Goal: Transaction & Acquisition: Purchase product/service

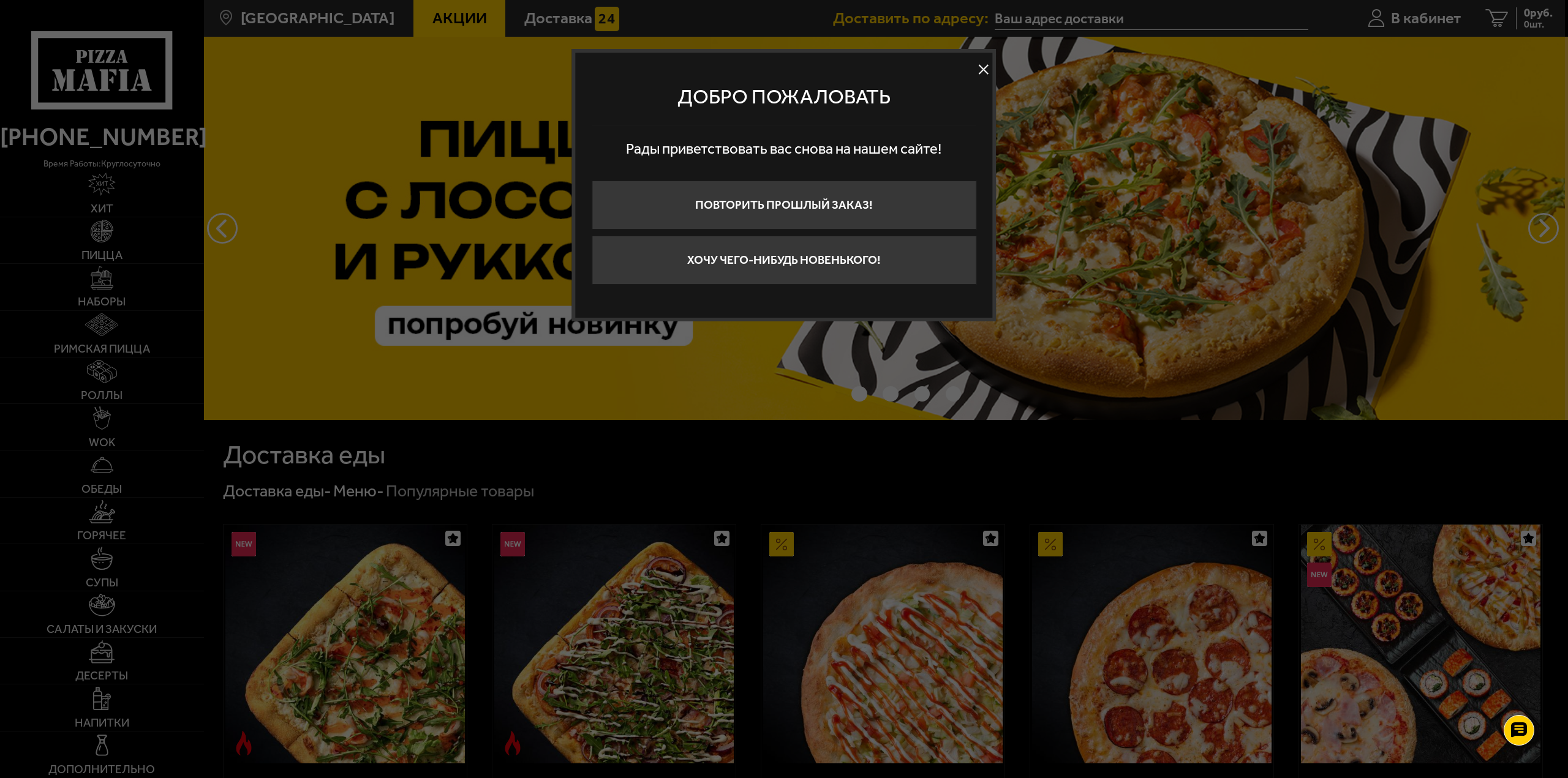
click at [781, 260] on button "Хочу чего-нибудь новенького!" at bounding box center [784, 260] width 385 height 49
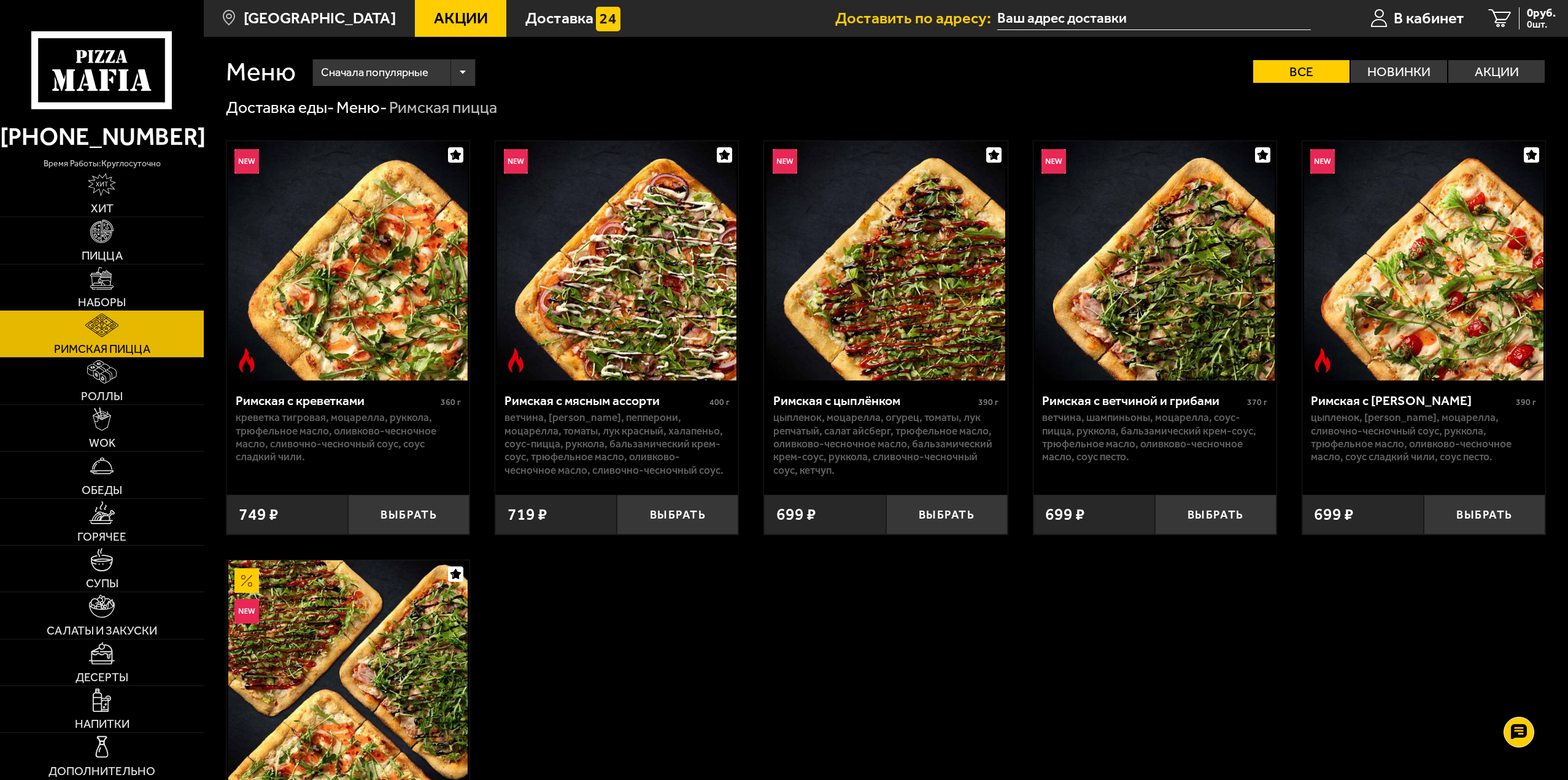
click at [143, 283] on link "Наборы" at bounding box center [102, 287] width 204 height 46
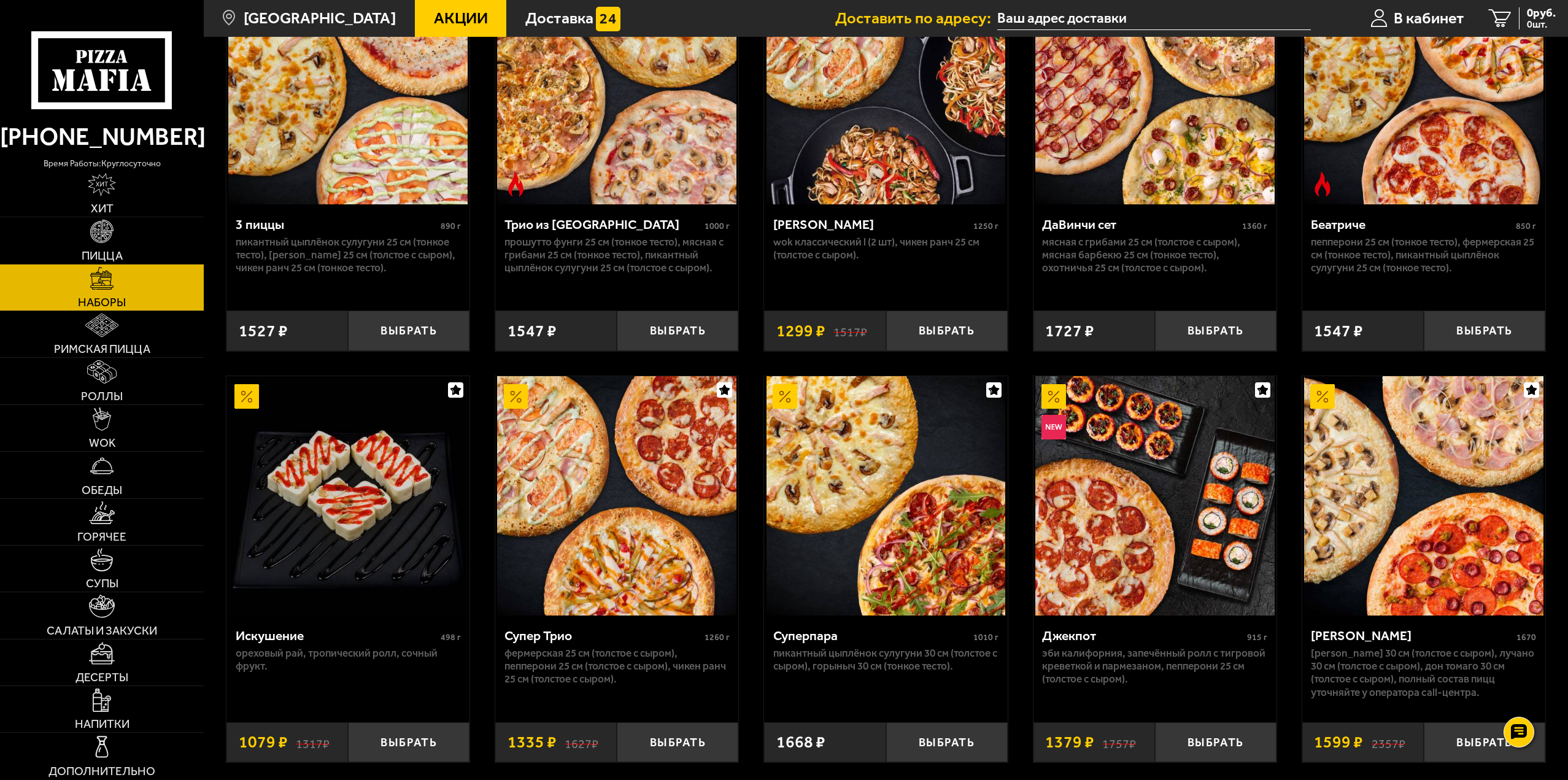
scroll to position [613, 0]
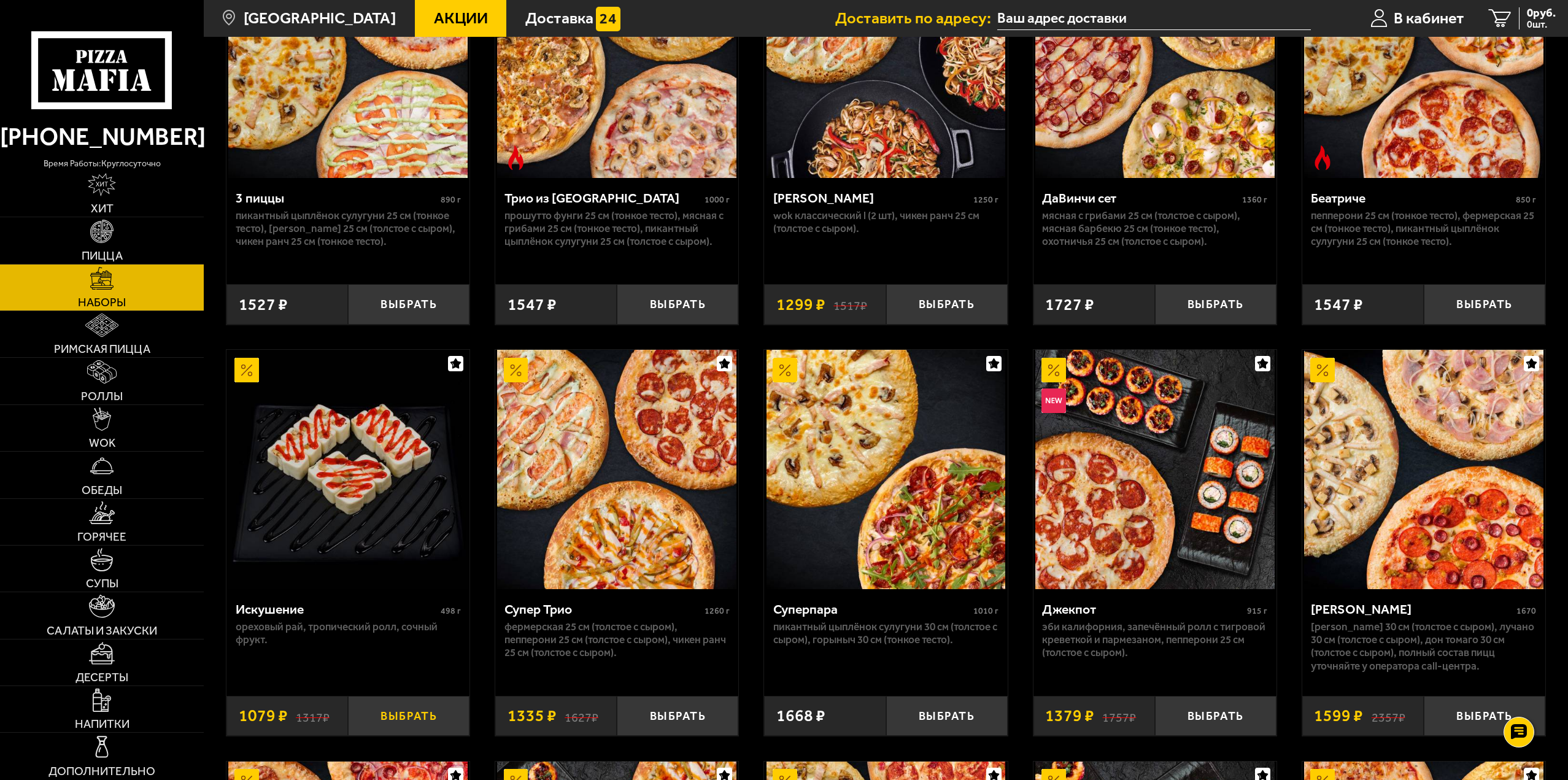
click at [419, 711] on button "Выбрать" at bounding box center [409, 715] width 121 height 40
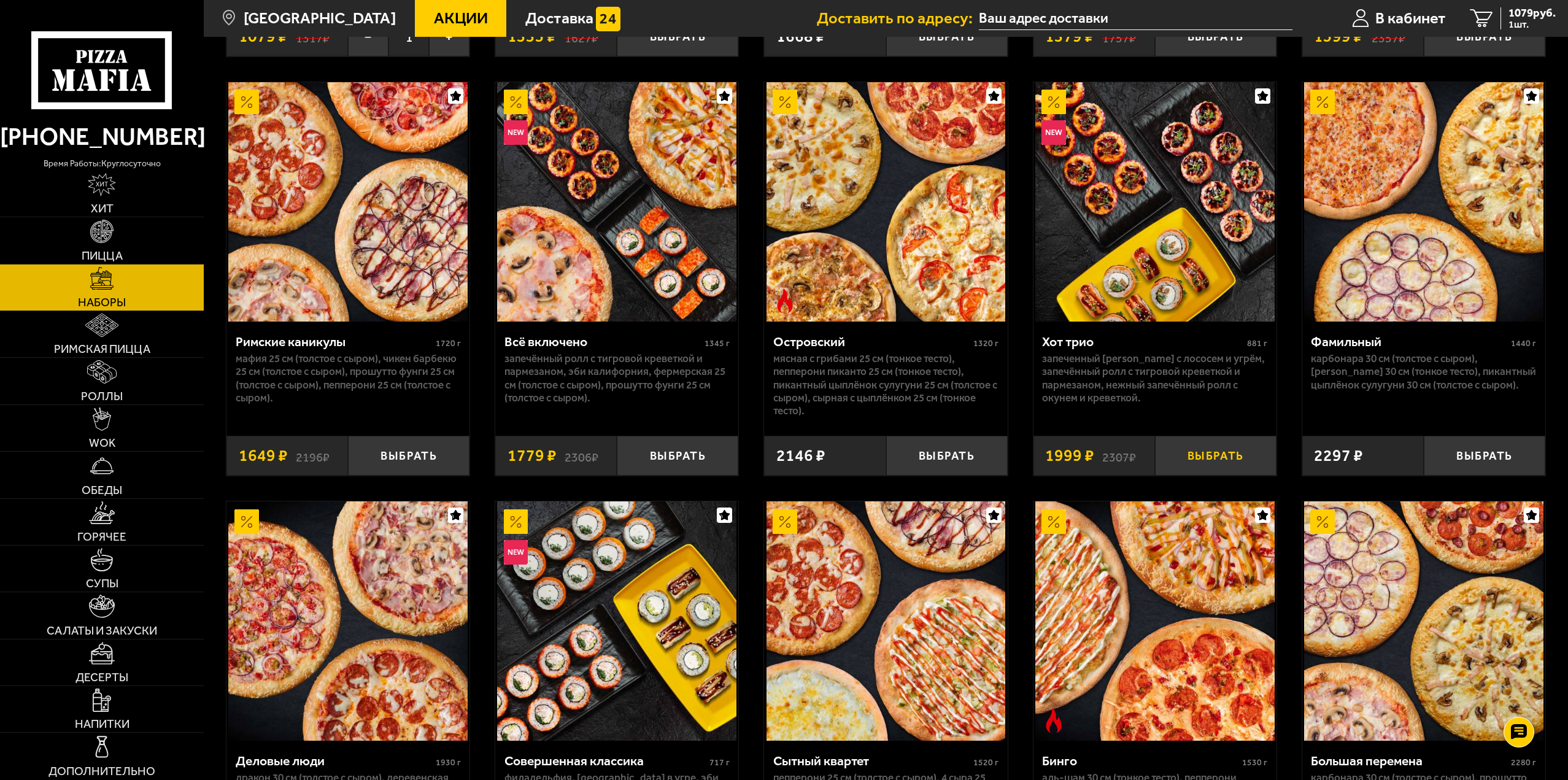
scroll to position [1289, 0]
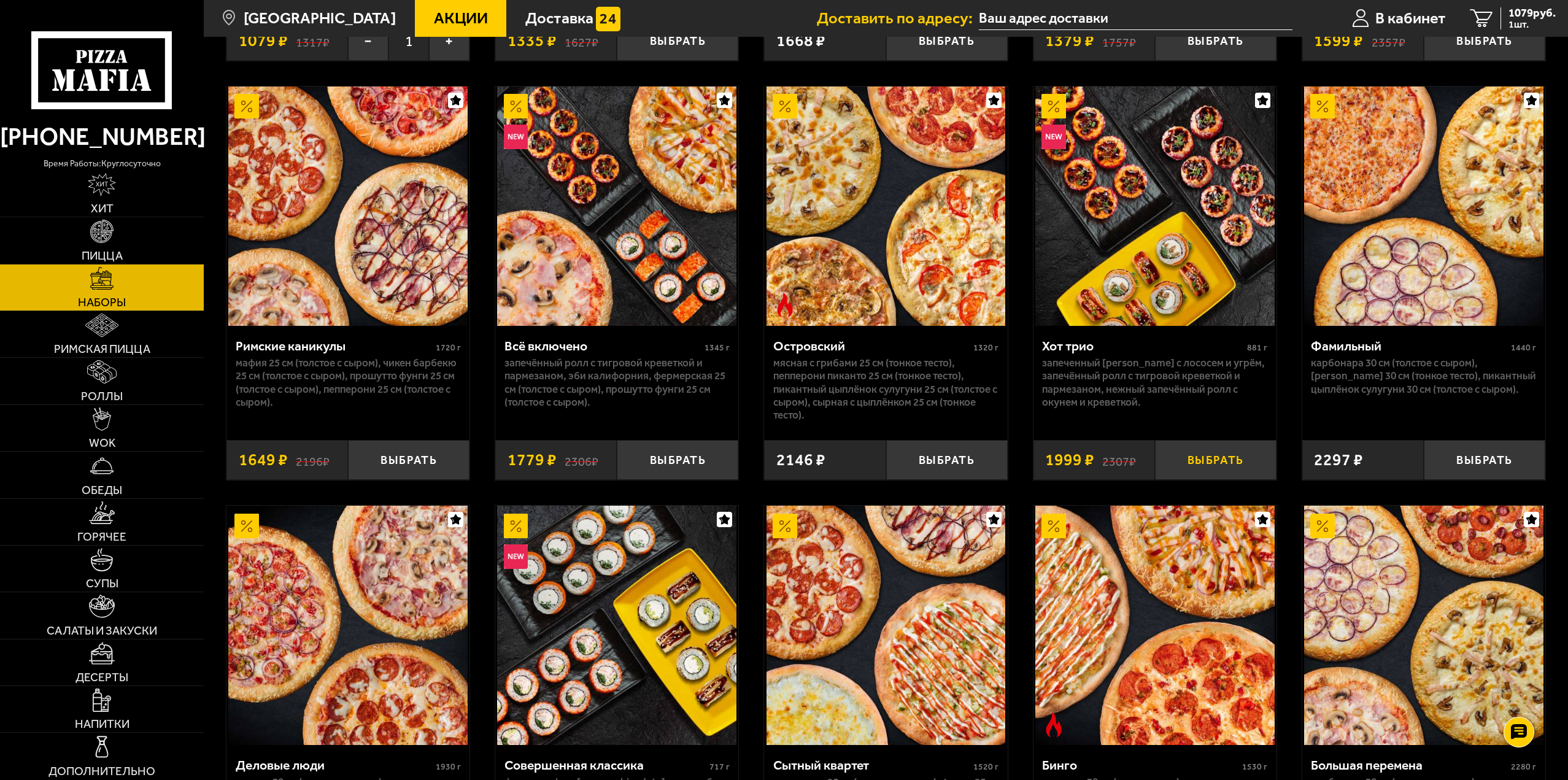
click at [1214, 459] on button "Выбрать" at bounding box center [1216, 459] width 121 height 40
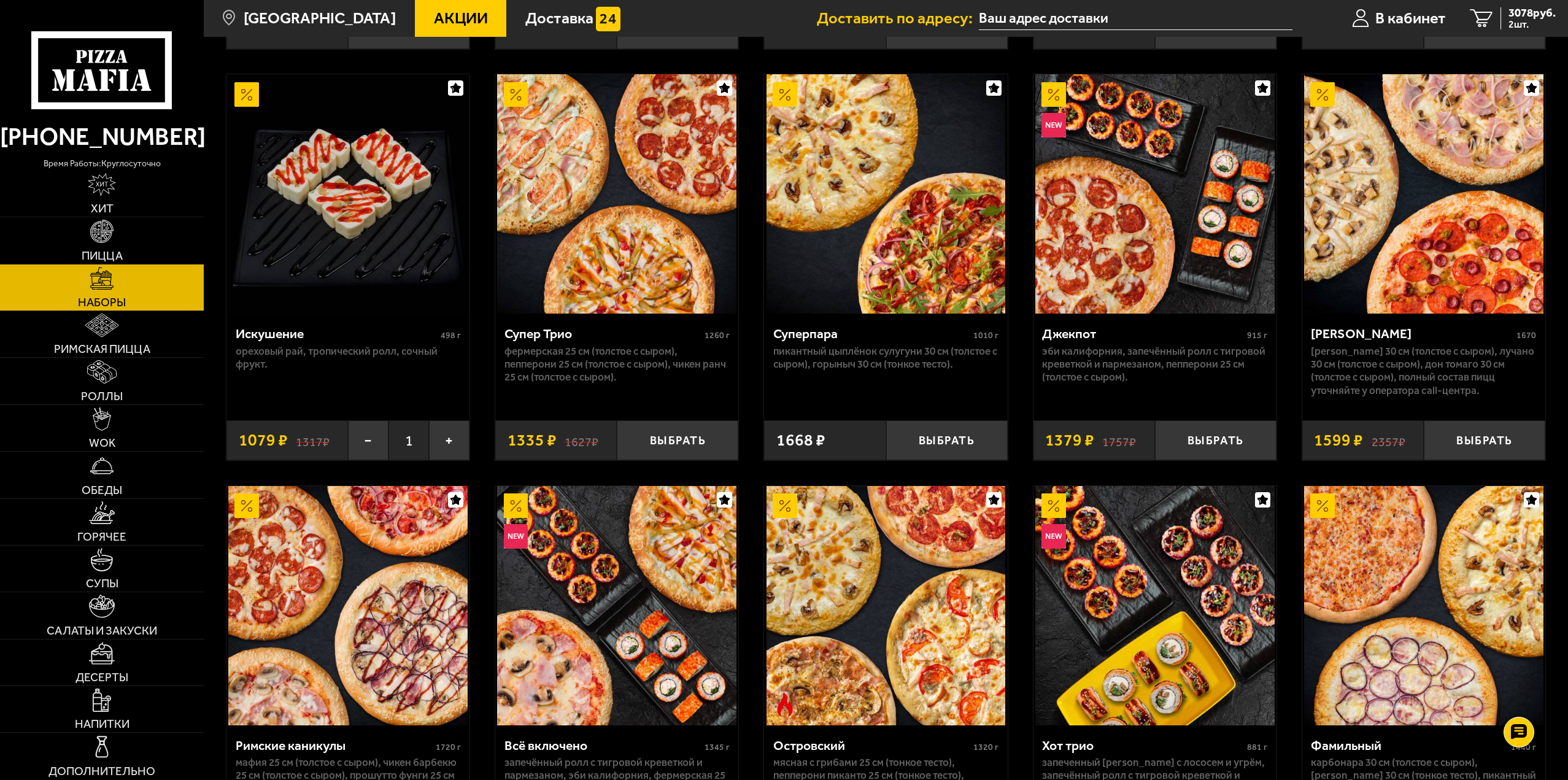
scroll to position [798, 0]
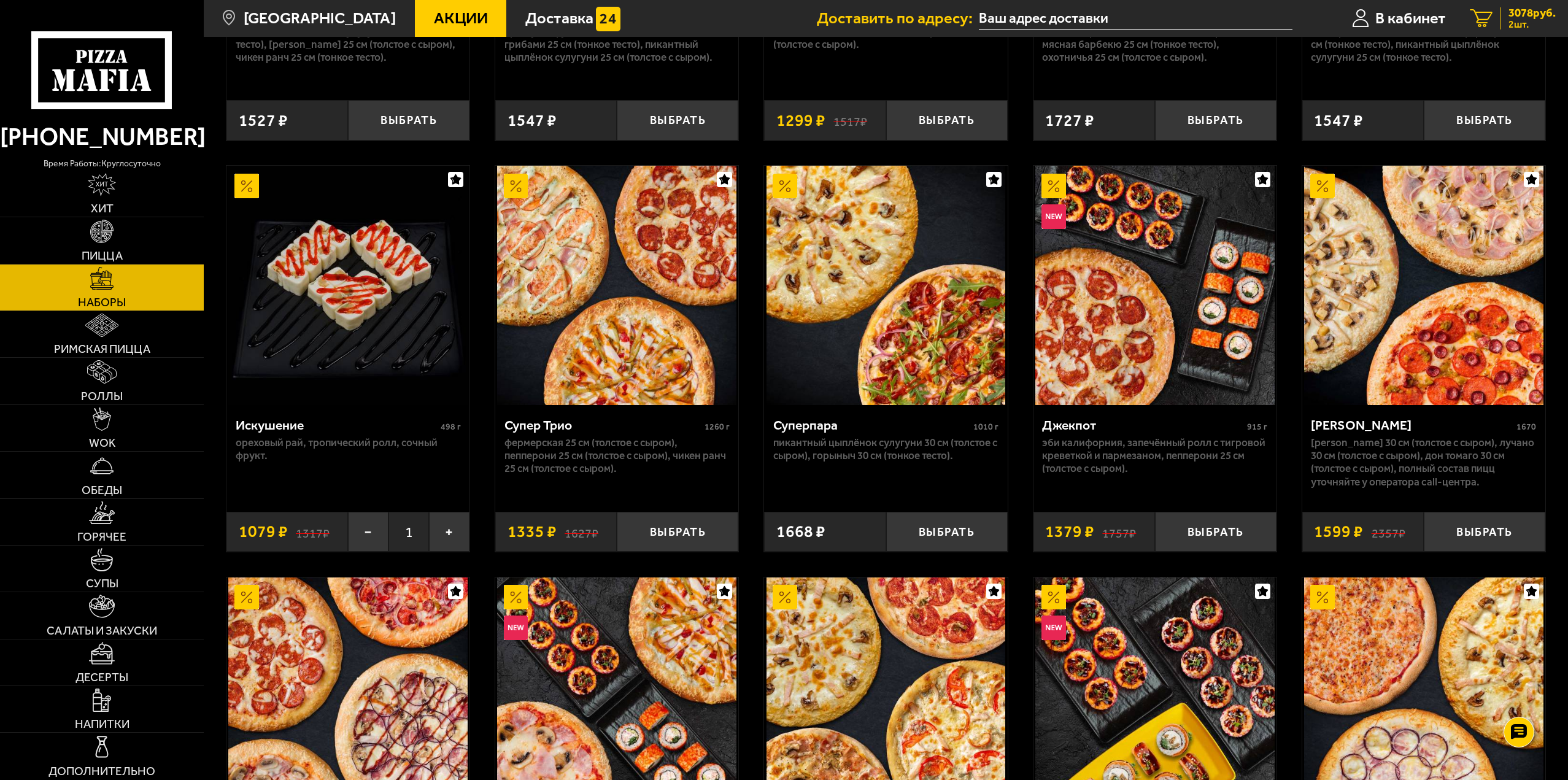
click at [1529, 28] on span "2 шт." at bounding box center [1532, 24] width 47 height 10
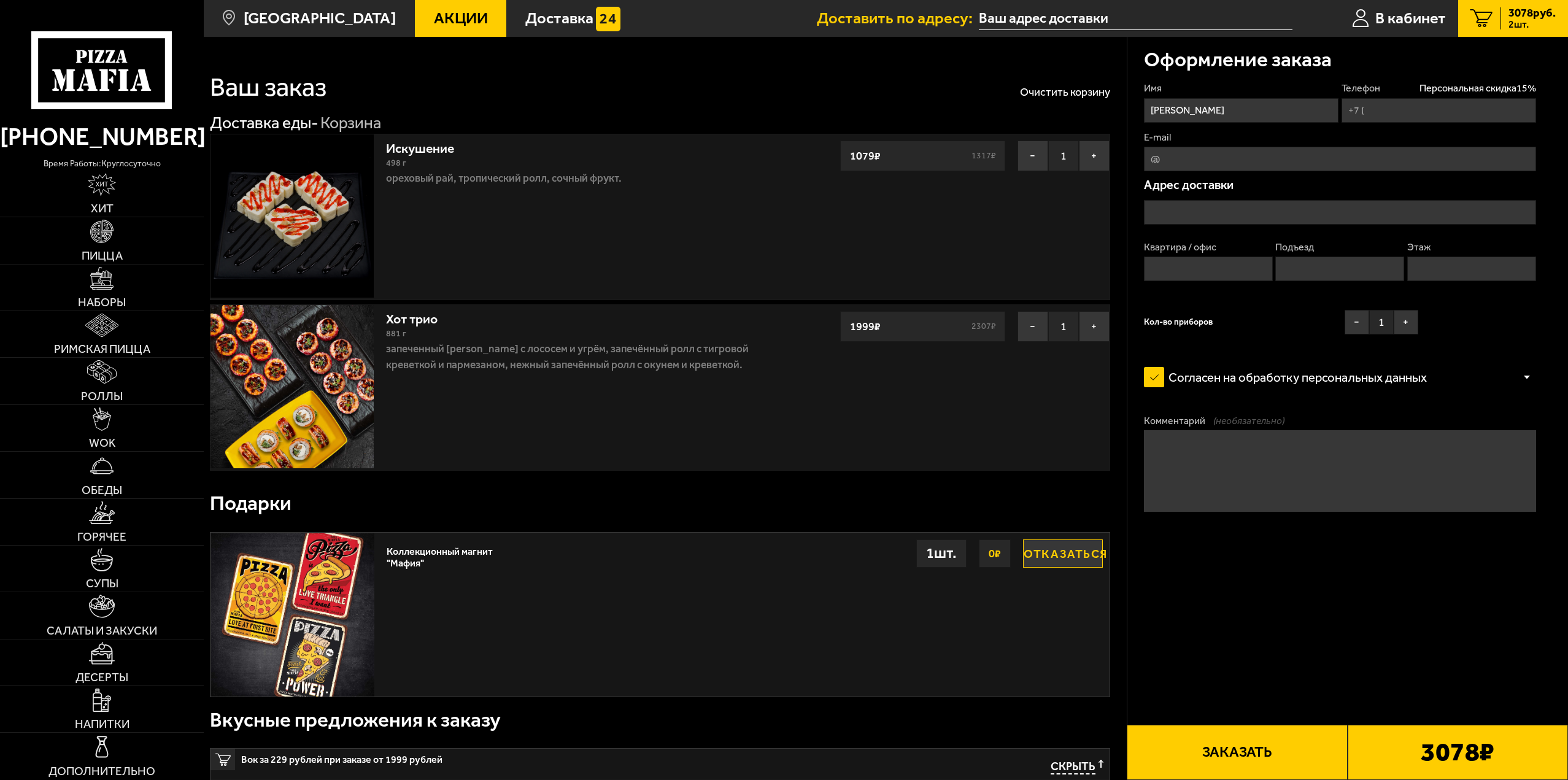
type input "+7 (999) 064-39-04"
type input "[STREET_ADDRESS][PERSON_NAME]"
type input "386"
type input "11"
type input "7"
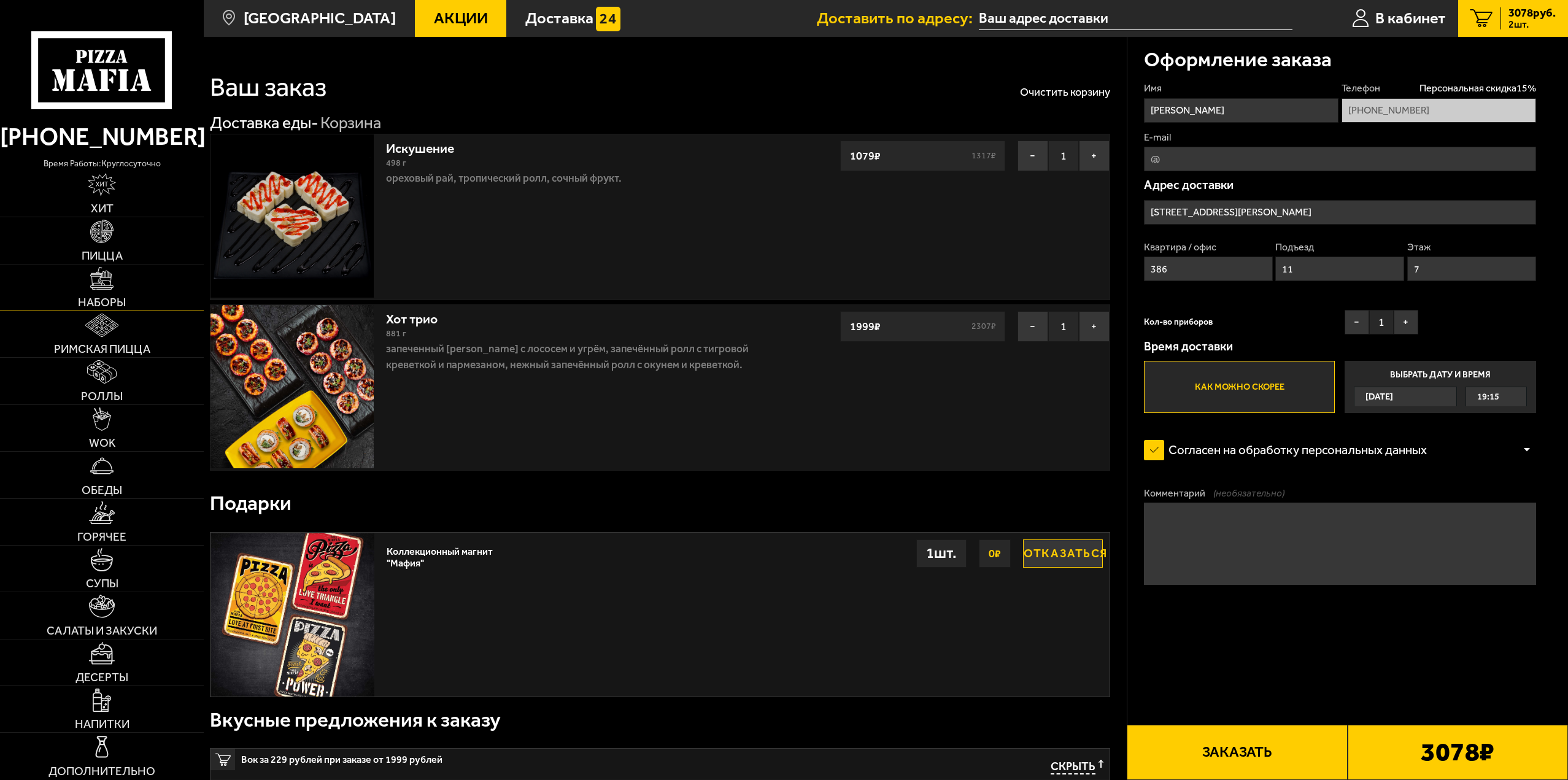
click at [106, 296] on span "Наборы" at bounding box center [102, 302] width 48 height 12
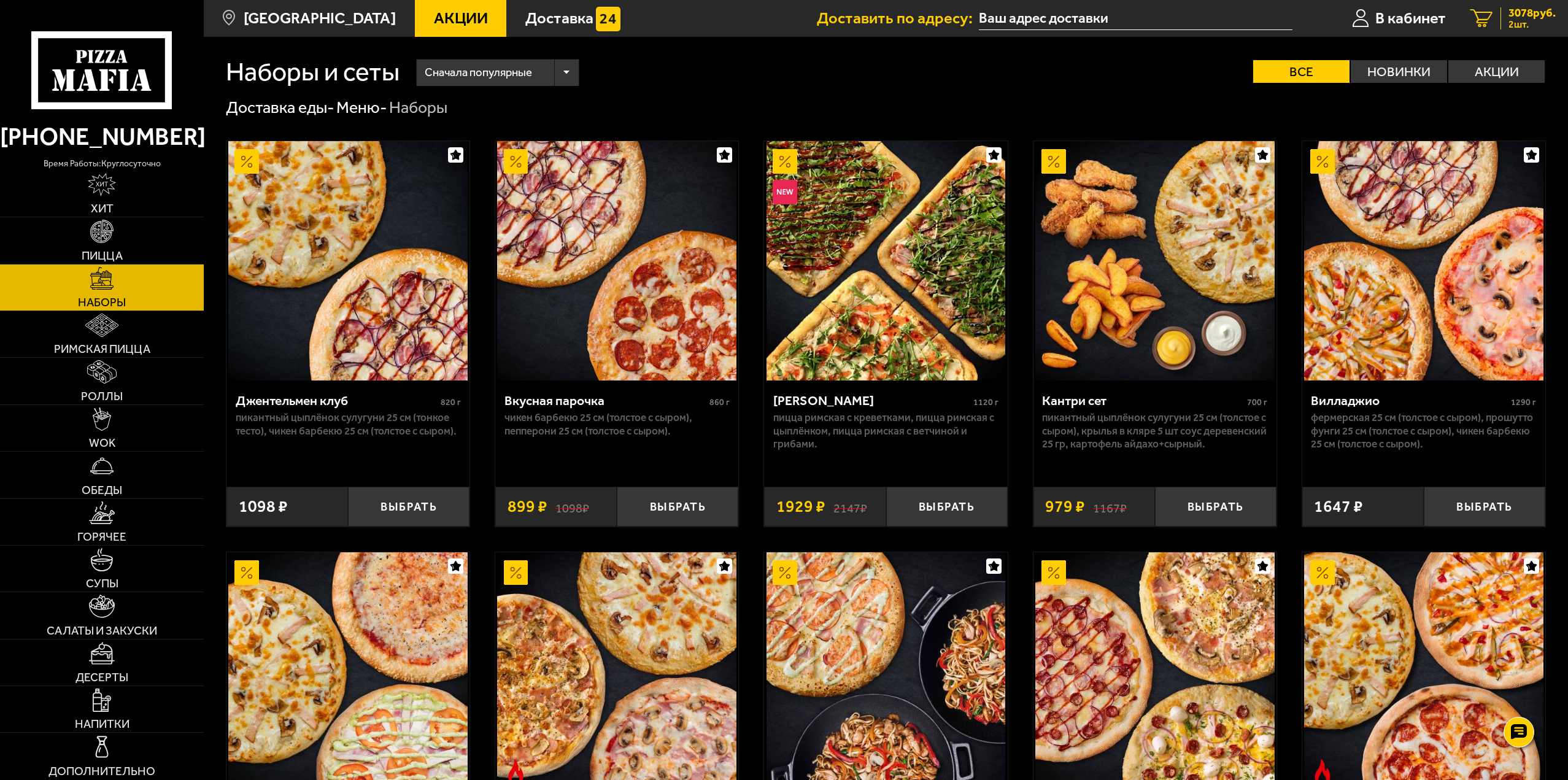
click at [1519, 13] on span "3078 руб." at bounding box center [1532, 13] width 47 height 12
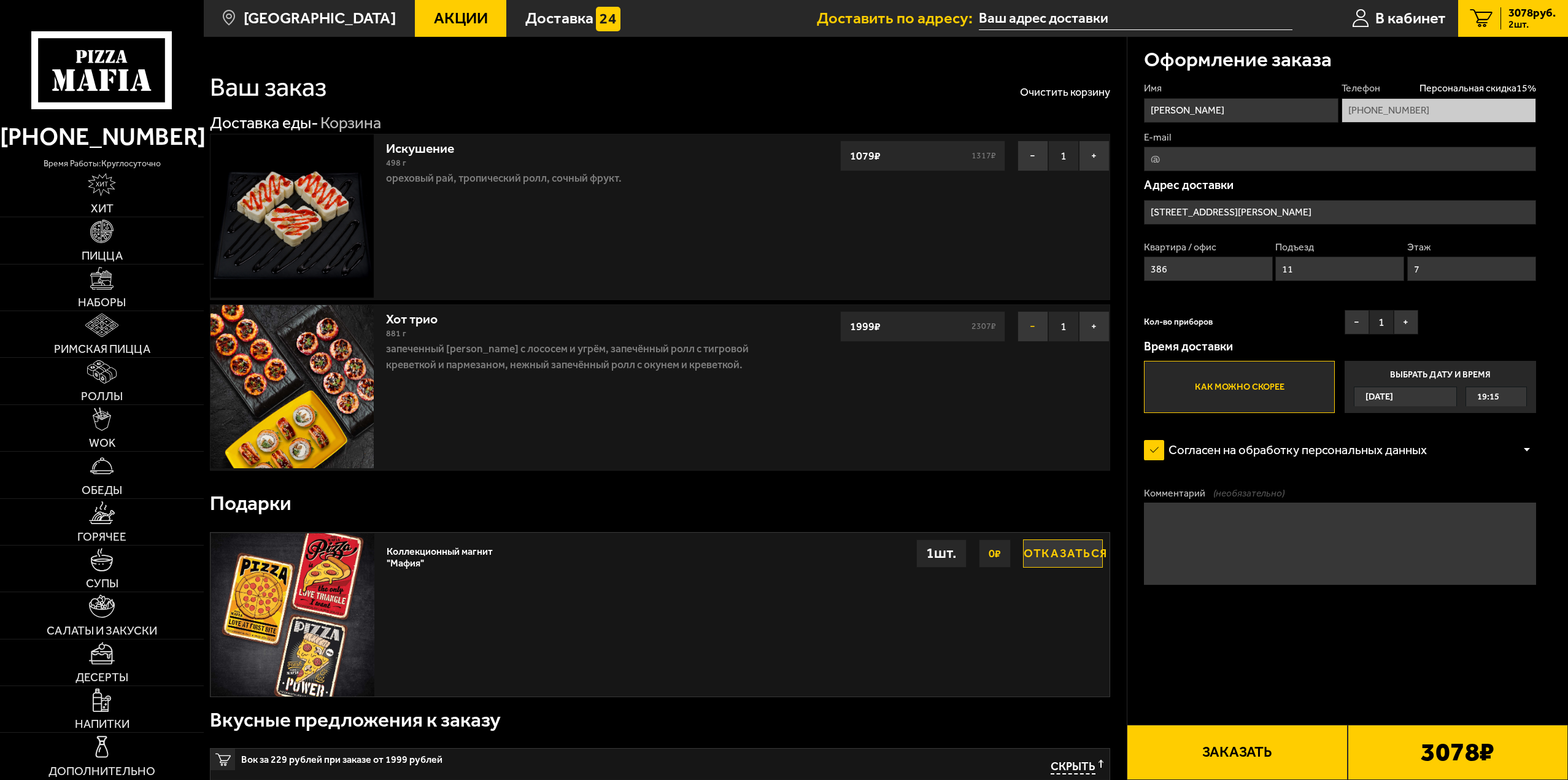
click at [1018, 324] on button "−" at bounding box center [1032, 326] width 31 height 31
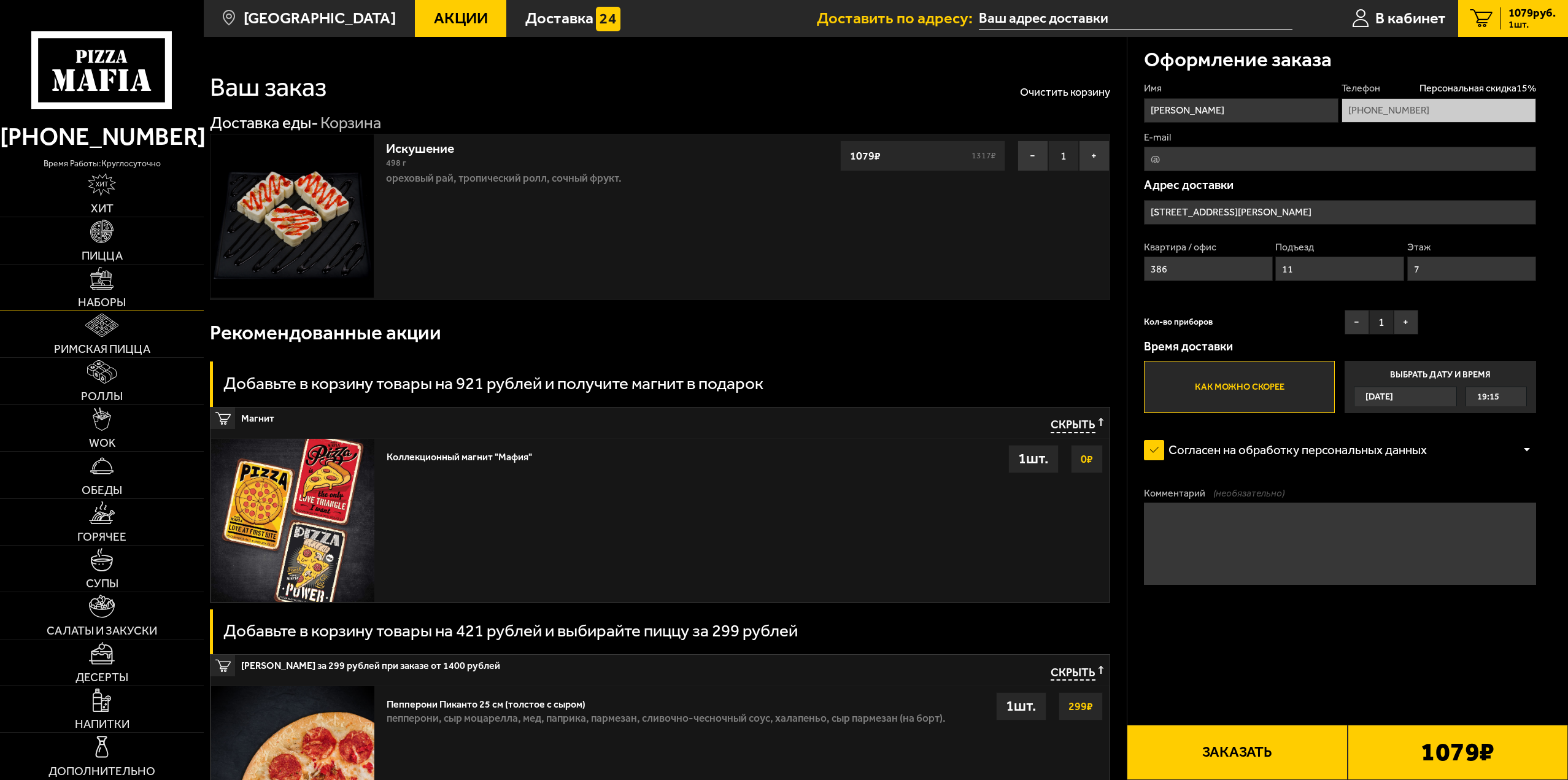
click at [112, 295] on link "Наборы" at bounding box center [102, 287] width 204 height 46
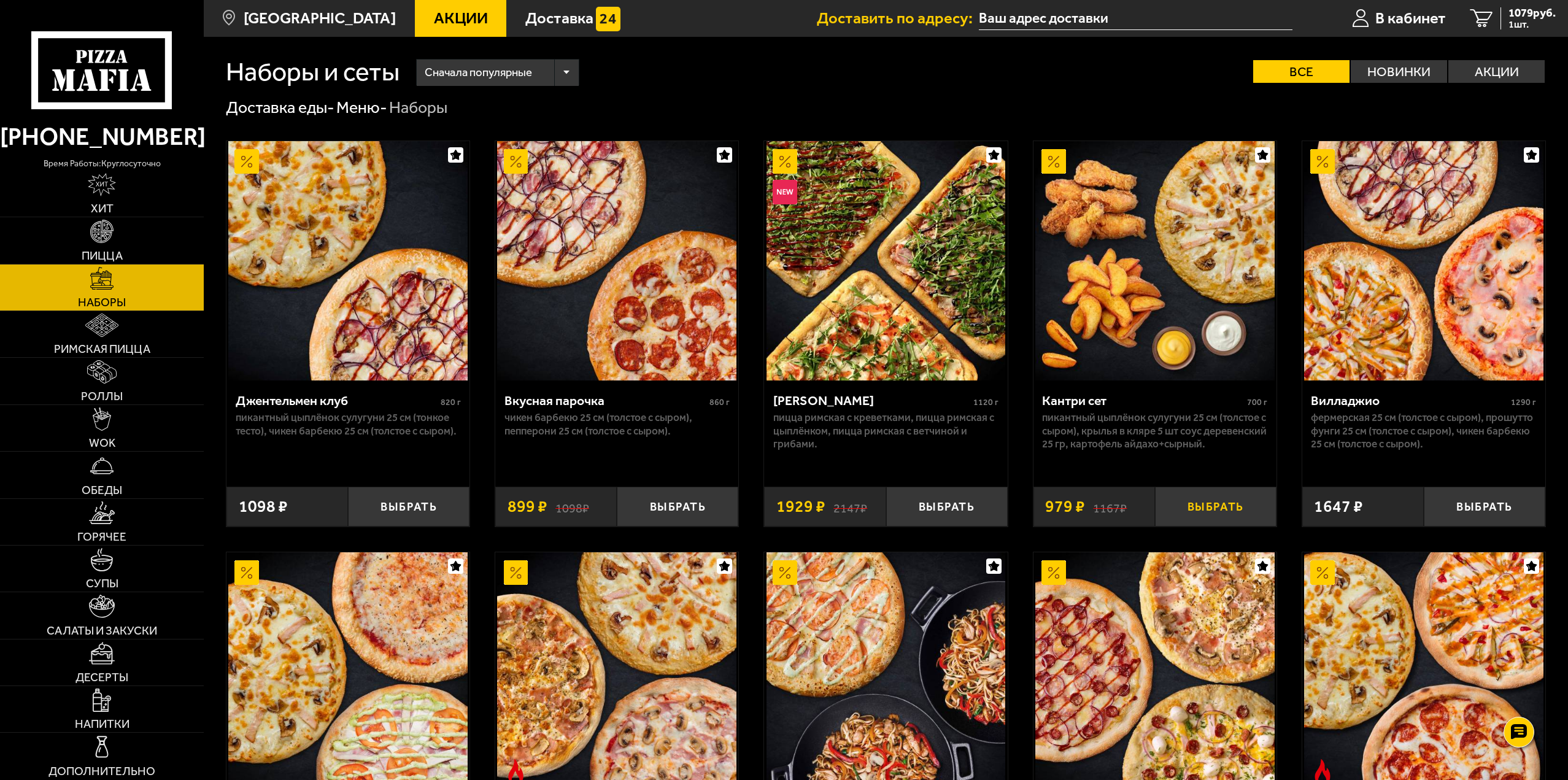
click at [1201, 514] on button "Выбрать" at bounding box center [1216, 506] width 121 height 40
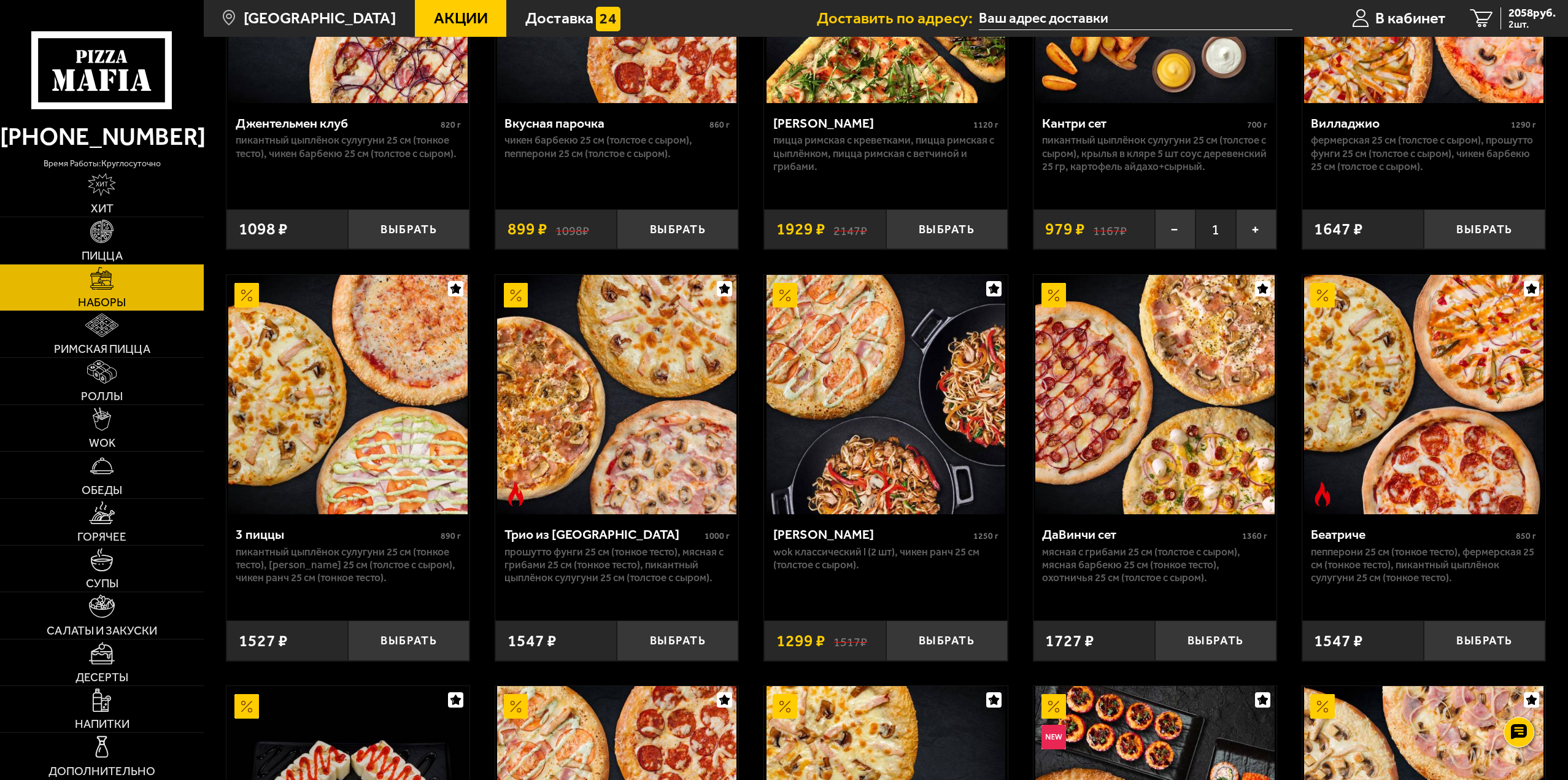
scroll to position [430, 0]
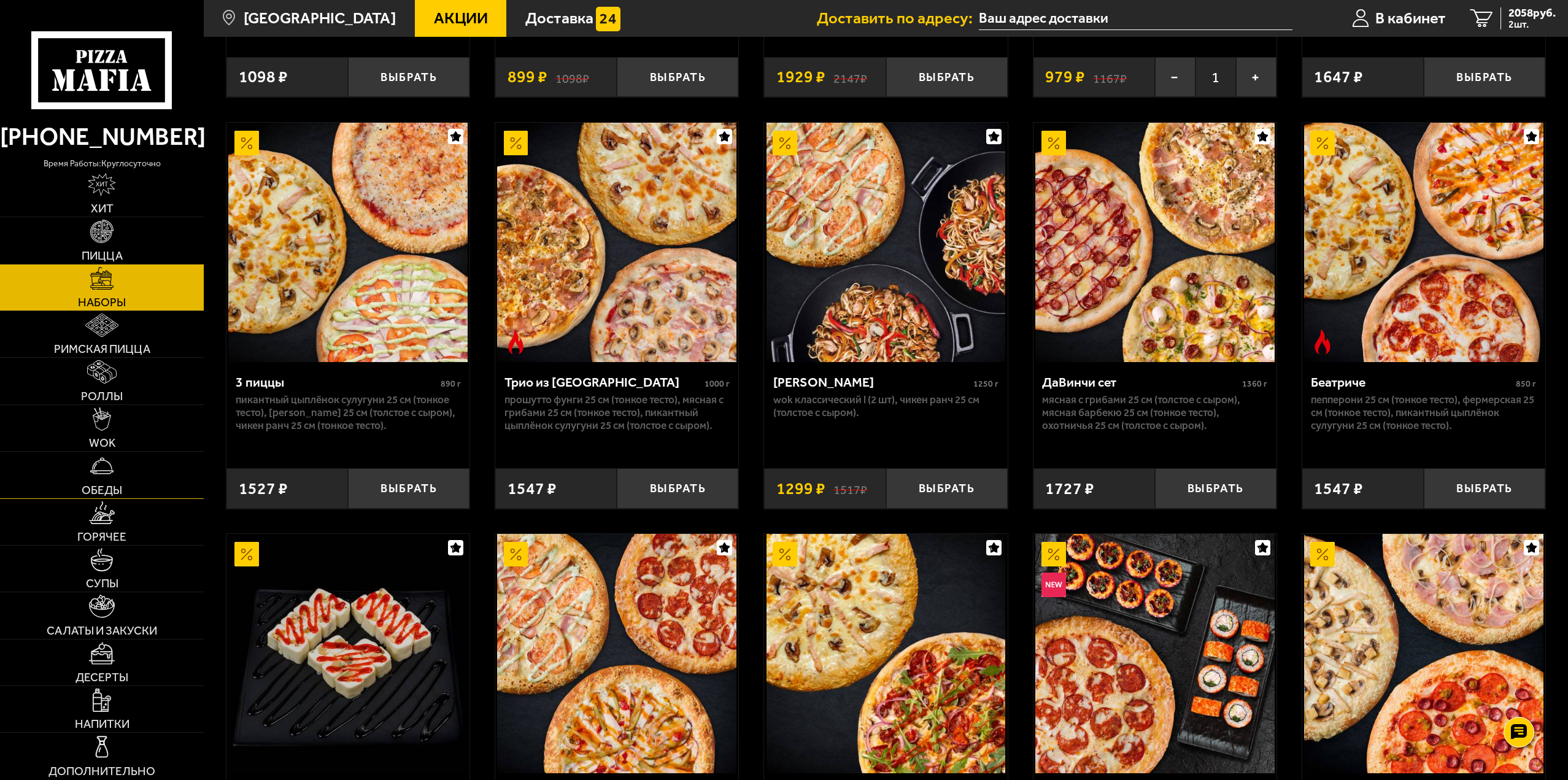
click at [106, 462] on img at bounding box center [101, 465] width 23 height 23
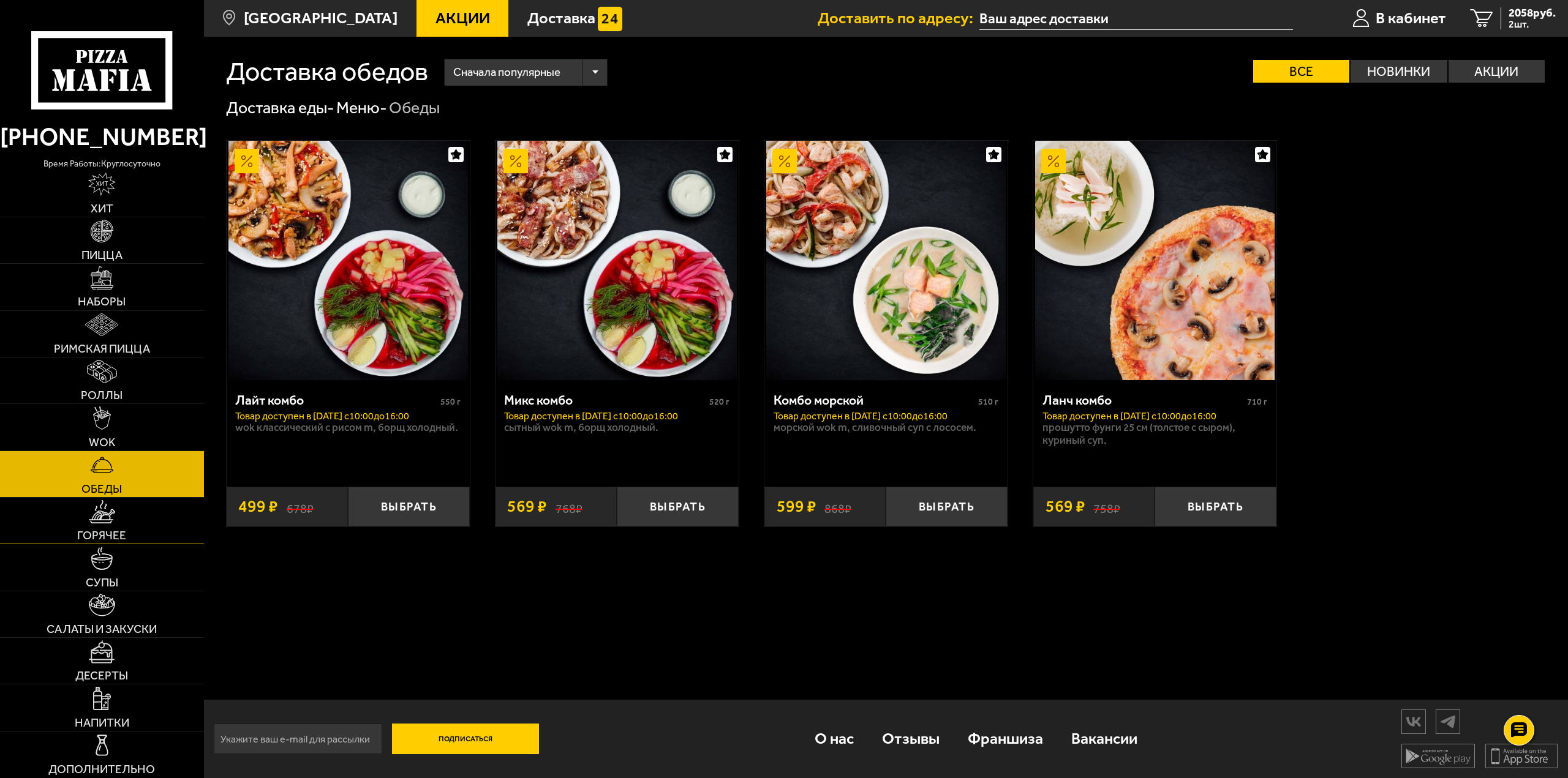
click at [112, 537] on span "Горячее" at bounding box center [101, 535] width 49 height 12
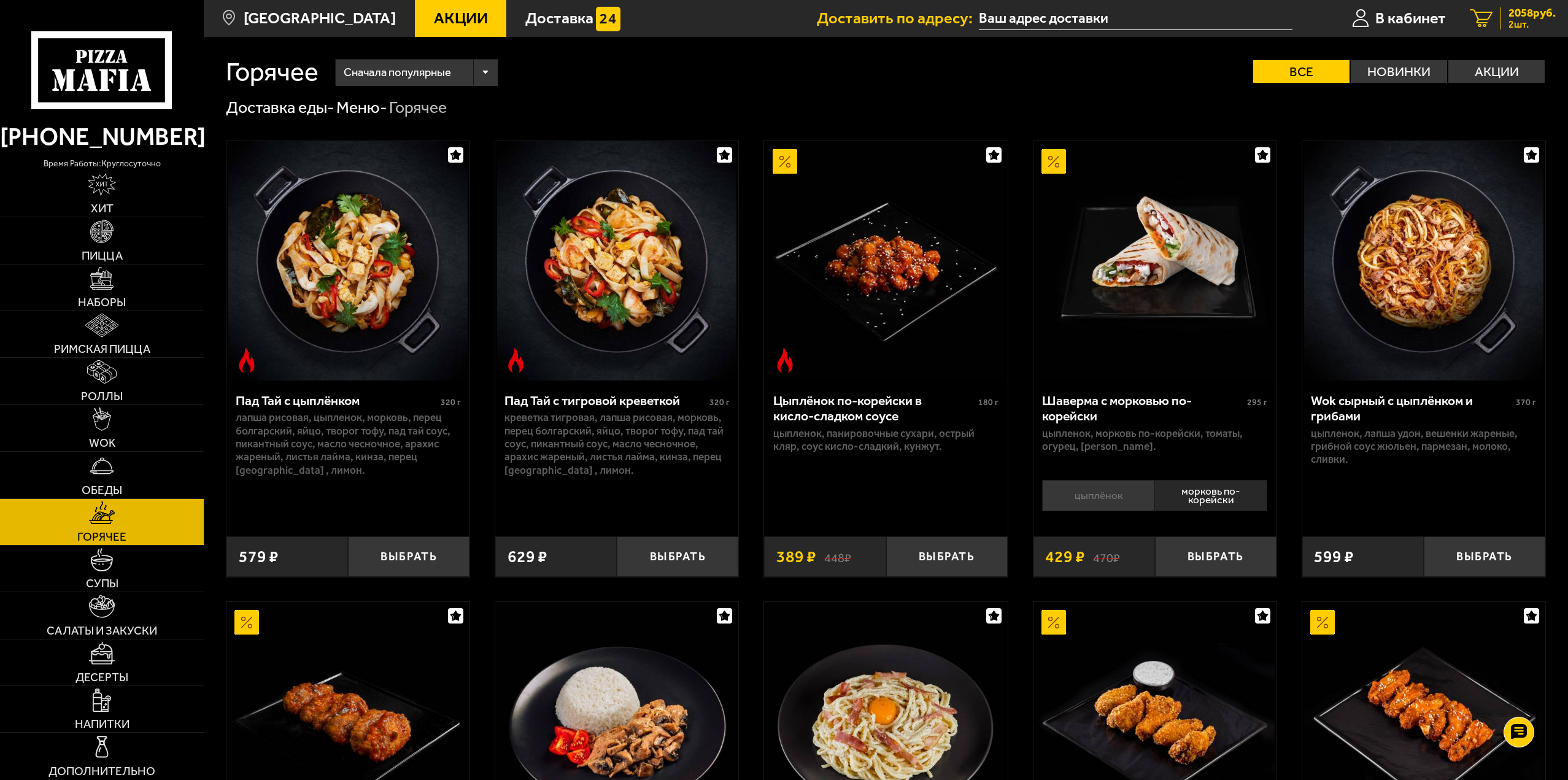
click at [1511, 29] on span "2 шт." at bounding box center [1532, 24] width 47 height 10
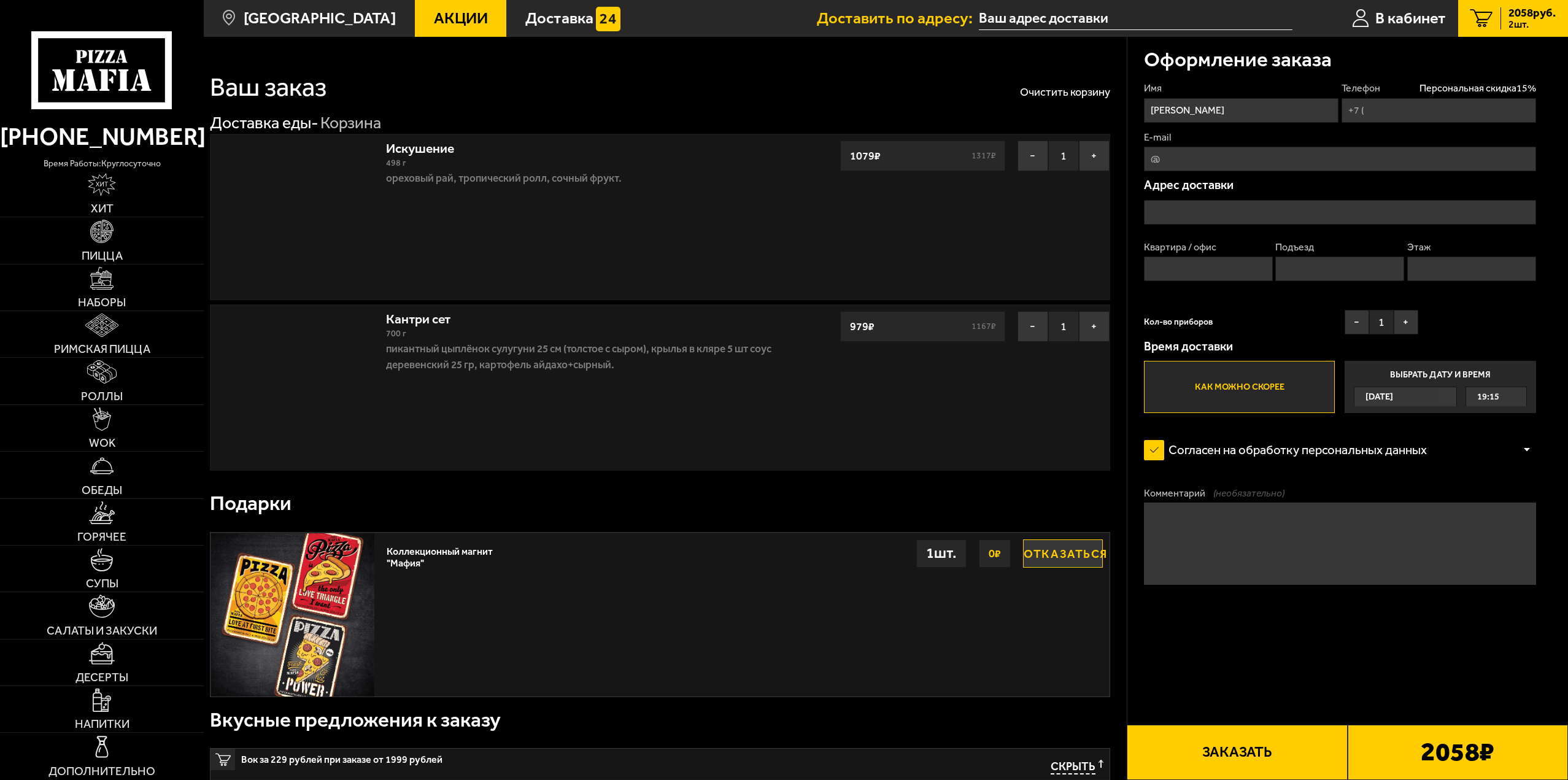
type input "+7 (999) 064-39-04"
type input "проспект Кузнецова, 26к1"
type input "386"
type input "11"
type input "7"
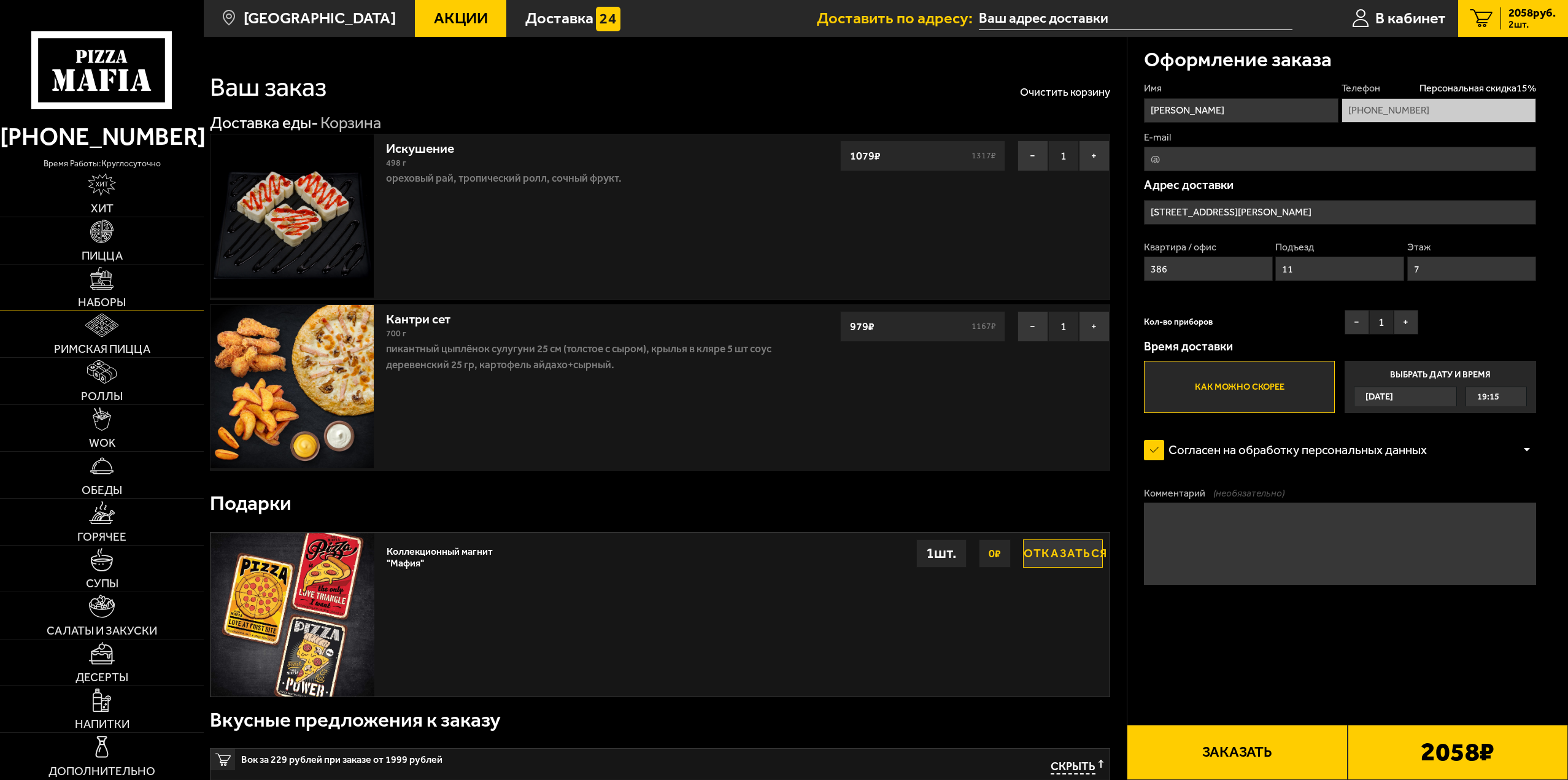
click at [124, 284] on link "Наборы" at bounding box center [102, 287] width 204 height 46
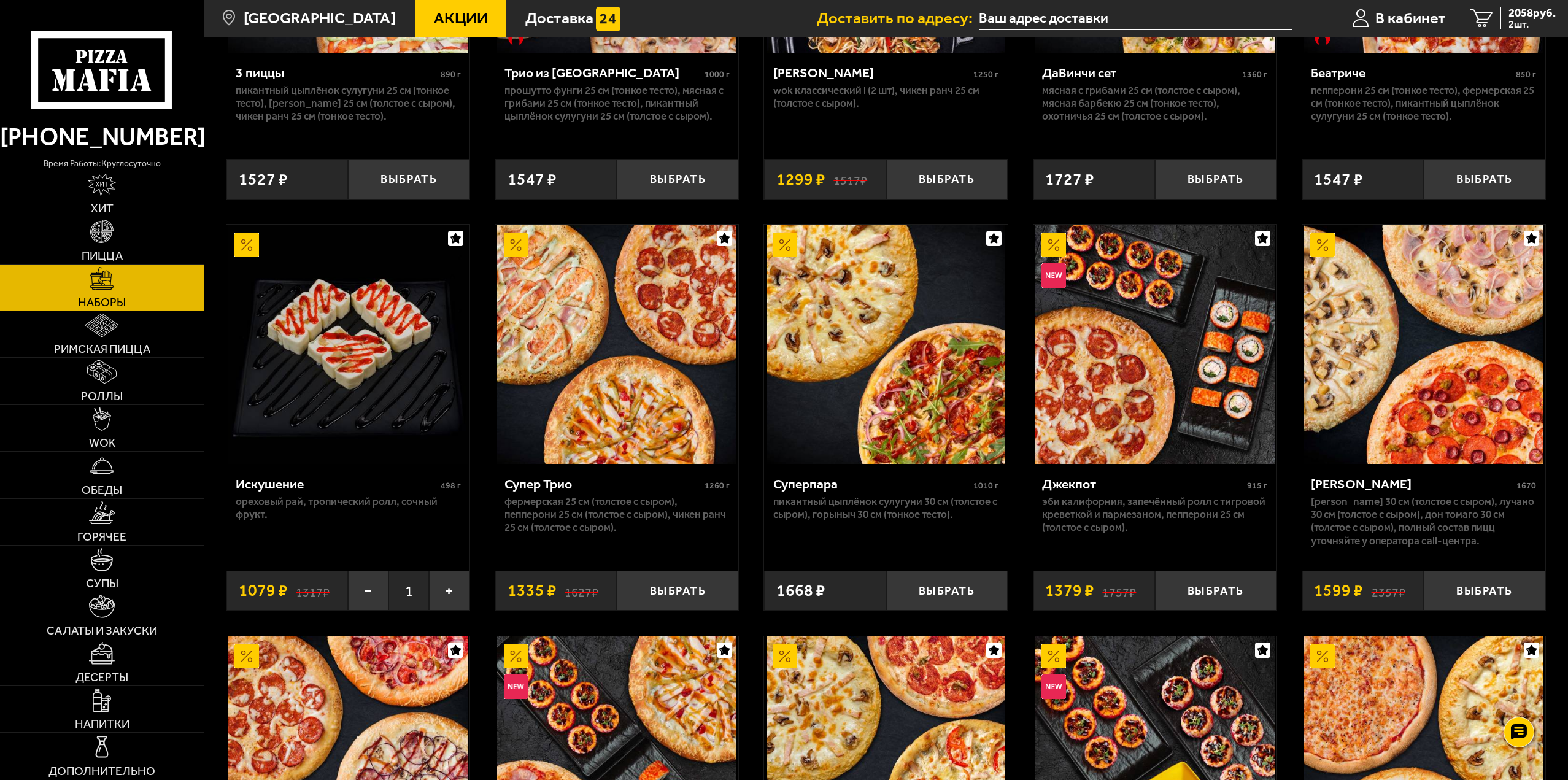
scroll to position [732, 0]
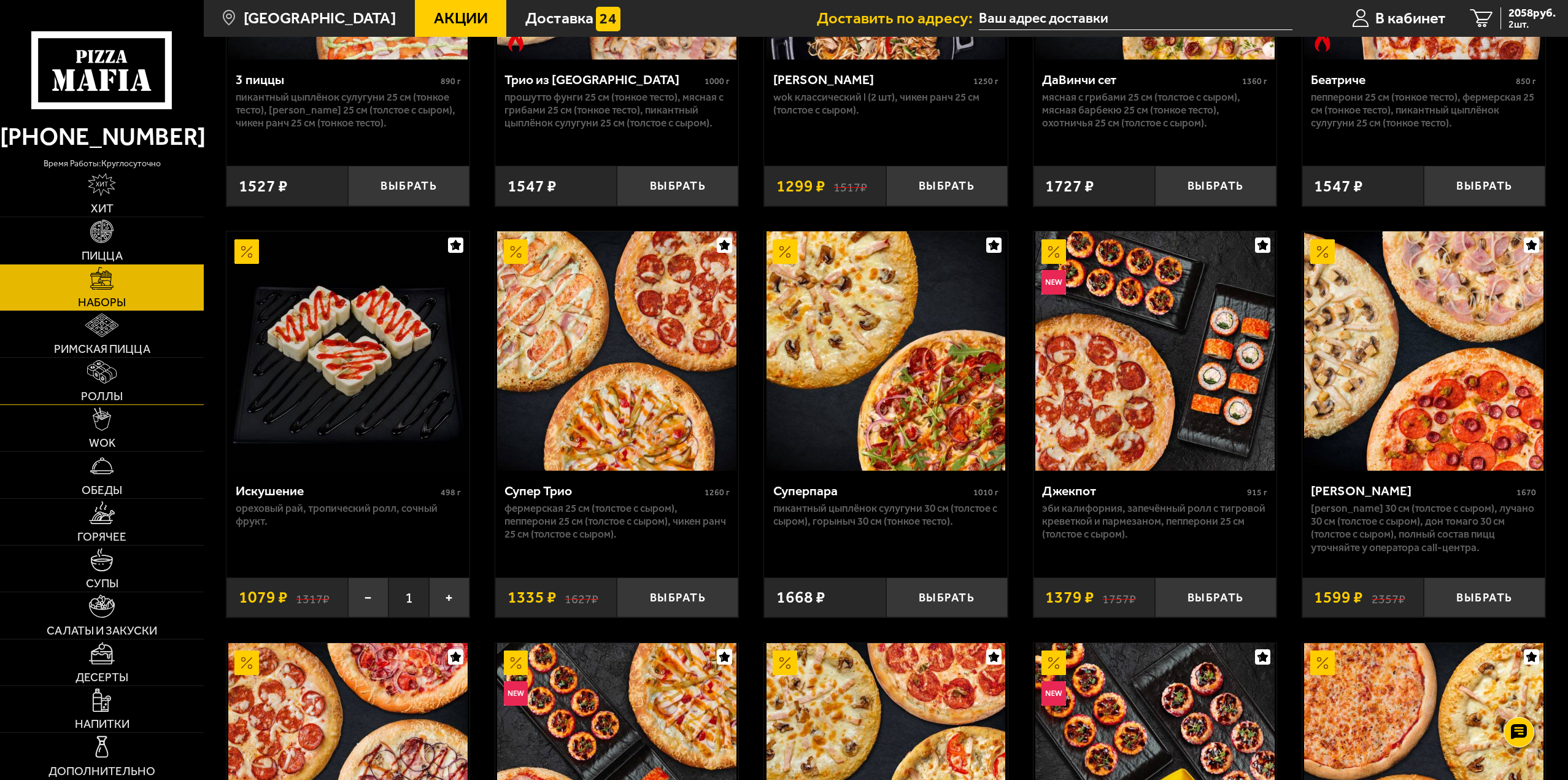
click at [95, 394] on span "Роллы" at bounding box center [101, 396] width 42 height 12
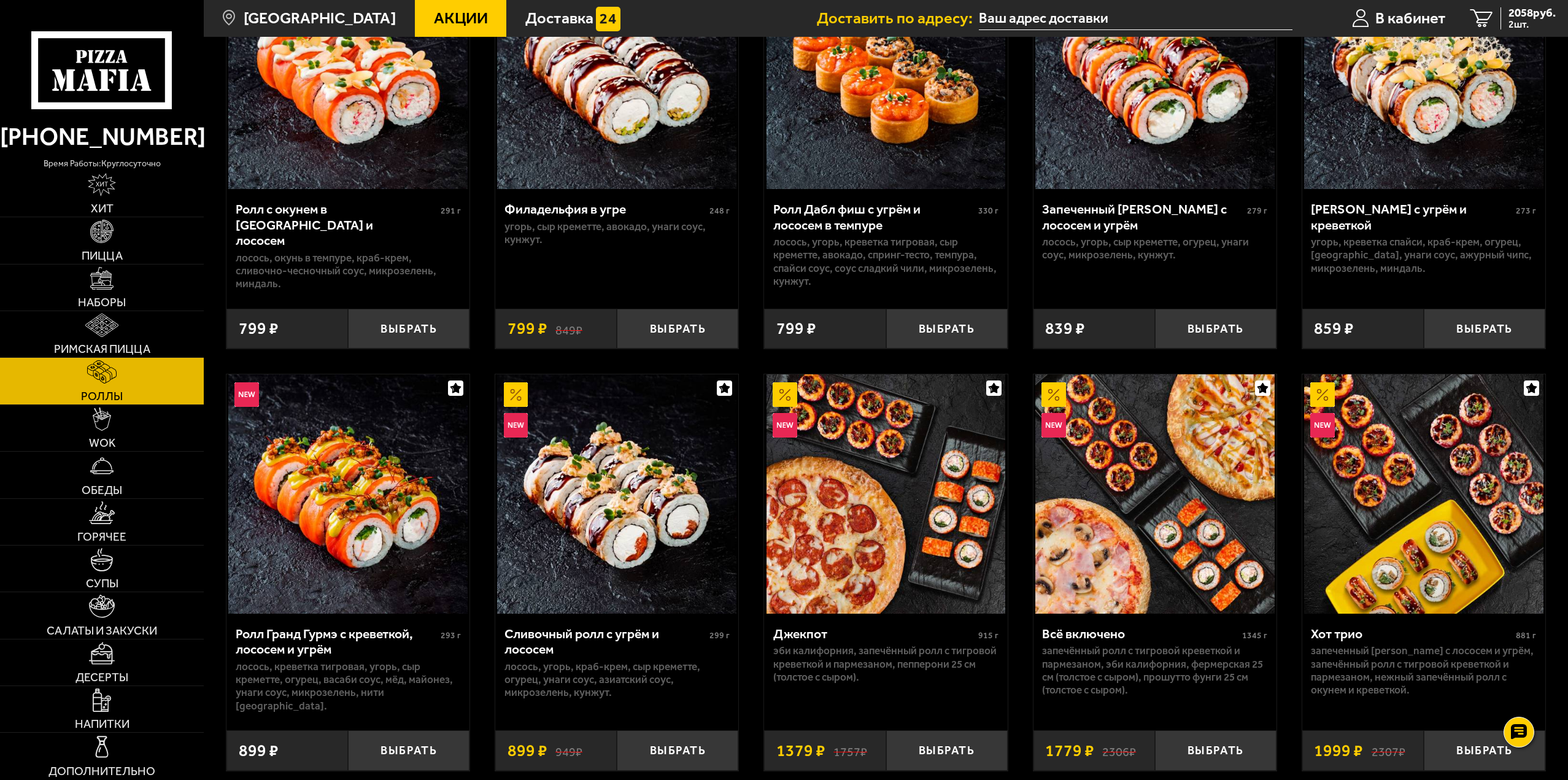
scroll to position [613, 0]
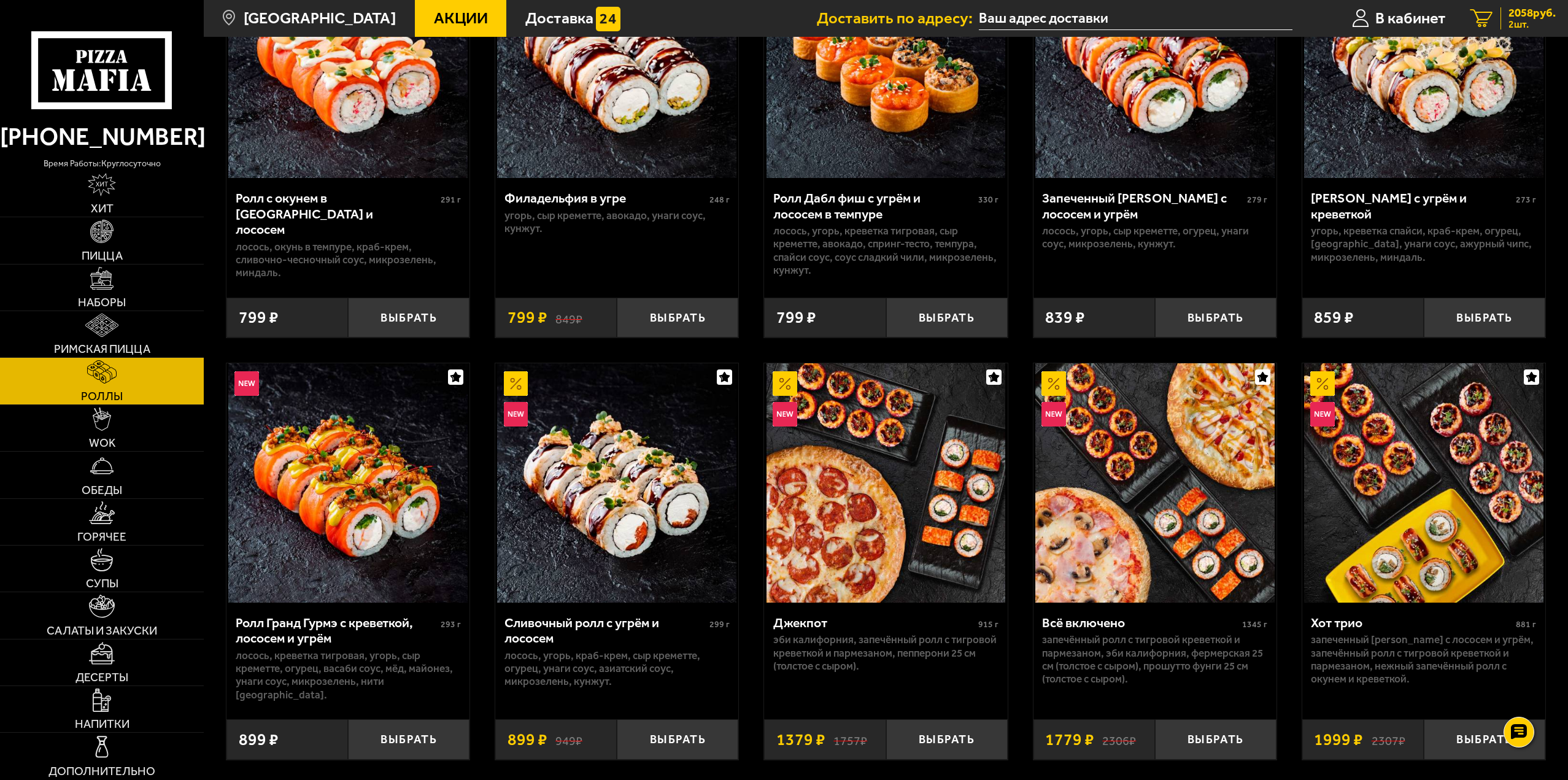
click at [1523, 15] on span "2058 руб." at bounding box center [1532, 13] width 47 height 12
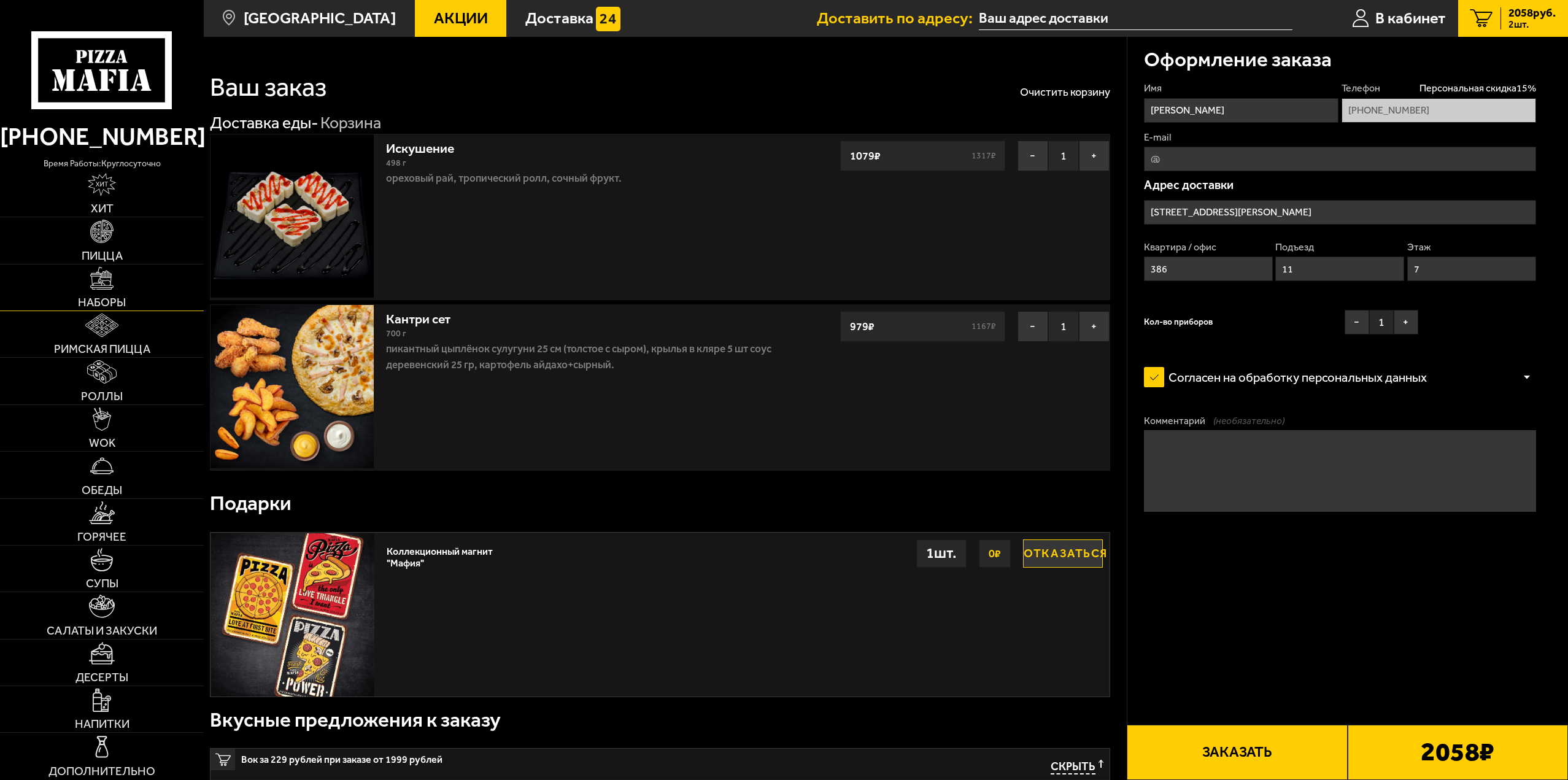
click at [114, 287] on link "Наборы" at bounding box center [102, 287] width 204 height 46
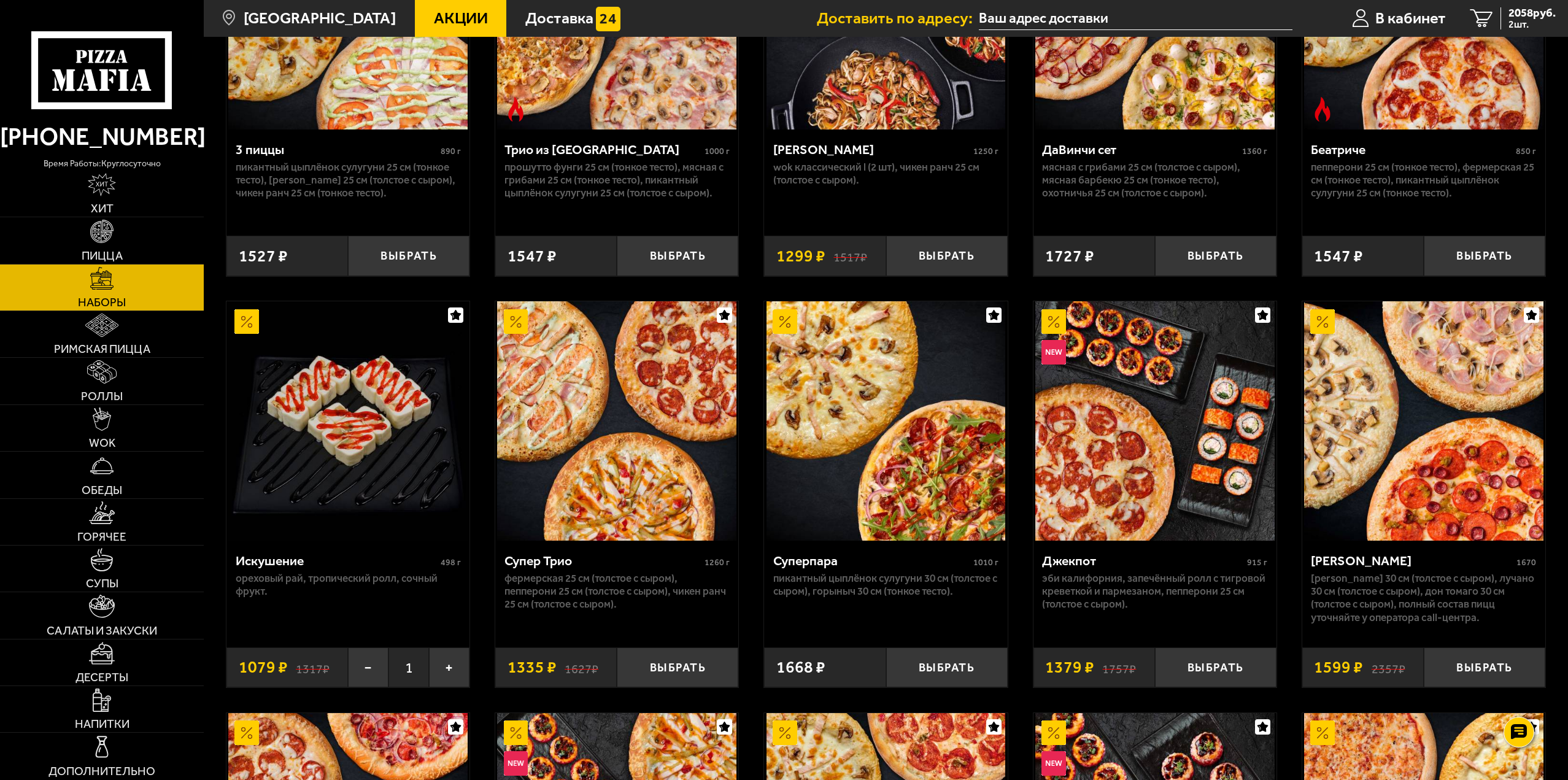
scroll to position [736, 0]
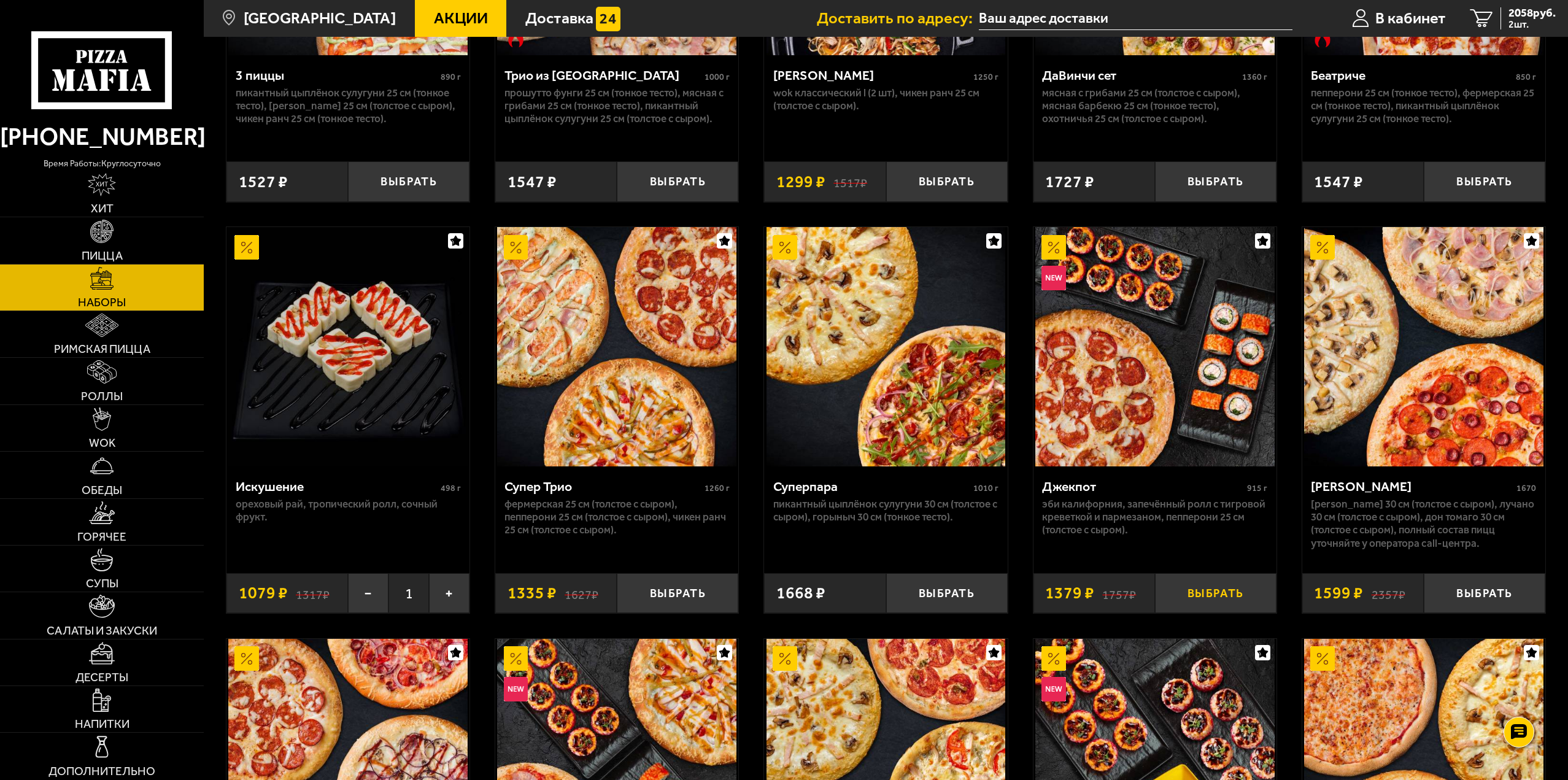
click at [1221, 599] on button "Выбрать" at bounding box center [1216, 593] width 121 height 40
click at [1512, 16] on span "3437 руб." at bounding box center [1532, 13] width 47 height 12
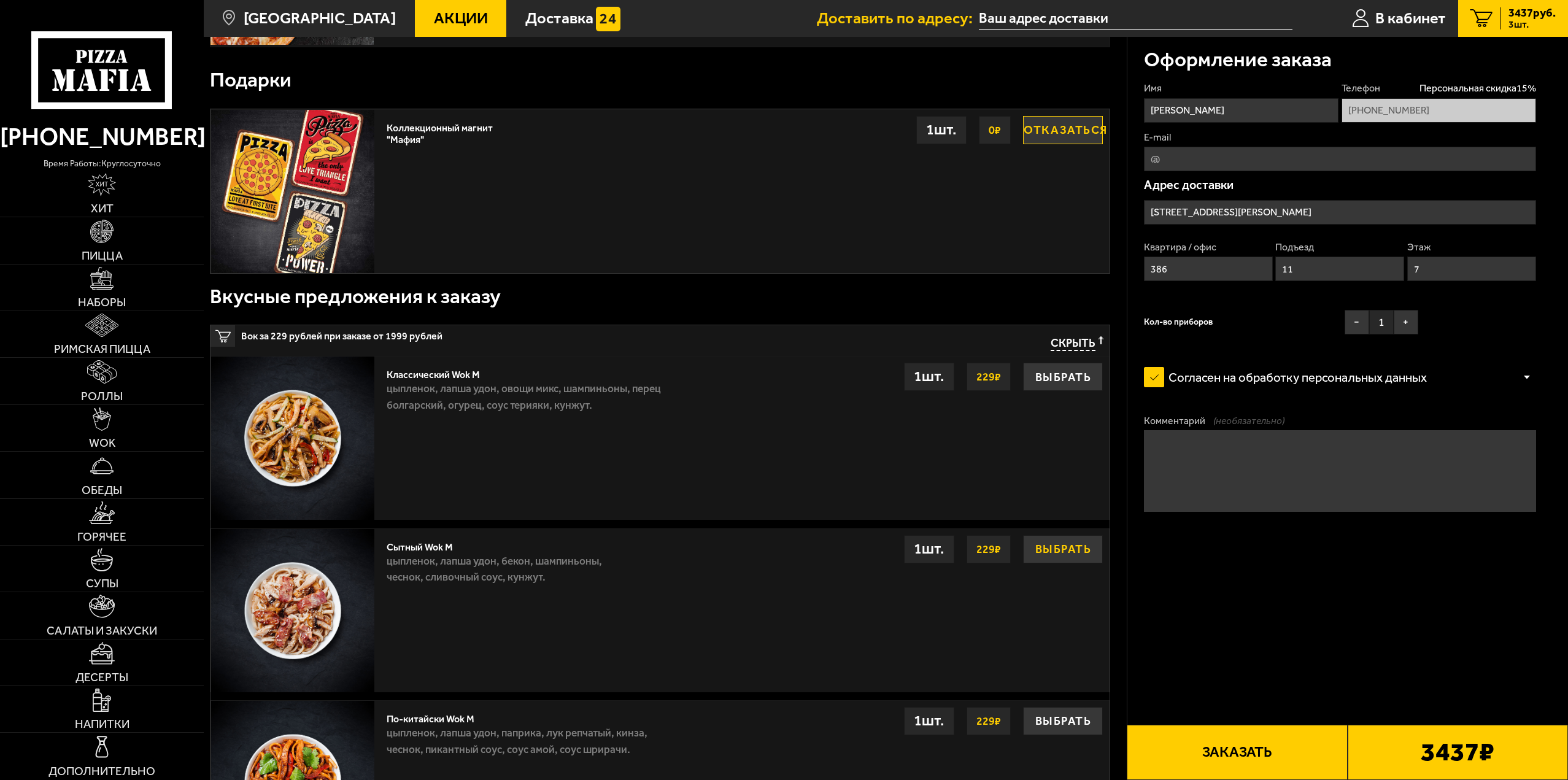
scroll to position [675, 0]
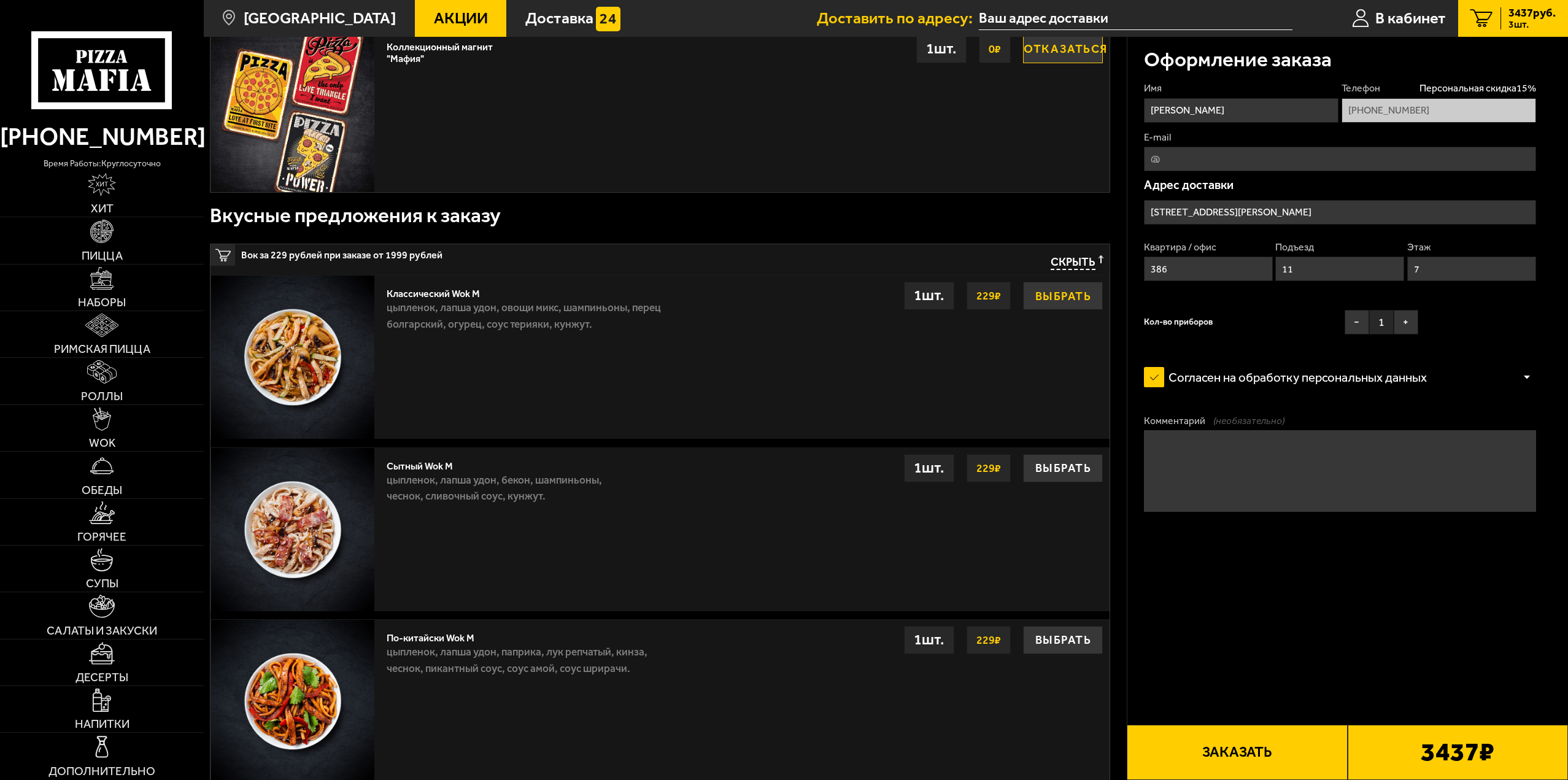
click at [1069, 305] on button "Выбрать" at bounding box center [1063, 296] width 80 height 28
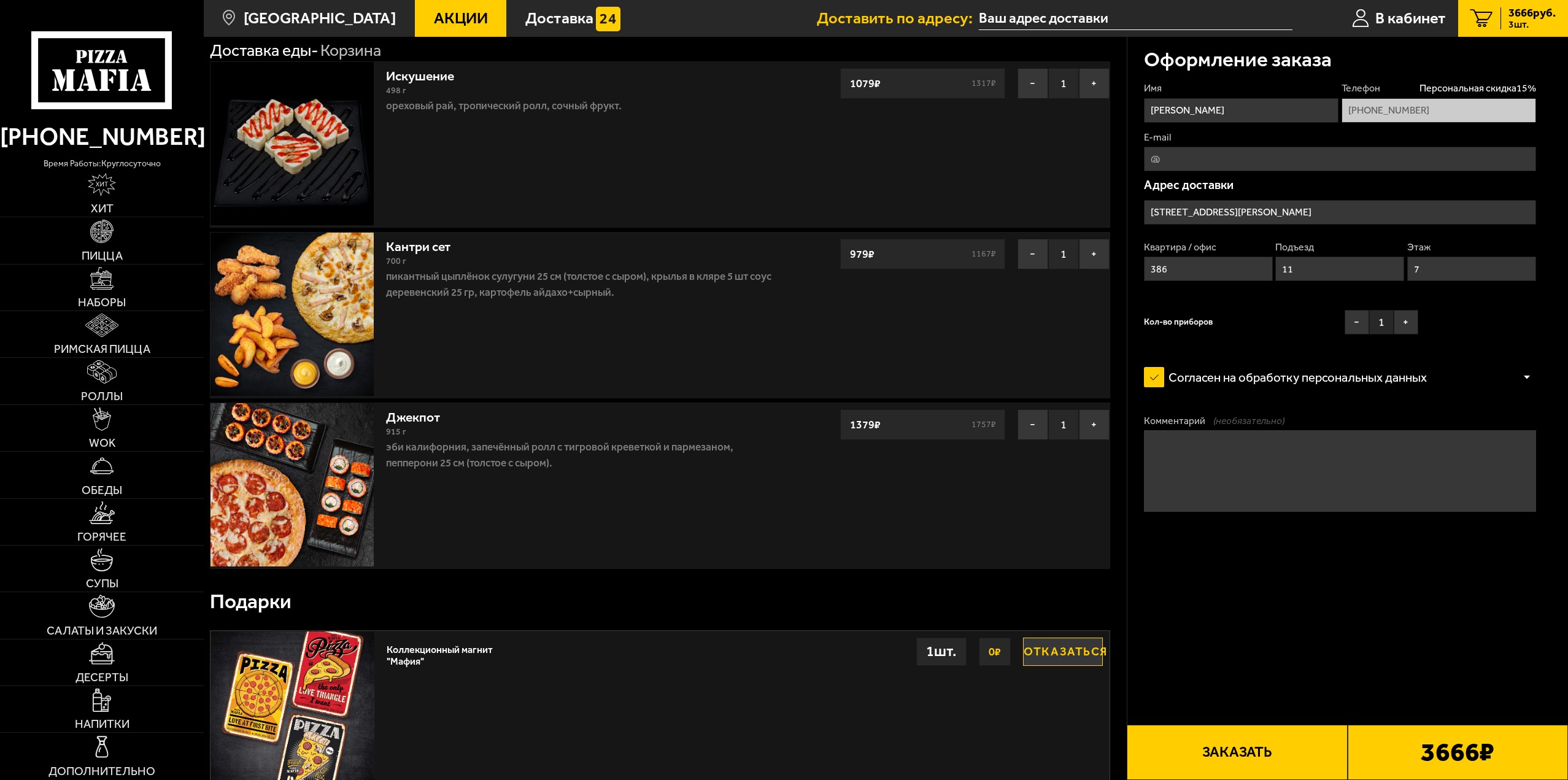
scroll to position [0, 0]
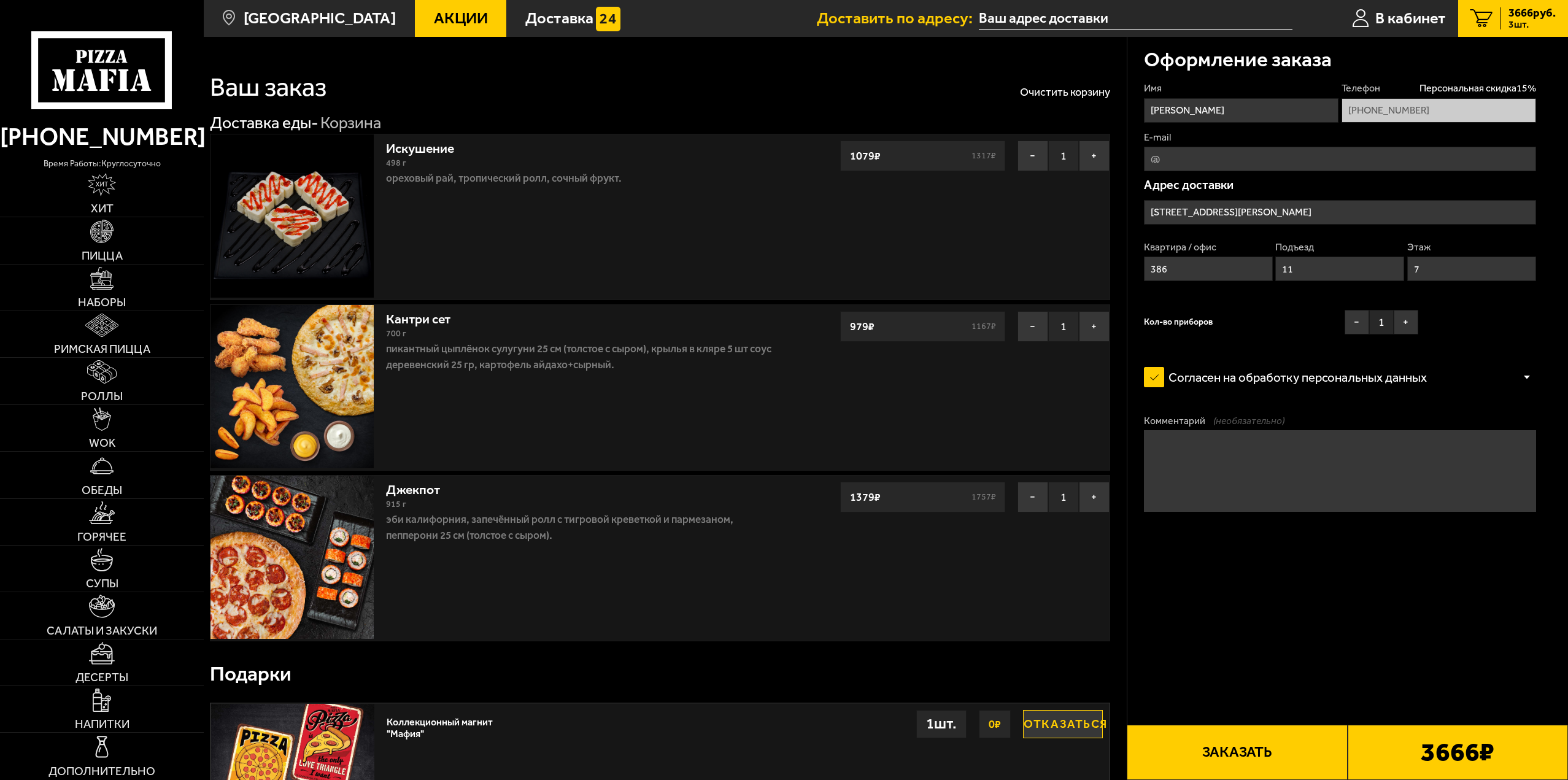
click at [1239, 457] on textarea "Комментарий (необязательно)" at bounding box center [1340, 471] width 392 height 82
type textarea "в"
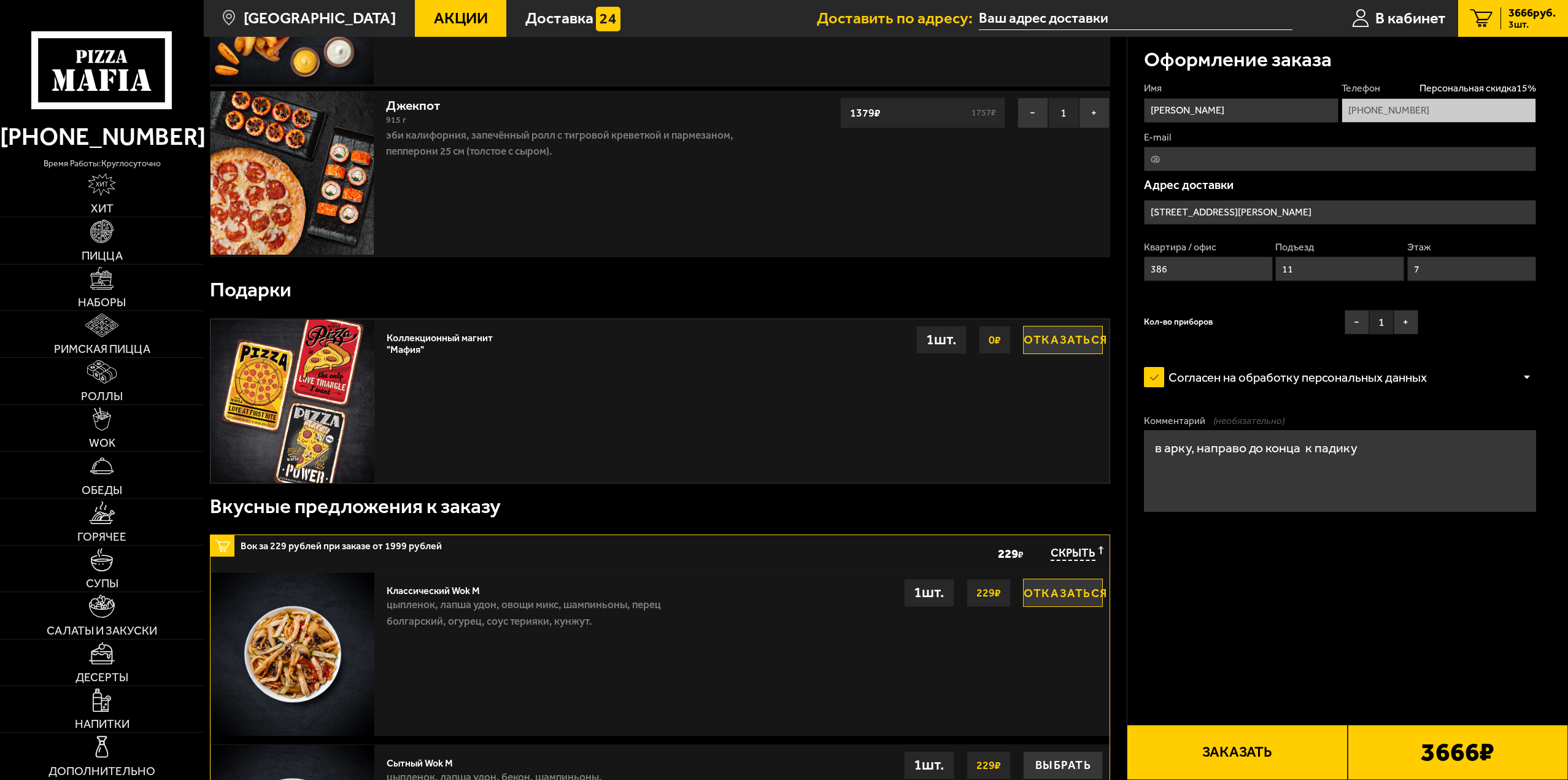
scroll to position [368, 0]
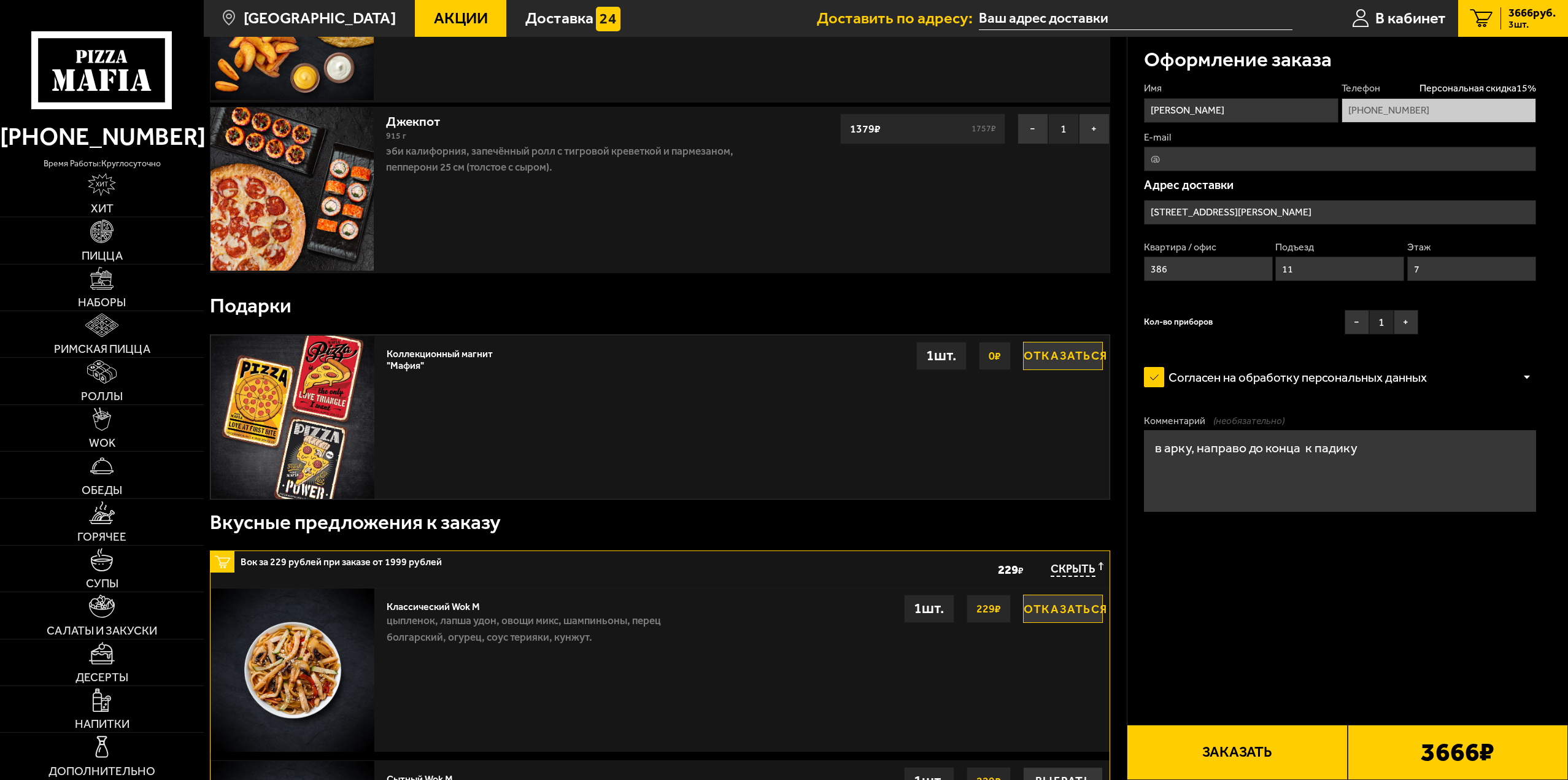
type textarea "в арку, направо до конца к падику"
click at [1225, 157] on input "E-mail" at bounding box center [1340, 158] width 392 height 24
type input "jinn.000@mail.ru"
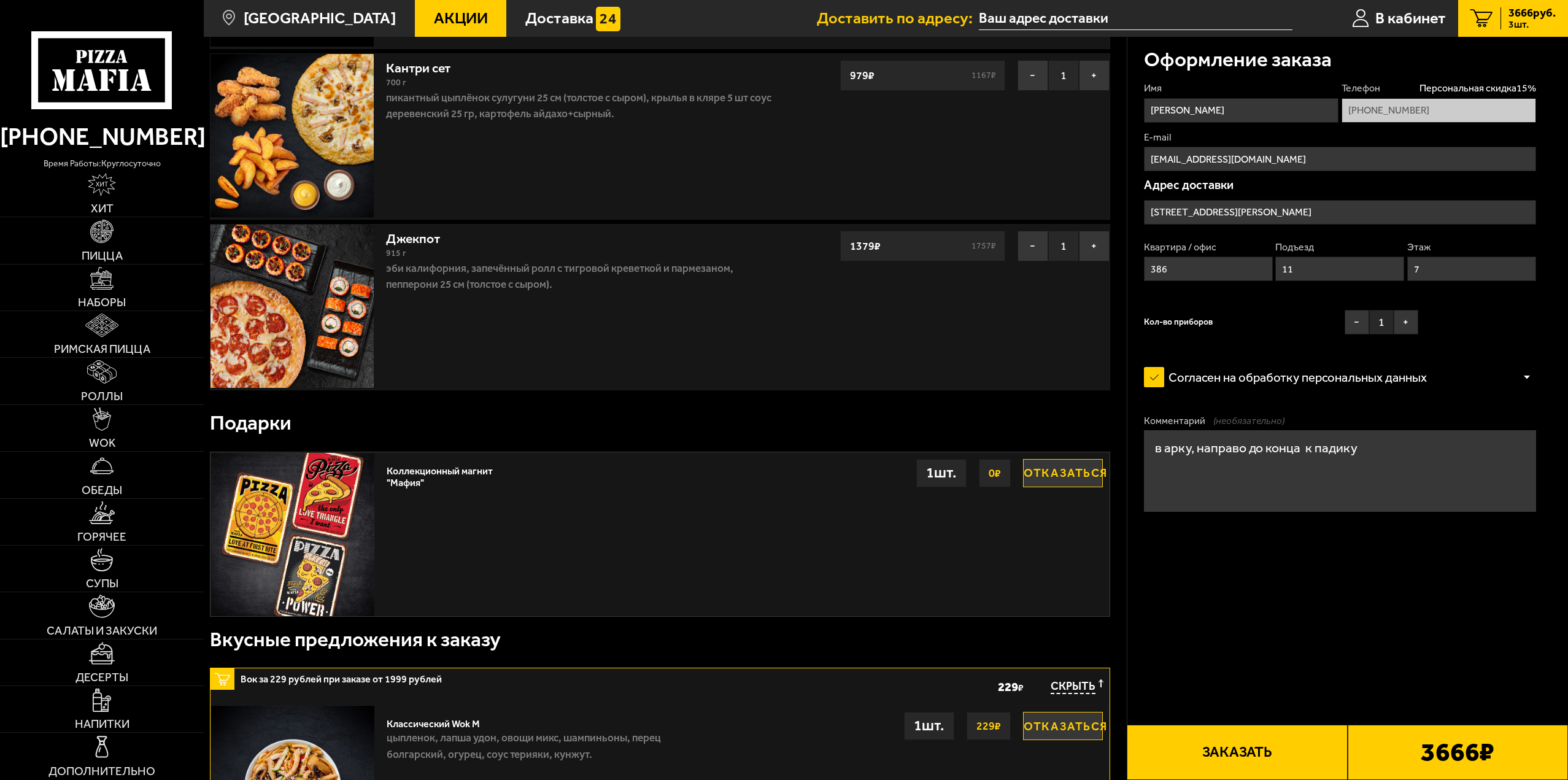
scroll to position [245, 0]
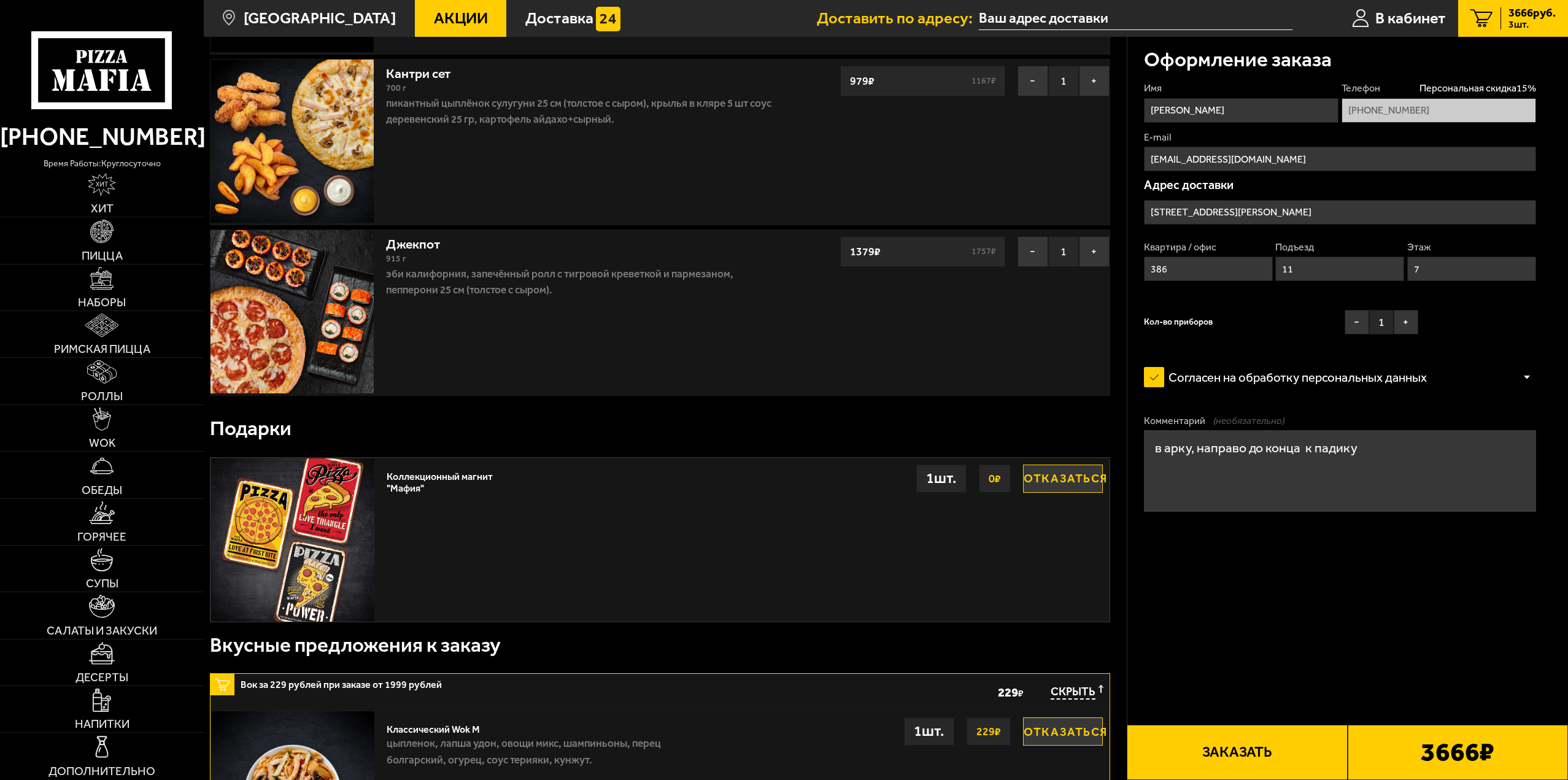
click at [1266, 748] on button "Заказать" at bounding box center [1237, 752] width 221 height 56
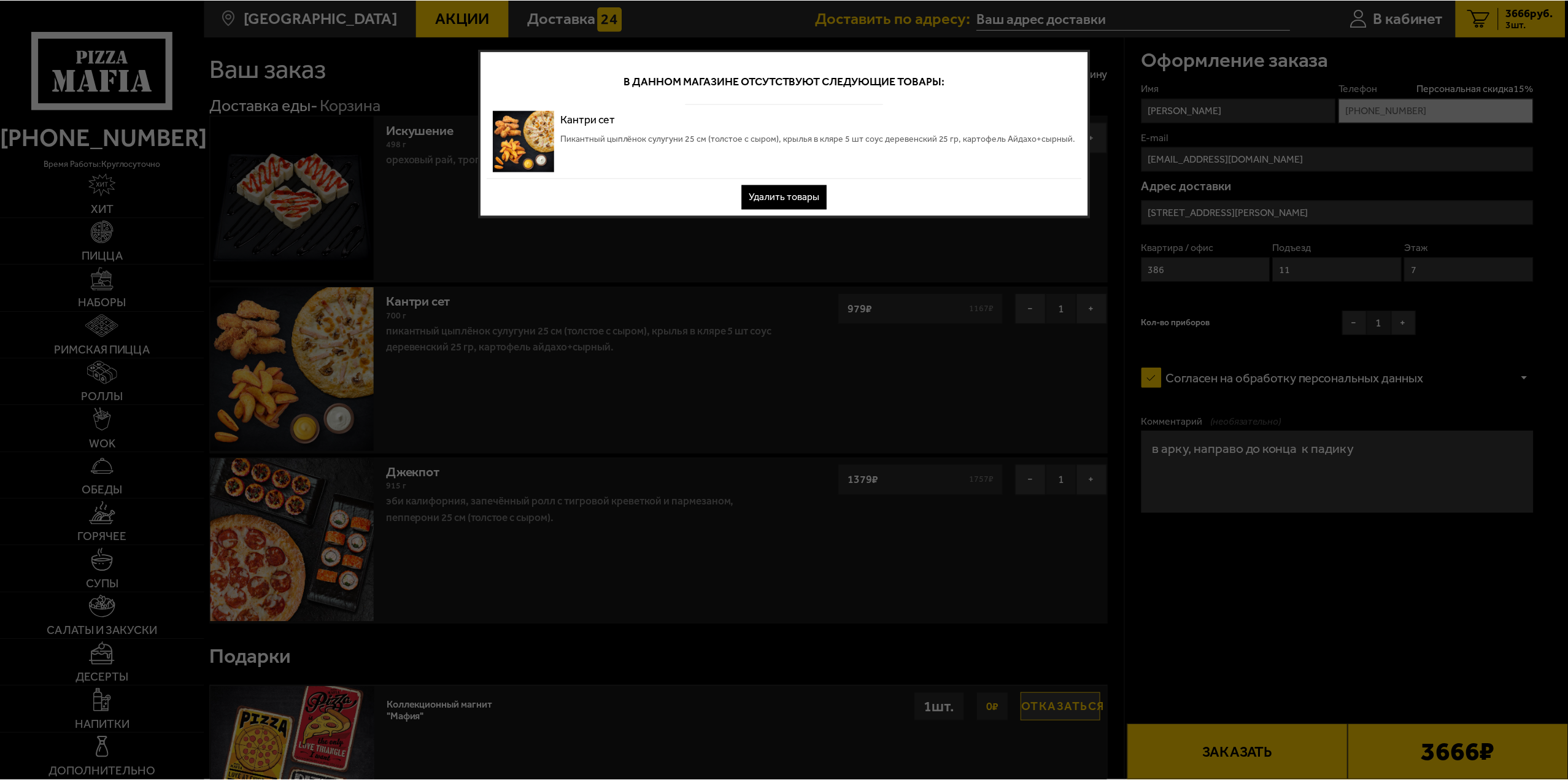
scroll to position [0, 0]
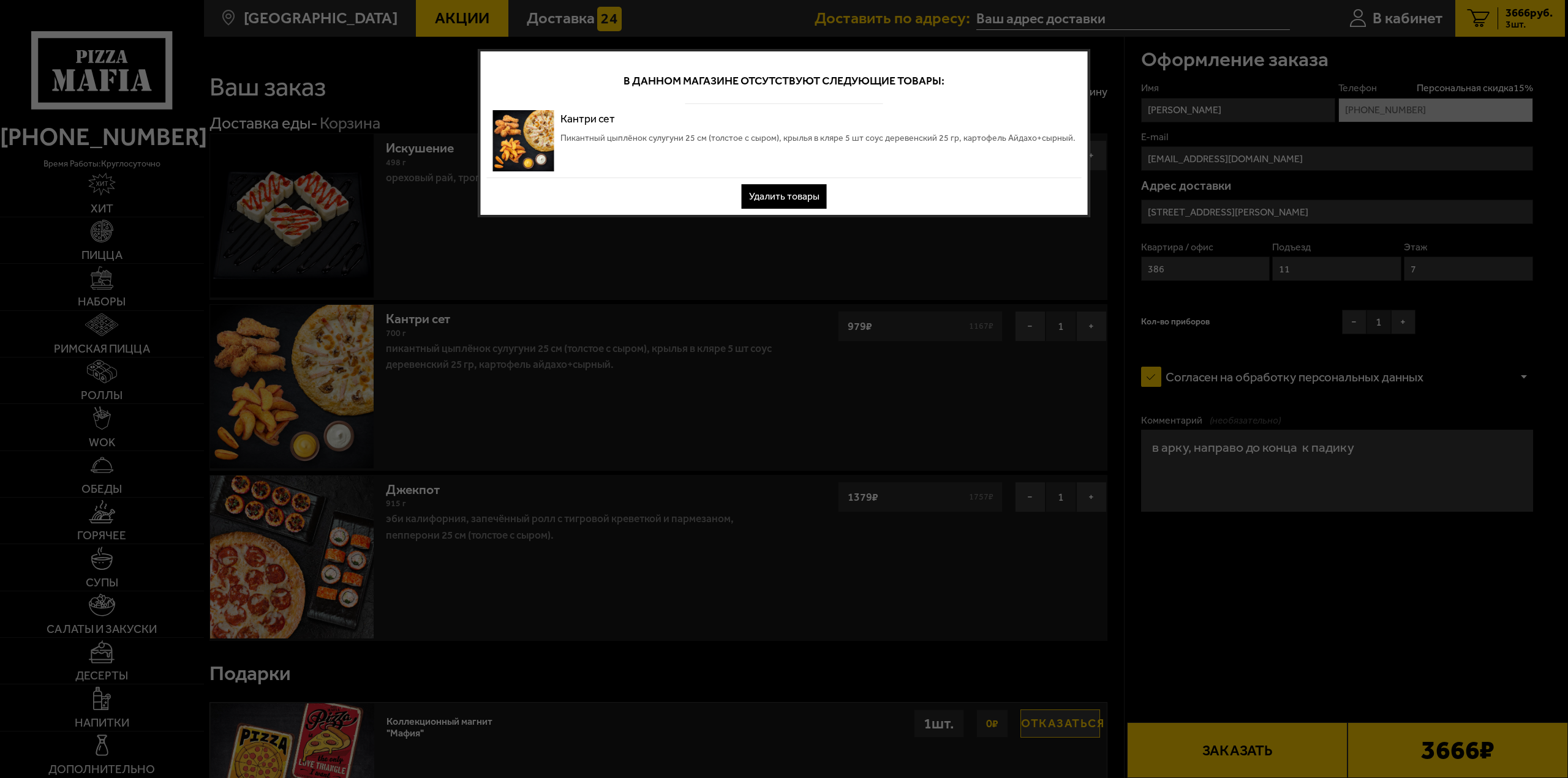
click at [790, 193] on button "Удалить товары" at bounding box center [784, 196] width 85 height 24
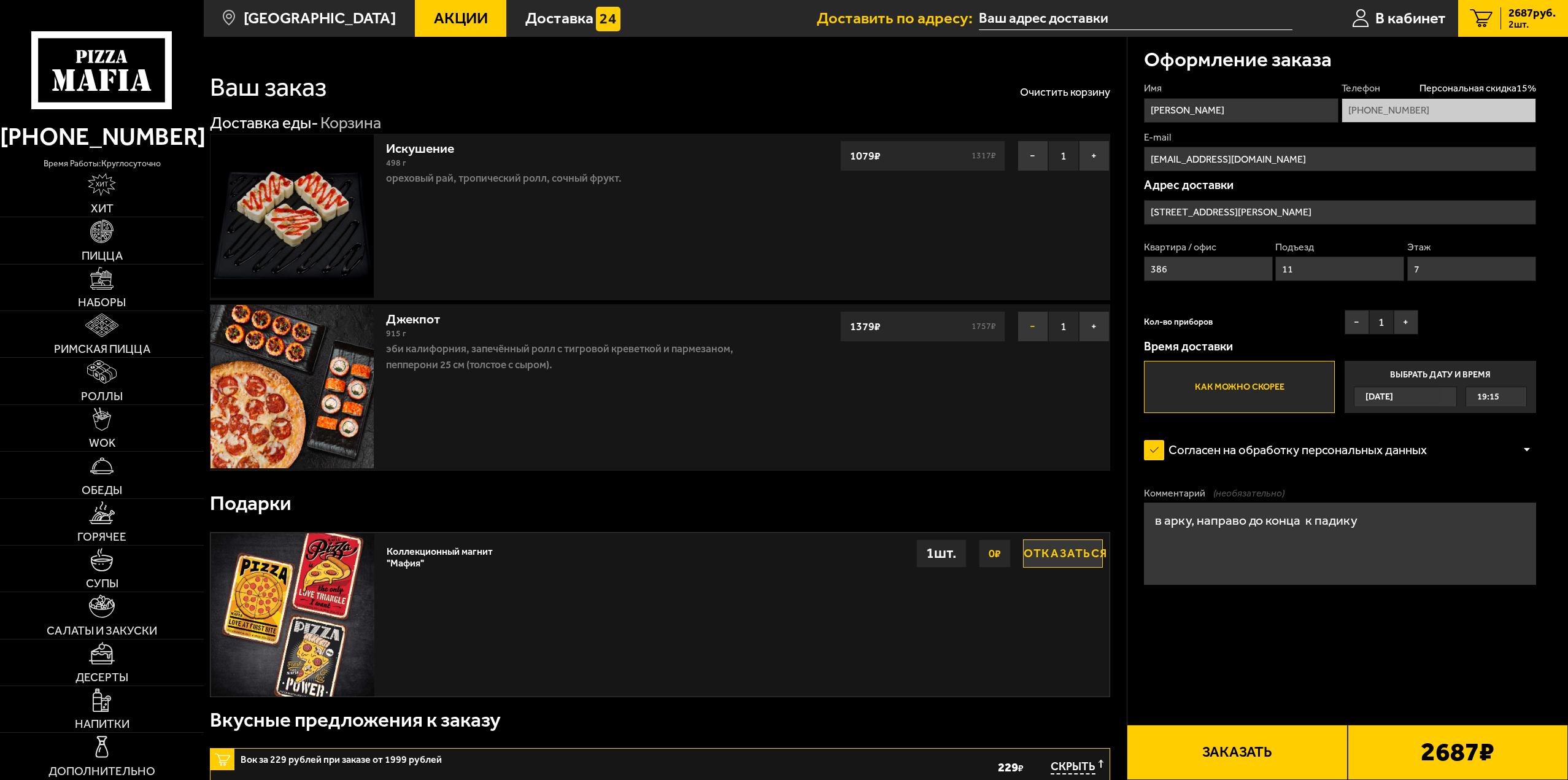
click at [1029, 323] on button "−" at bounding box center [1032, 326] width 31 height 31
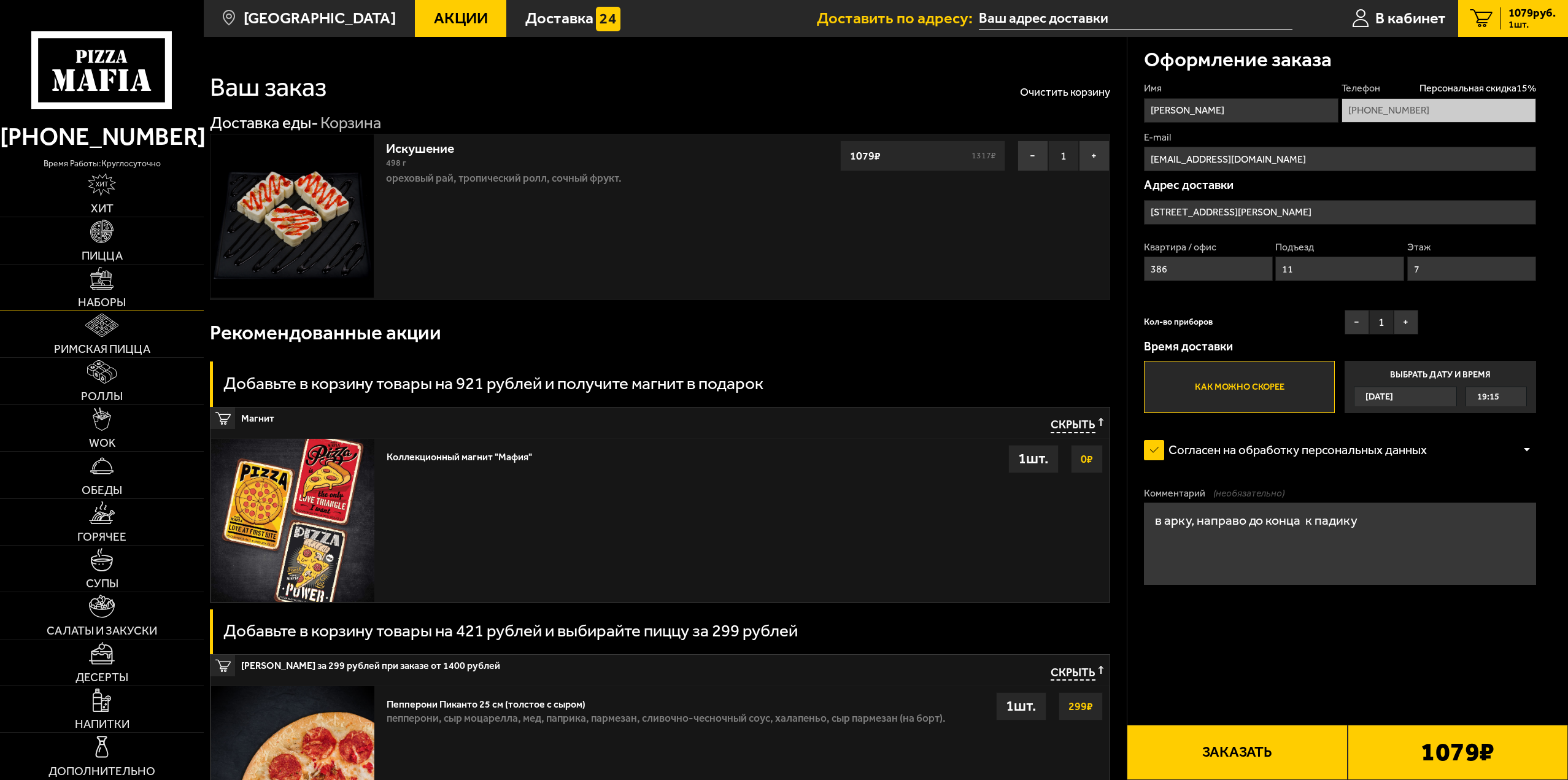
click at [117, 303] on span "Наборы" at bounding box center [102, 302] width 48 height 12
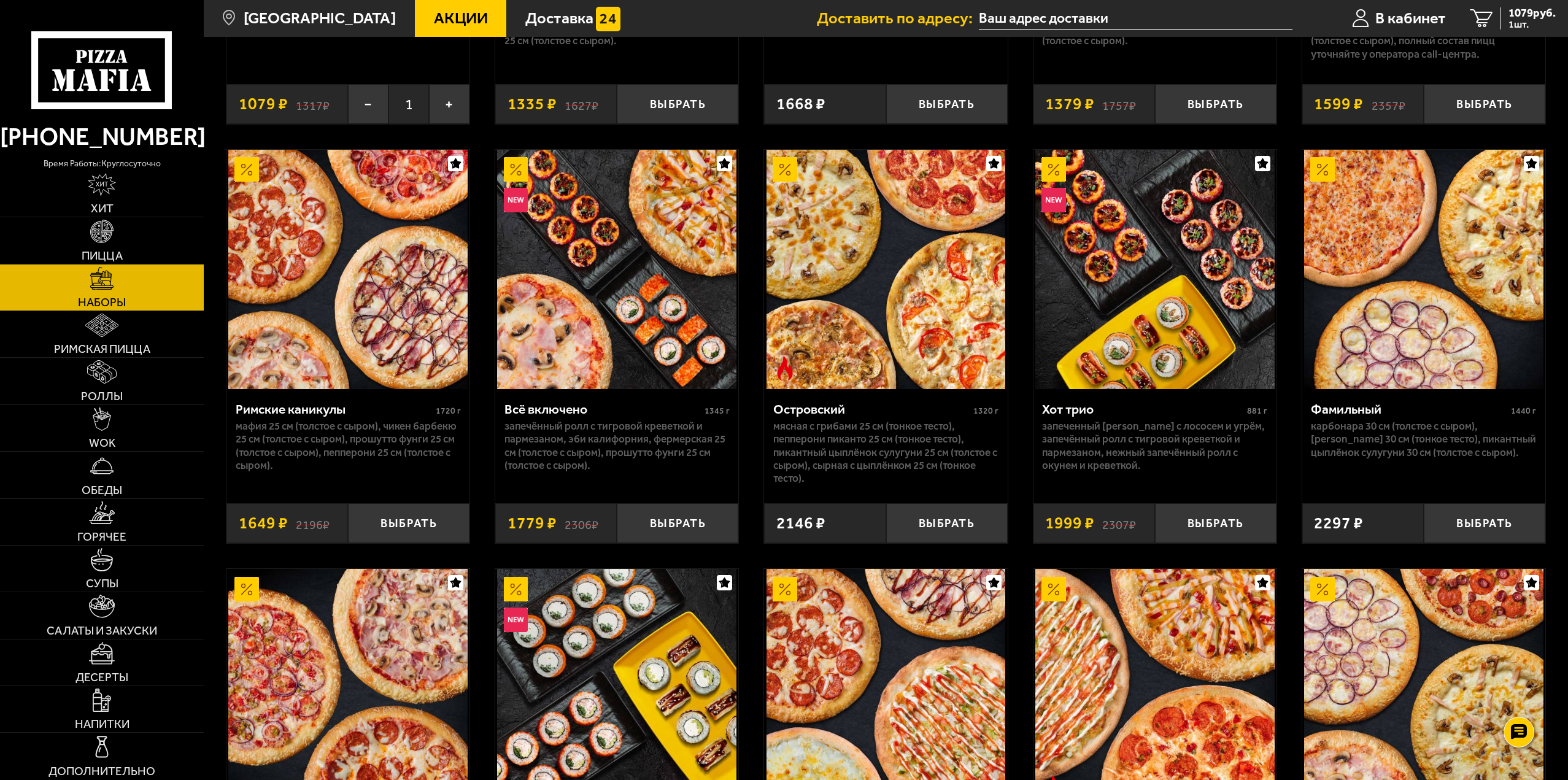
scroll to position [1289, 0]
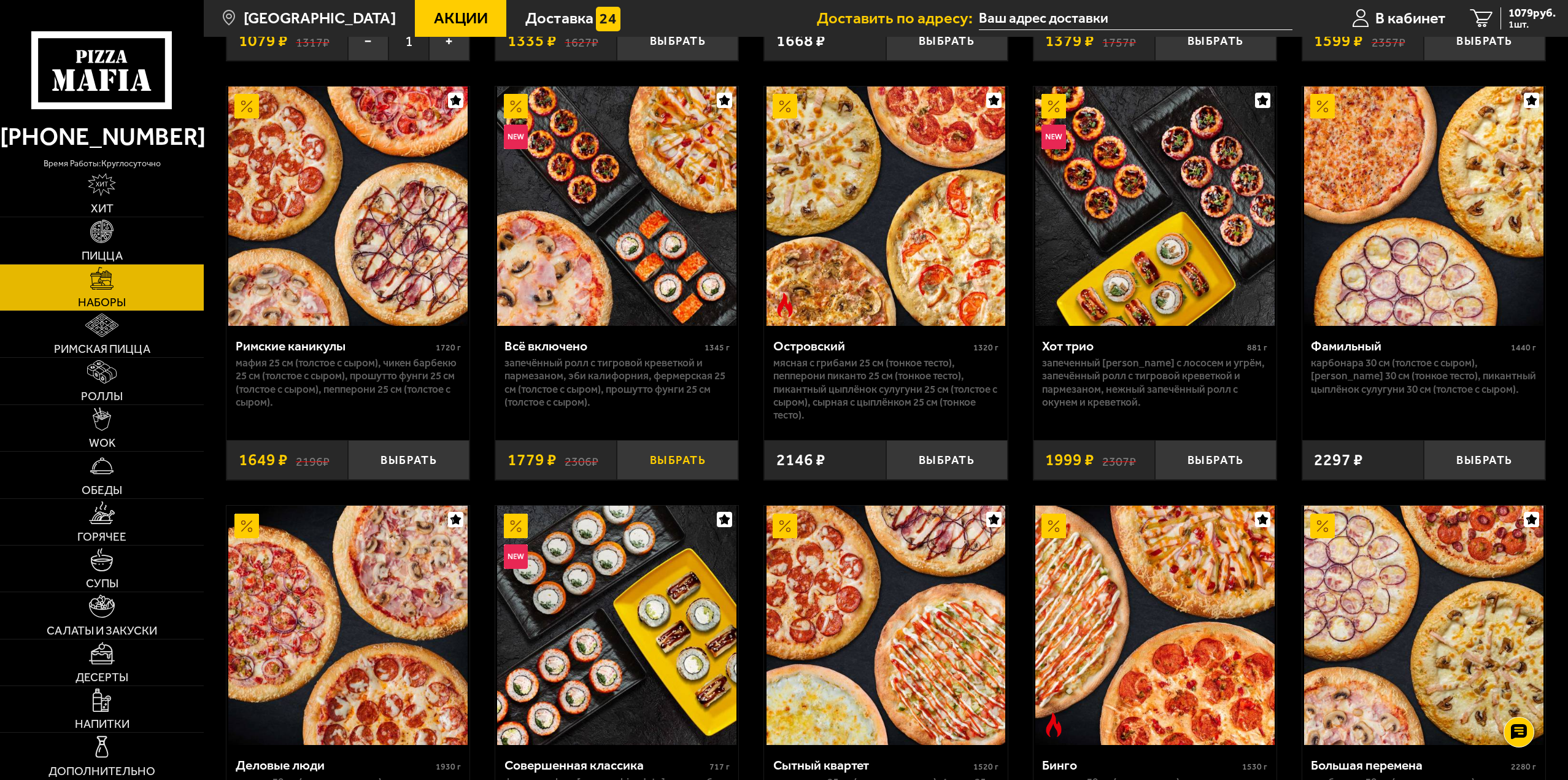
click at [674, 466] on button "Выбрать" at bounding box center [677, 459] width 121 height 40
click at [1519, 17] on span "2858 руб." at bounding box center [1532, 13] width 47 height 12
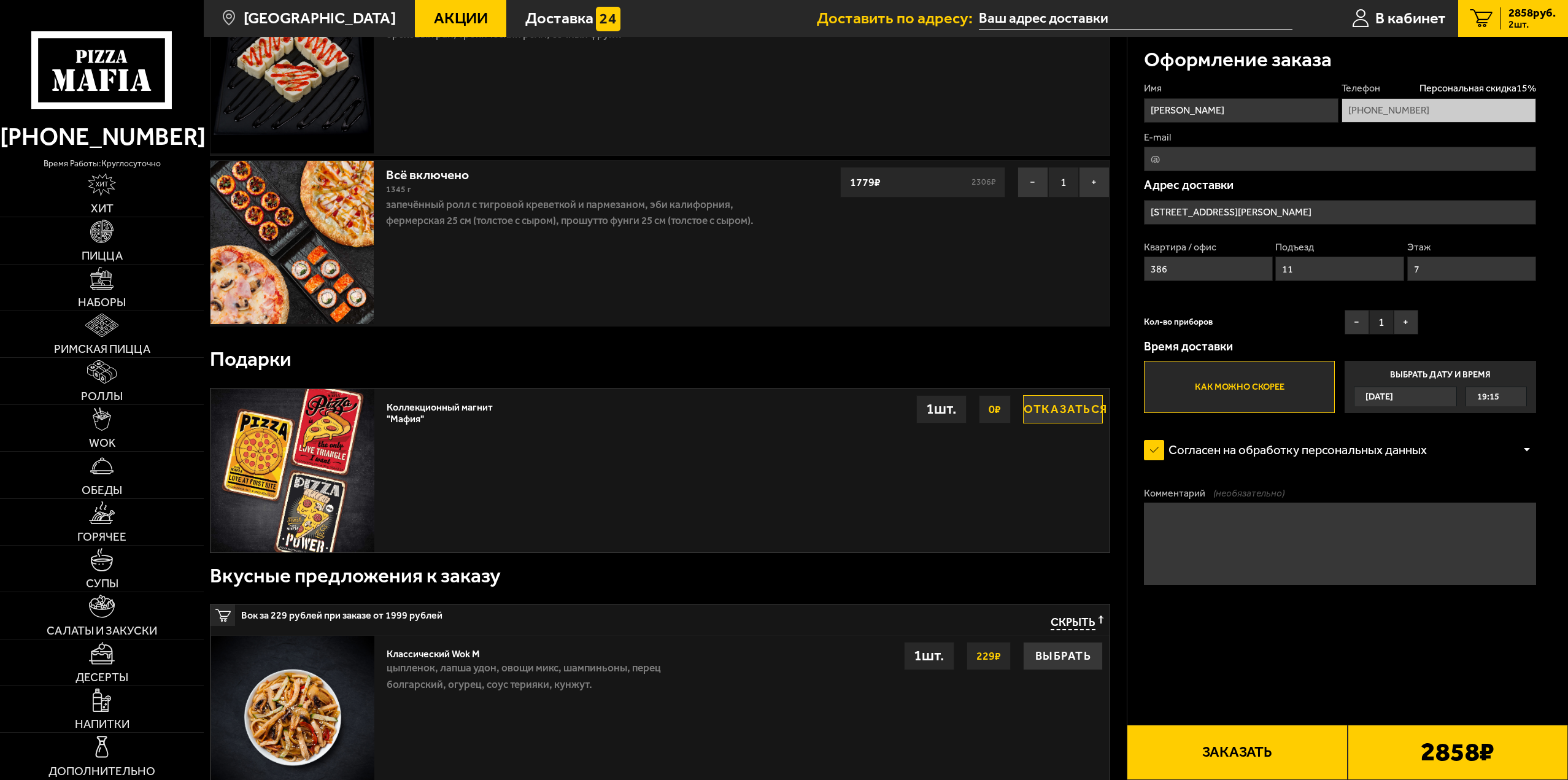
scroll to position [184, 0]
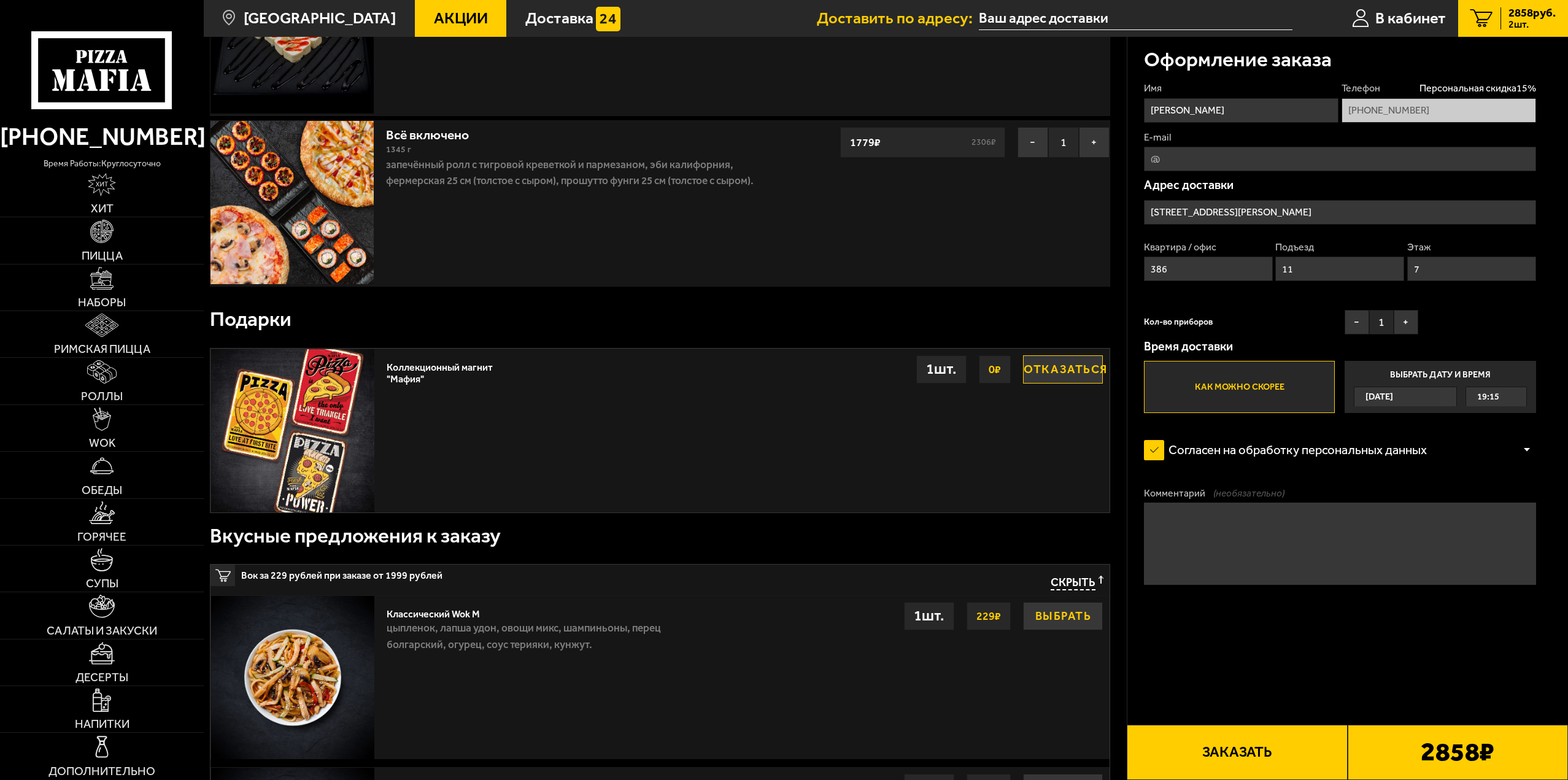
click at [1061, 623] on button "Выбрать" at bounding box center [1063, 616] width 80 height 28
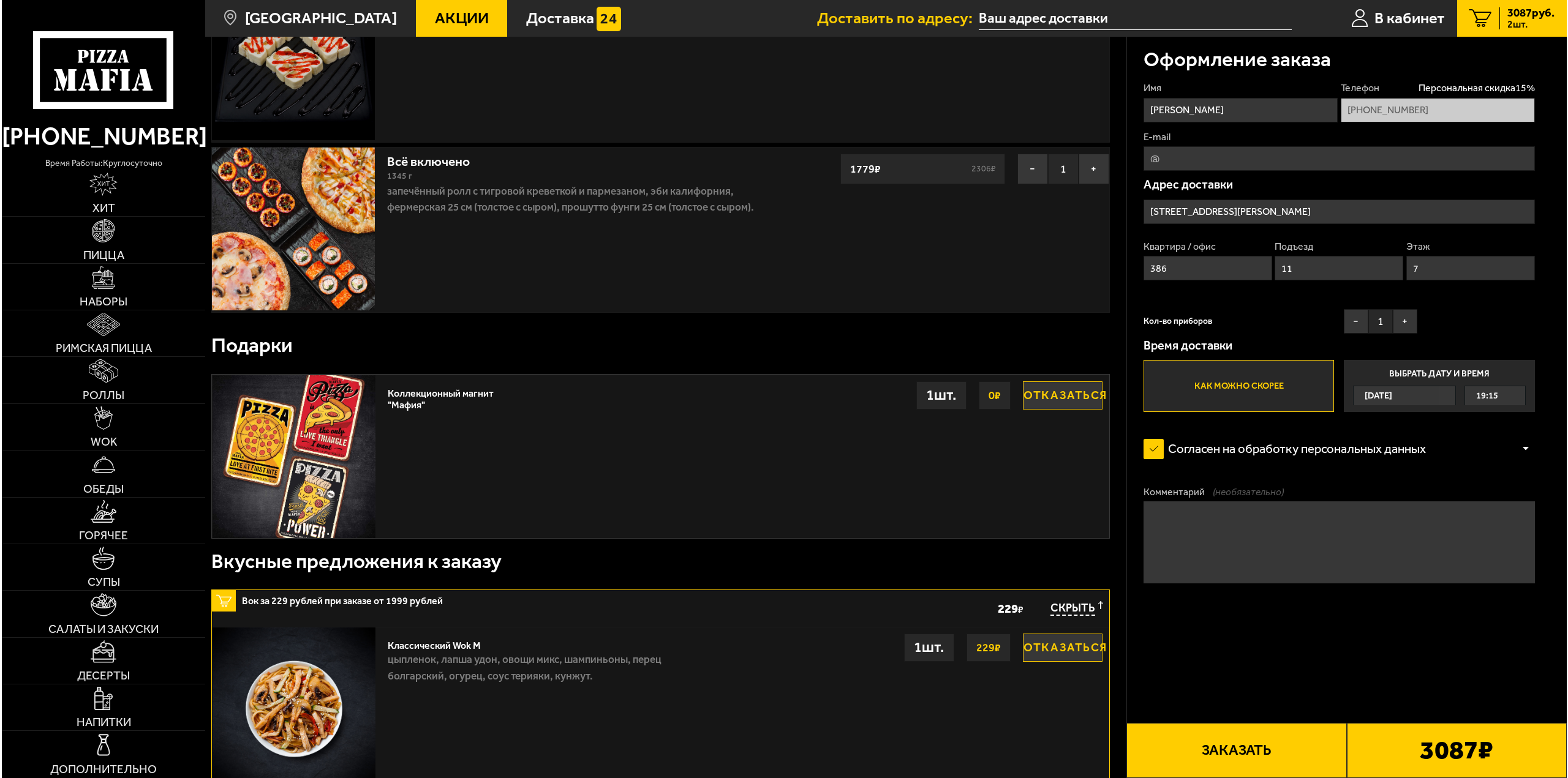
scroll to position [0, 0]
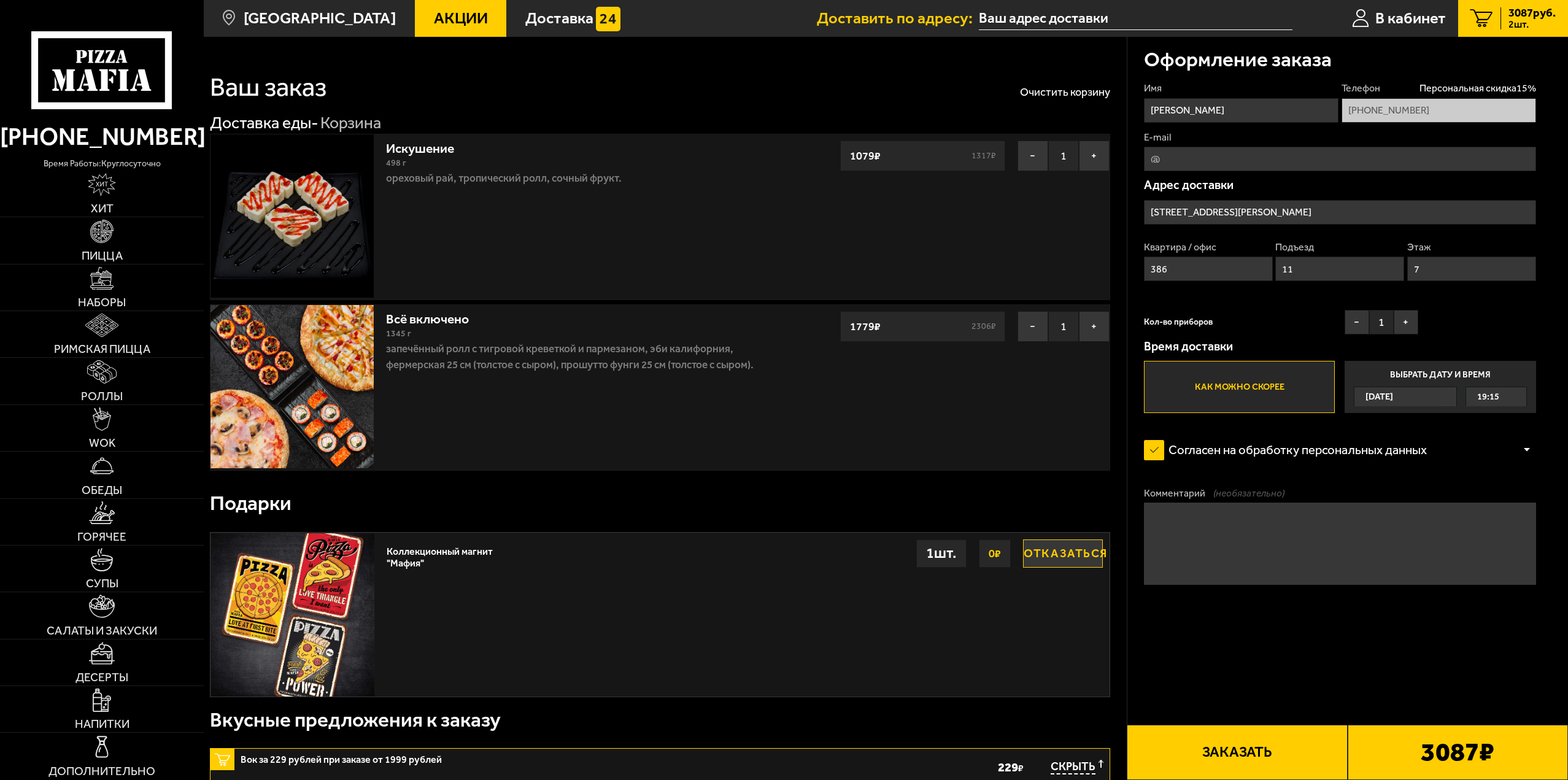
click at [1194, 540] on textarea "Комментарий (необязательно)" at bounding box center [1340, 543] width 392 height 82
type textarea "п"
type textarea "в арку, направо до конца к падику"
click at [1286, 751] on button "Заказать" at bounding box center [1237, 752] width 221 height 56
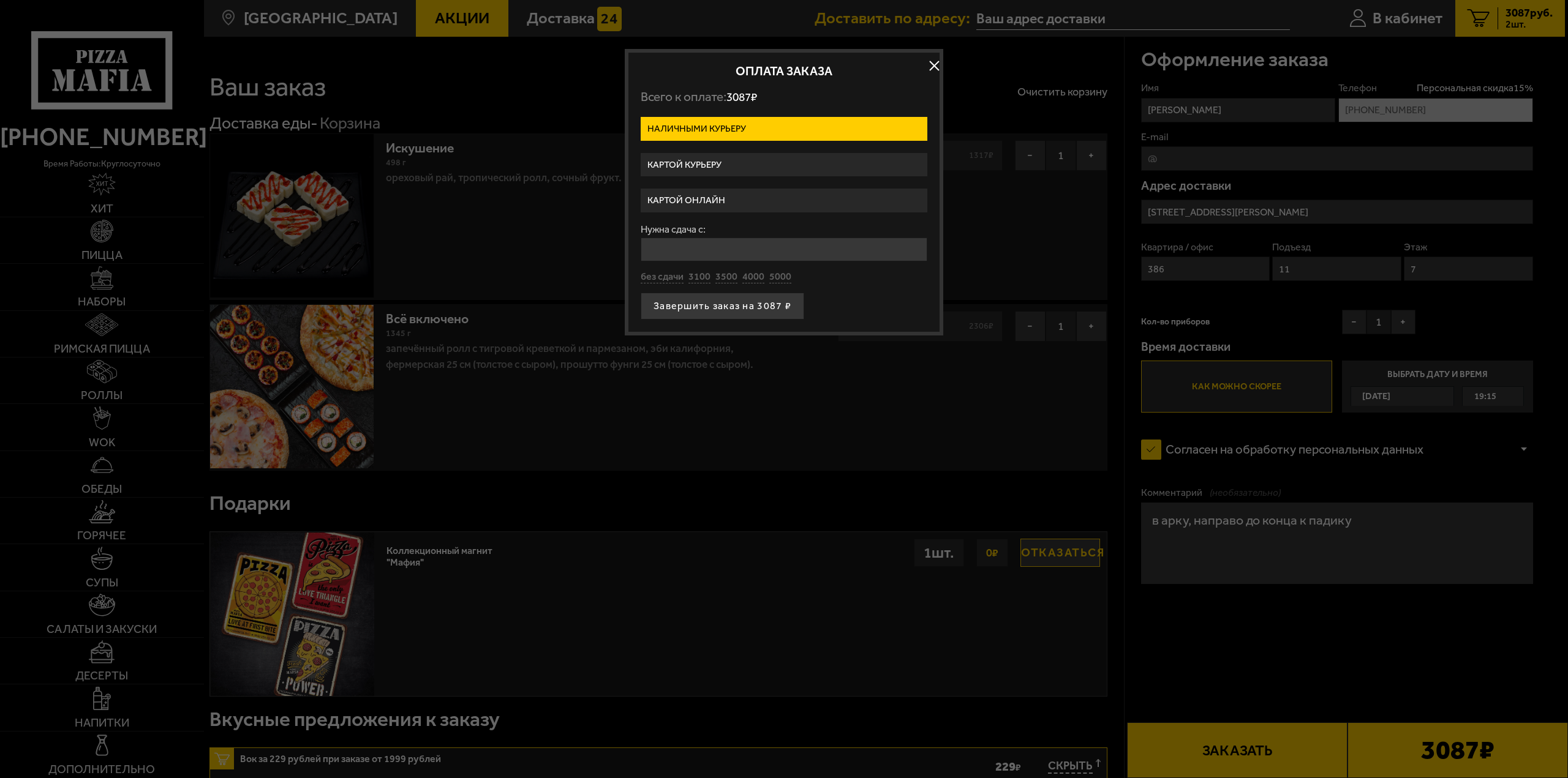
click at [694, 200] on label "Картой онлайн" at bounding box center [784, 201] width 287 height 24
click at [0, 0] on input "Картой онлайн" at bounding box center [0, 0] width 0 height 0
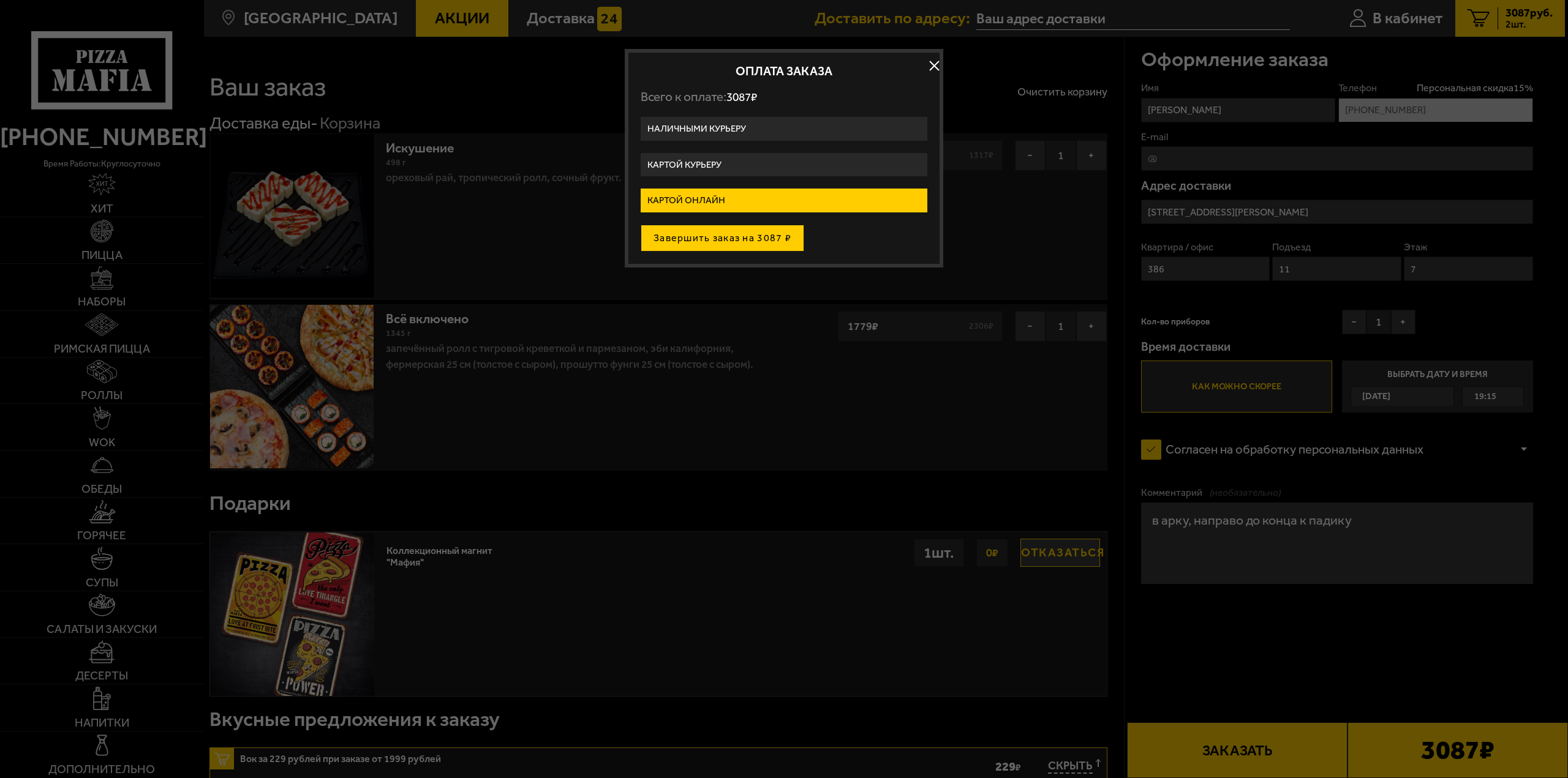
click at [714, 235] on button "Завершить заказ на 3087 ₽" at bounding box center [722, 237] width 164 height 27
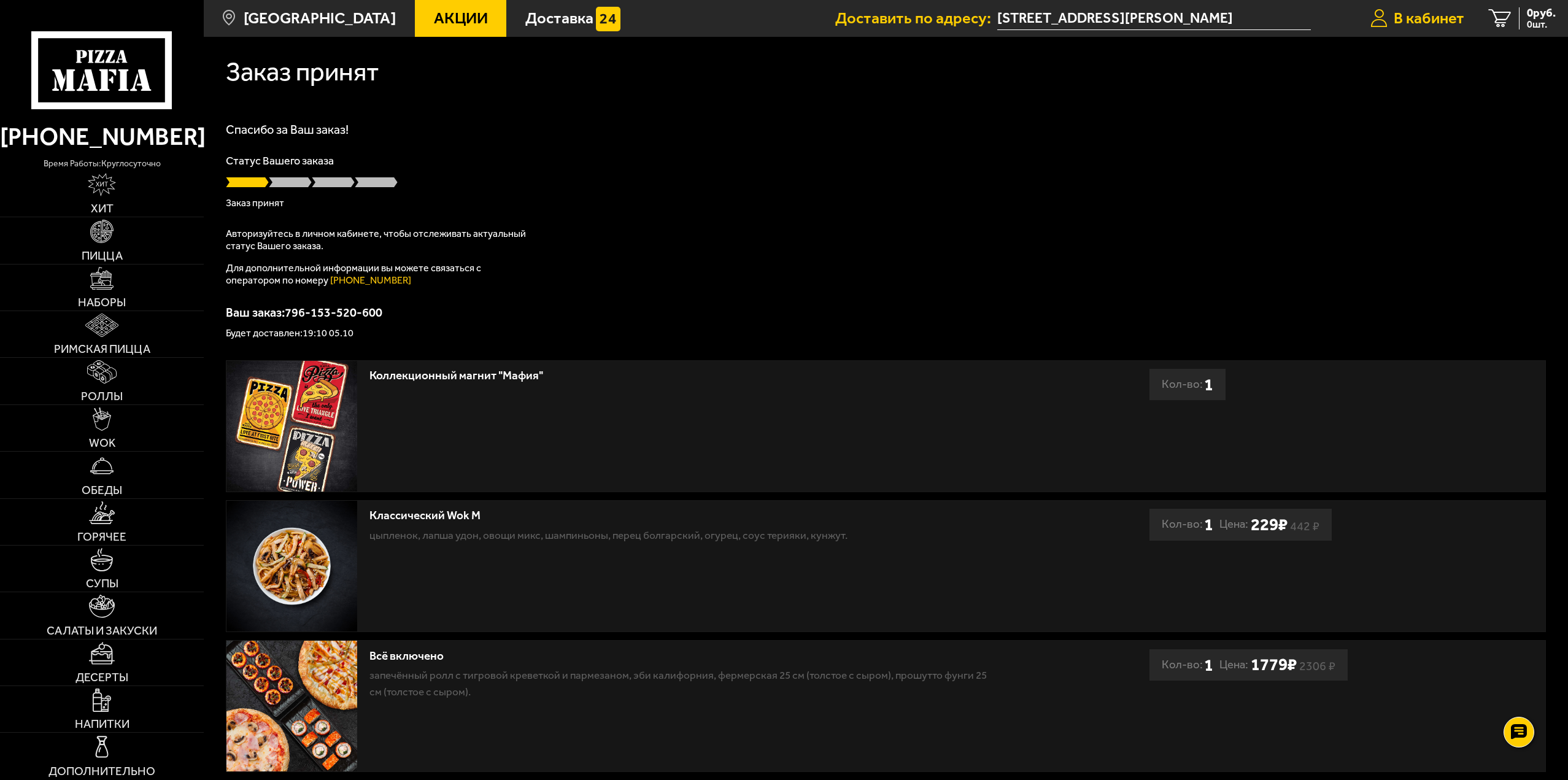
click at [1426, 14] on span "В кабинет" at bounding box center [1429, 18] width 70 height 16
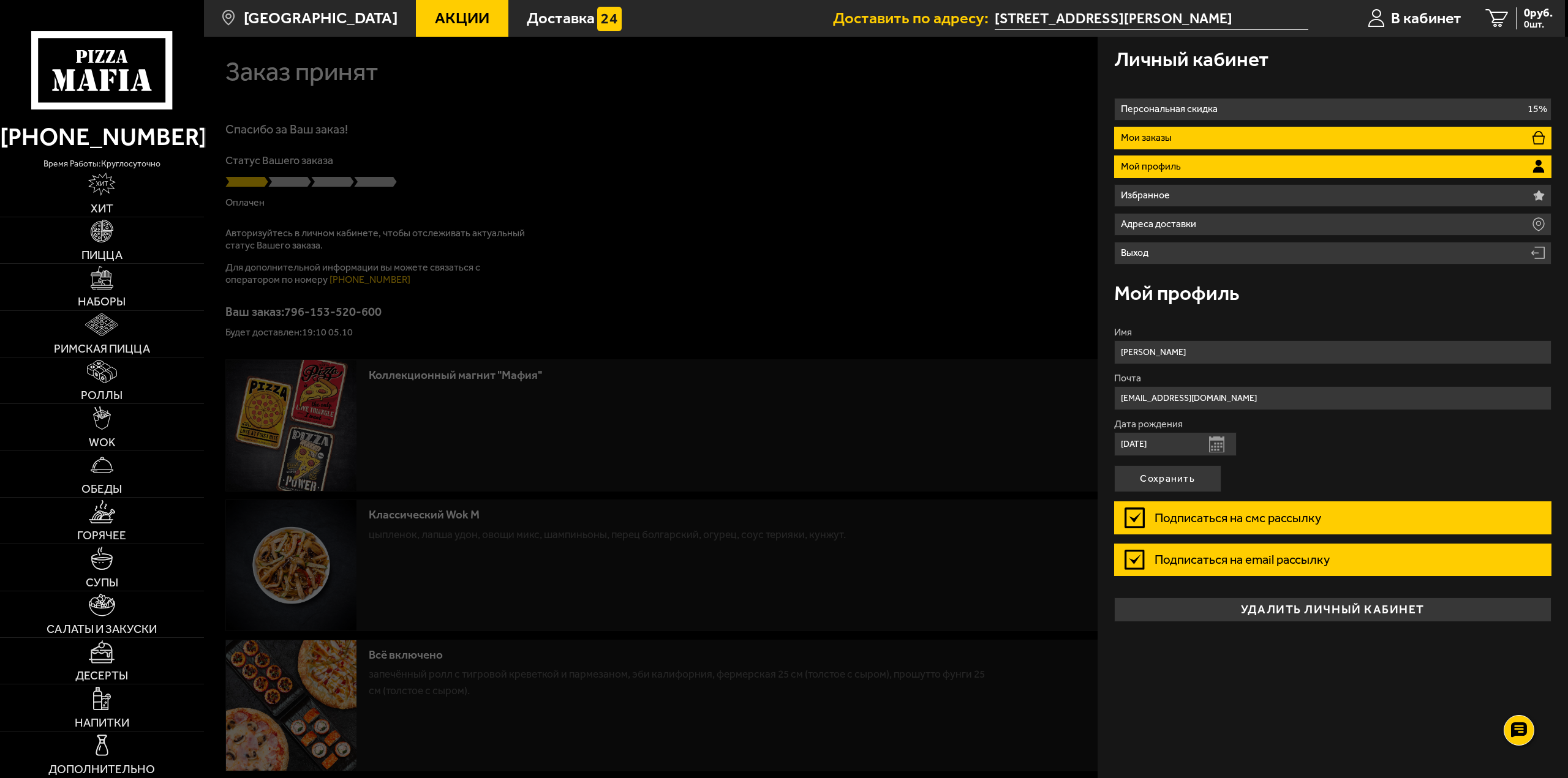
click at [1170, 136] on p "Мои заказы" at bounding box center [1148, 138] width 55 height 10
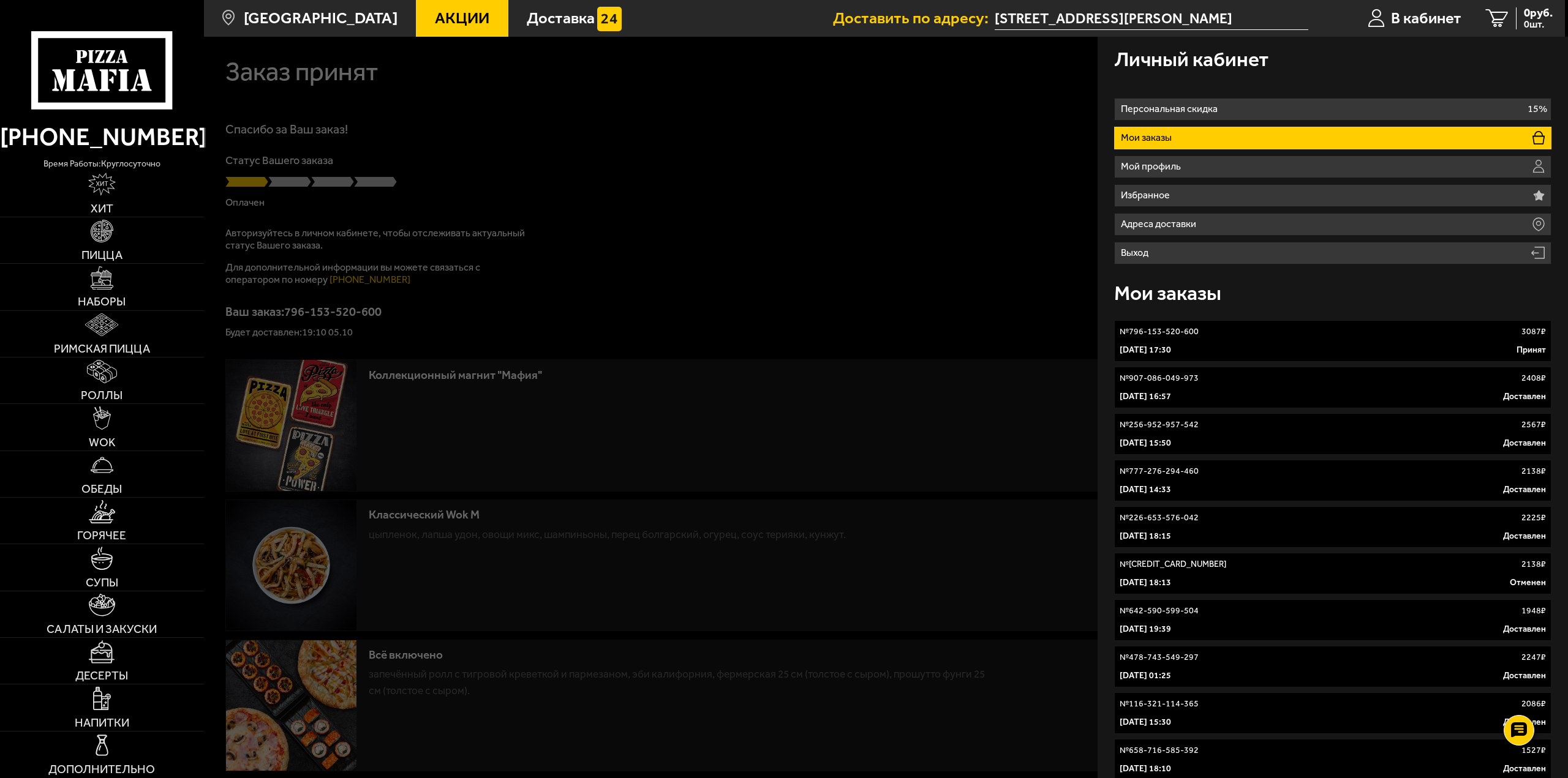
click at [1284, 337] on div "№ 796-153-520-600 3087 ₽" at bounding box center [1333, 331] width 427 height 12
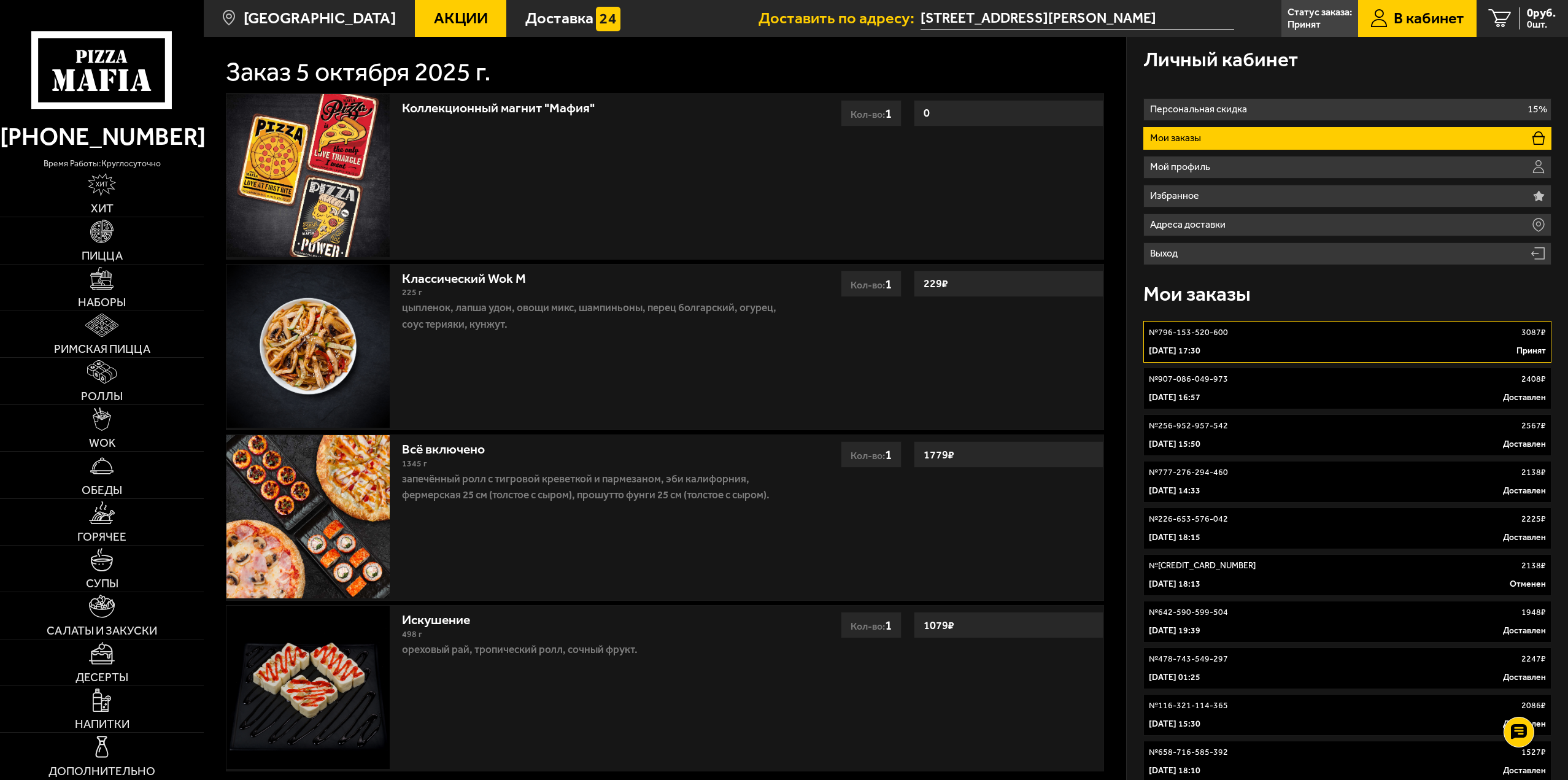
click at [1525, 338] on p "3087 ₽" at bounding box center [1534, 332] width 24 height 12
click at [1485, 339] on div "№ 796-153-520-600 3087 ₽" at bounding box center [1347, 332] width 398 height 12
click at [1185, 350] on p "5 октября 2025 г. 17:30" at bounding box center [1175, 350] width 52 height 12
click at [1184, 349] on p "5 октября 2025 г. 17:30" at bounding box center [1175, 350] width 52 height 12
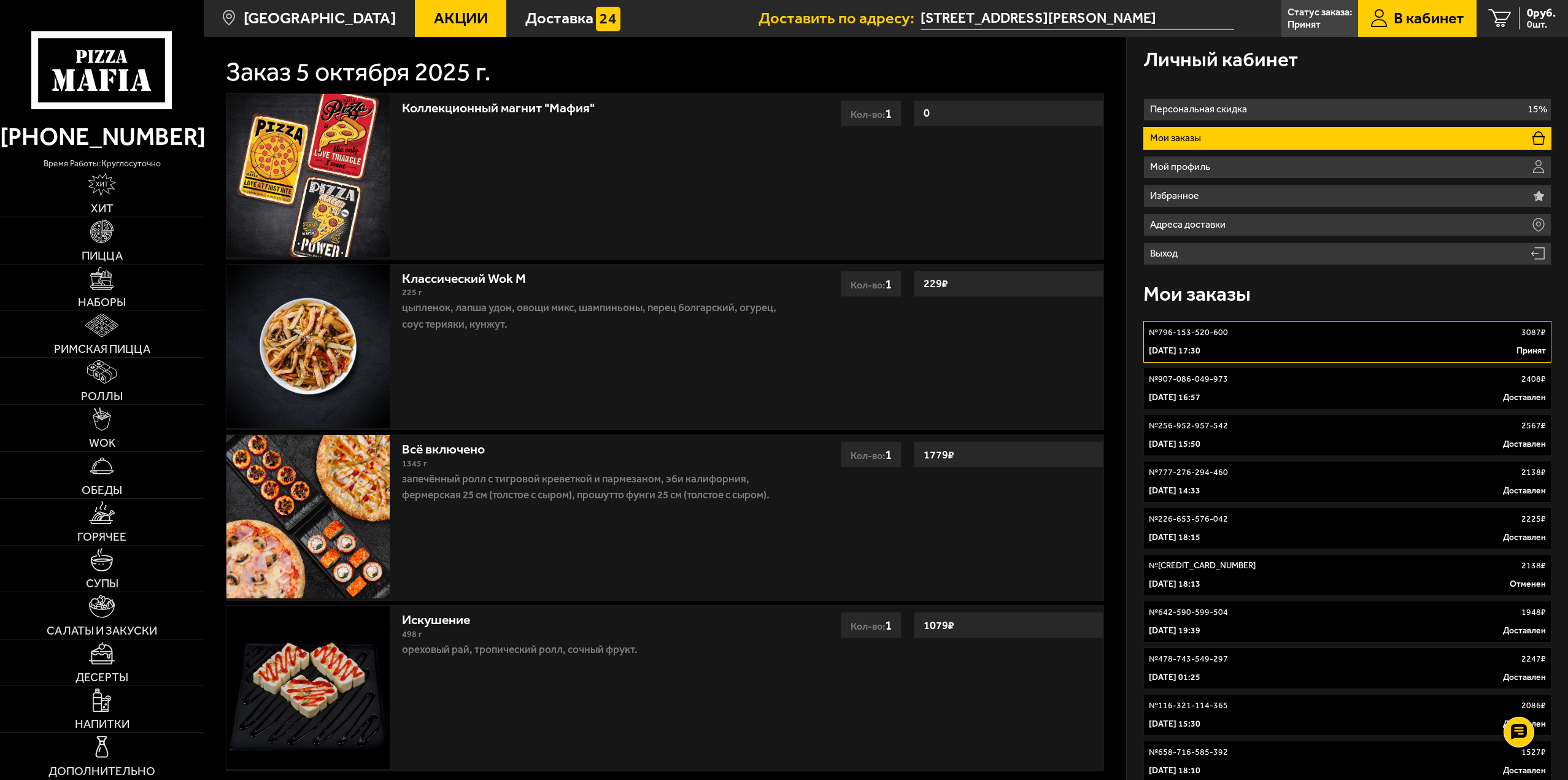
click at [1184, 349] on p "5 октября 2025 г. 17:30" at bounding box center [1175, 350] width 52 height 12
click at [1522, 342] on link "№ 796-153-520-600 3087 ₽ 5 октября 2025 г. 17:30 Принят" at bounding box center [1347, 341] width 408 height 42
click at [1300, 22] on p "Принят" at bounding box center [1305, 24] width 33 height 10
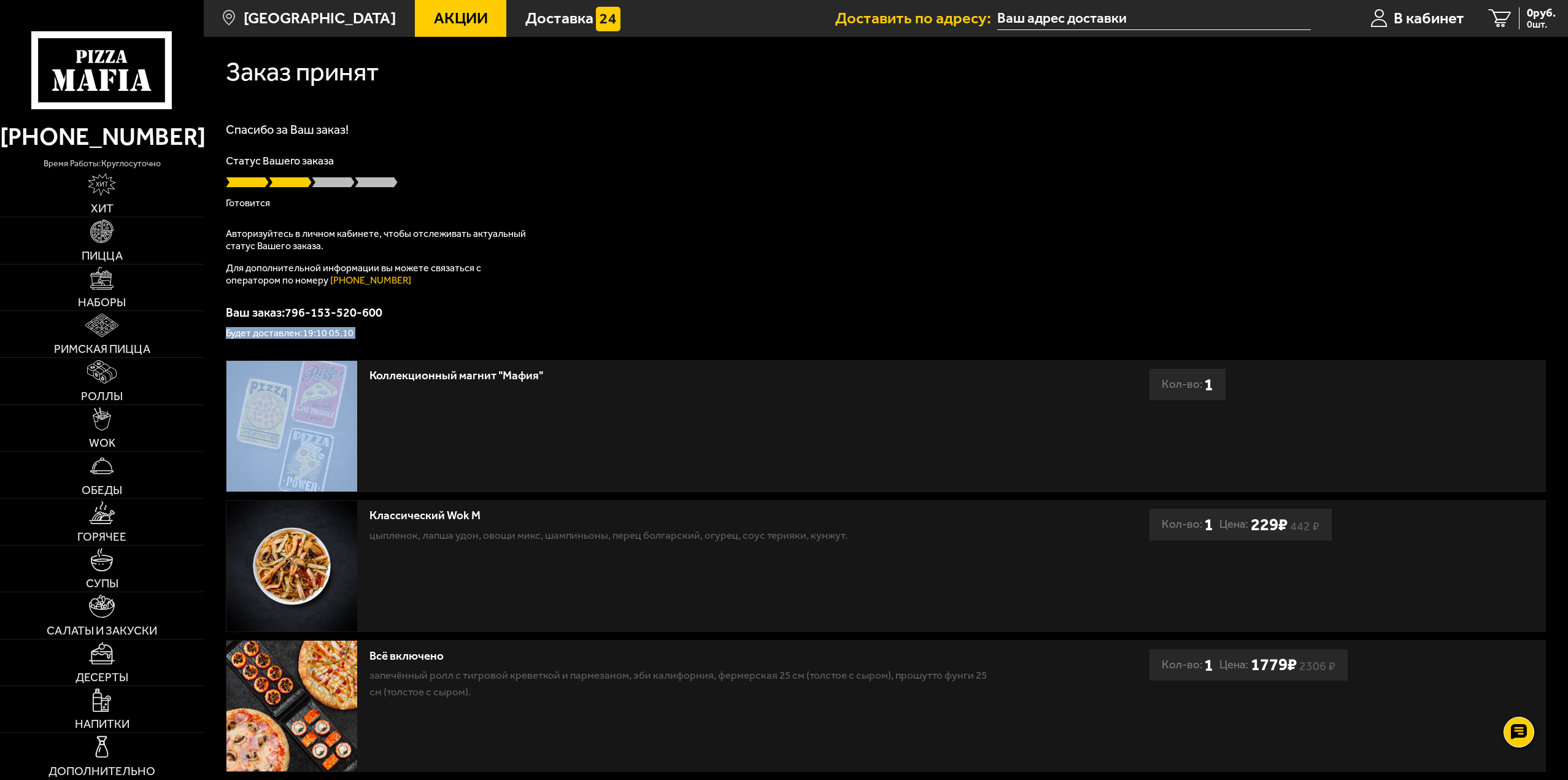
drag, startPoint x: 230, startPoint y: 336, endPoint x: 350, endPoint y: 339, distance: 120.0
click at [350, 339] on div "Заказ принят [PERSON_NAME] за Ваш заказ! Статус Вашего заказа [PERSON_NAME] Авт…" at bounding box center [886, 507] width 1364 height 940
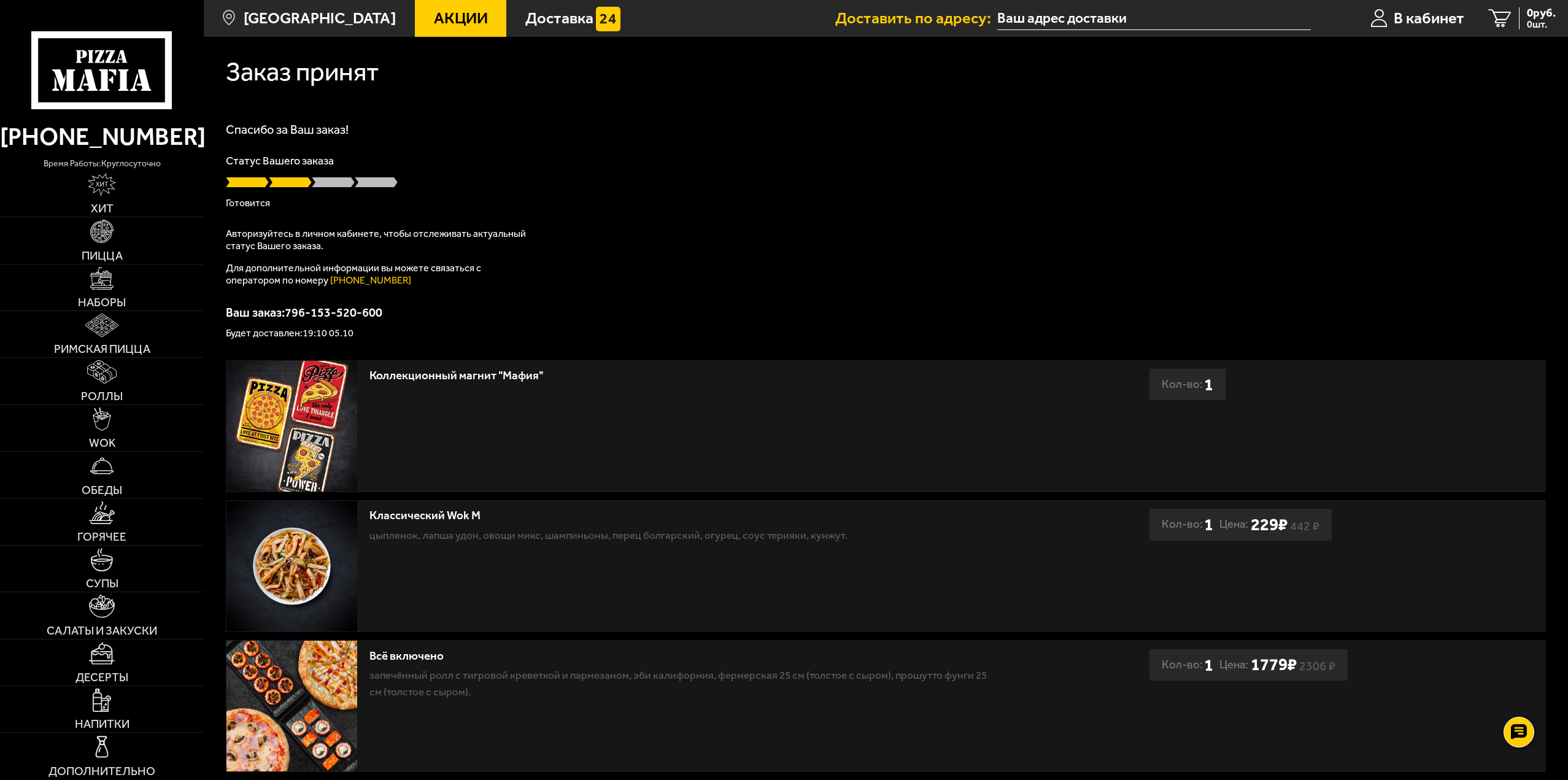
click at [375, 339] on div "Заказ принят [PERSON_NAME] за Ваш заказ! Статус Вашего заказа [PERSON_NAME] Авт…" at bounding box center [886, 507] width 1364 height 940
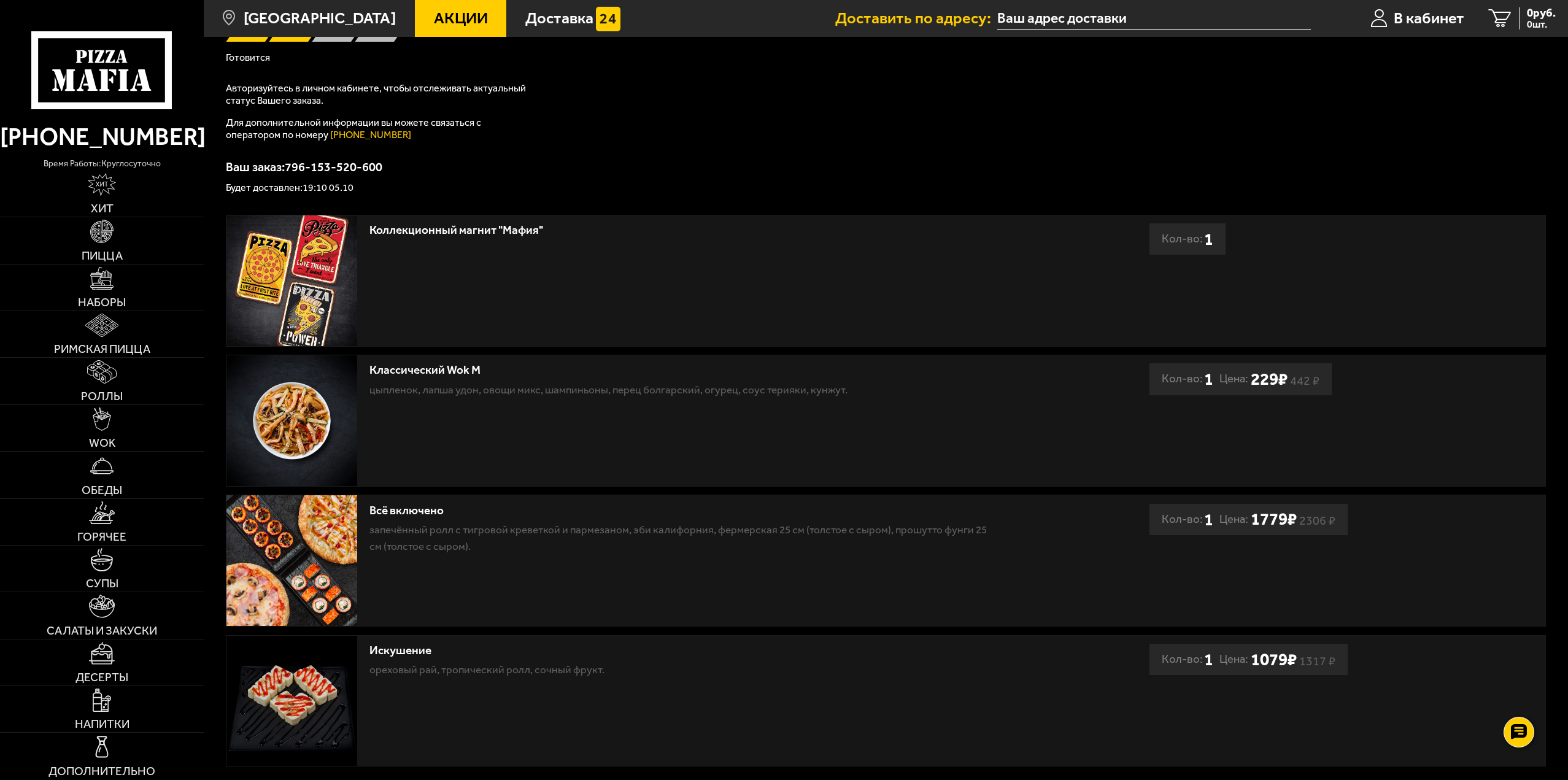
scroll to position [93, 0]
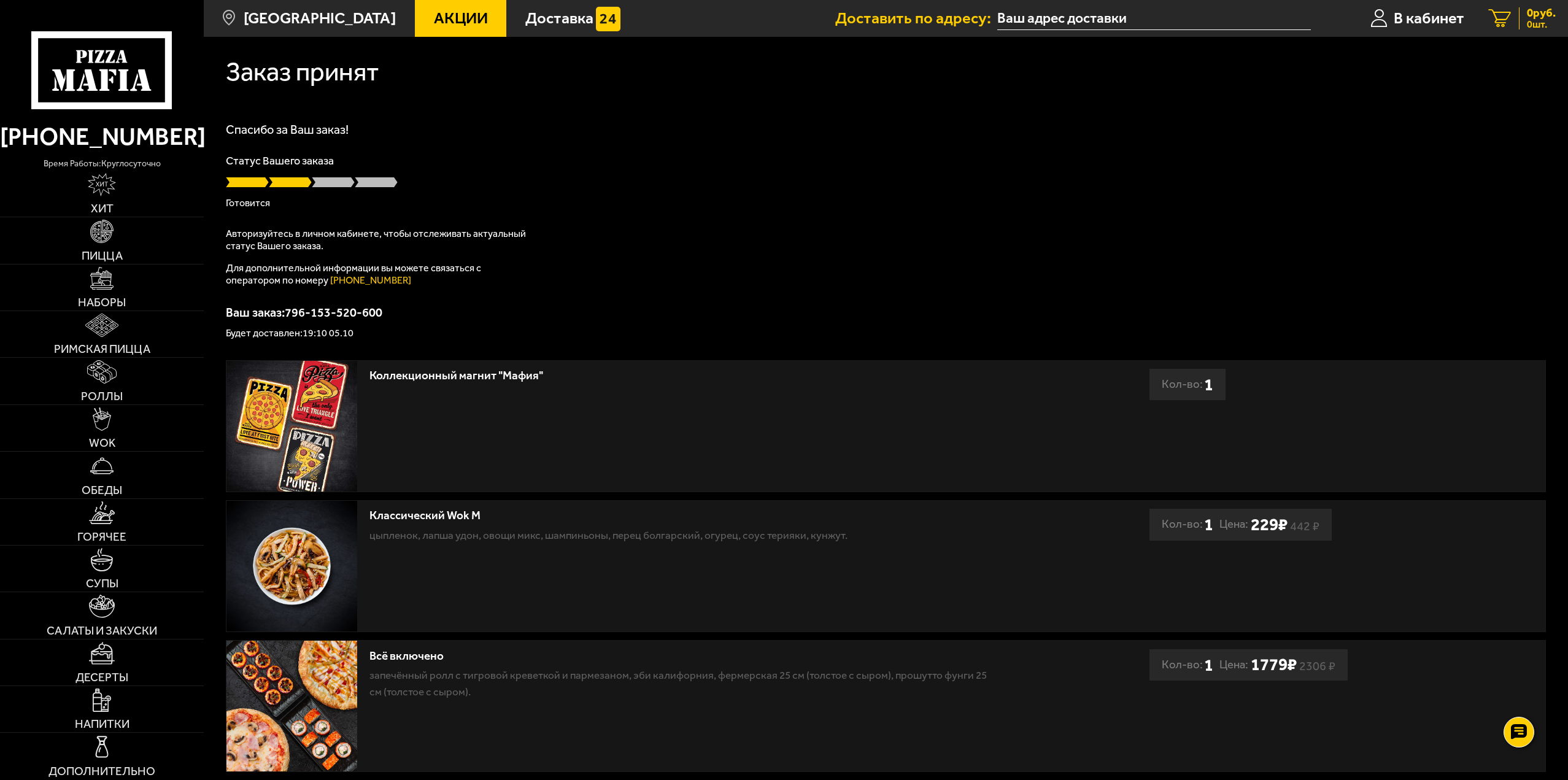
click at [1536, 31] on link "0 руб. 0 шт." at bounding box center [1523, 19] width 92 height 37
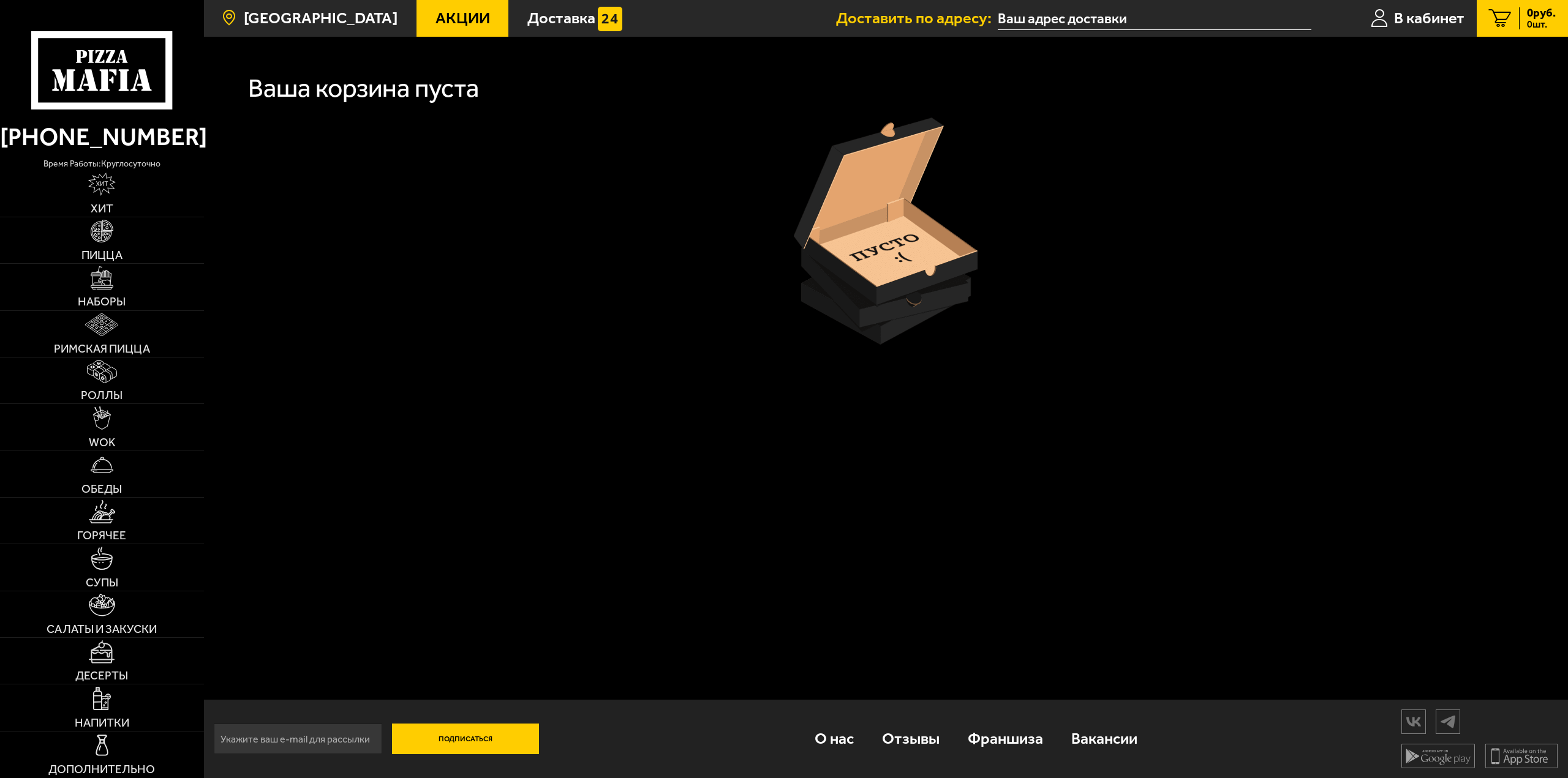
click at [298, 18] on span "[GEOGRAPHIC_DATA]" at bounding box center [321, 18] width 153 height 16
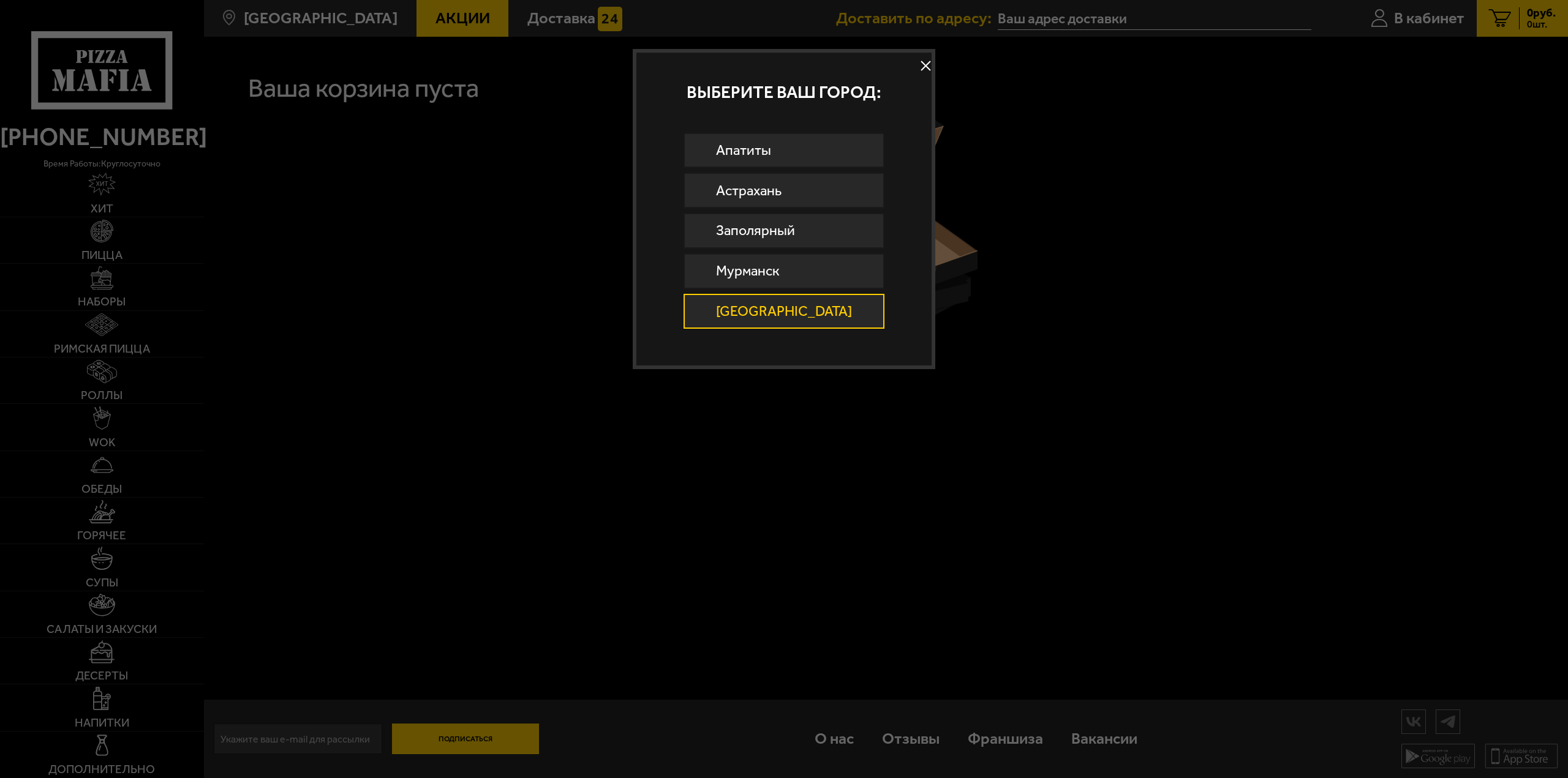
click at [174, 48] on div at bounding box center [784, 389] width 1568 height 778
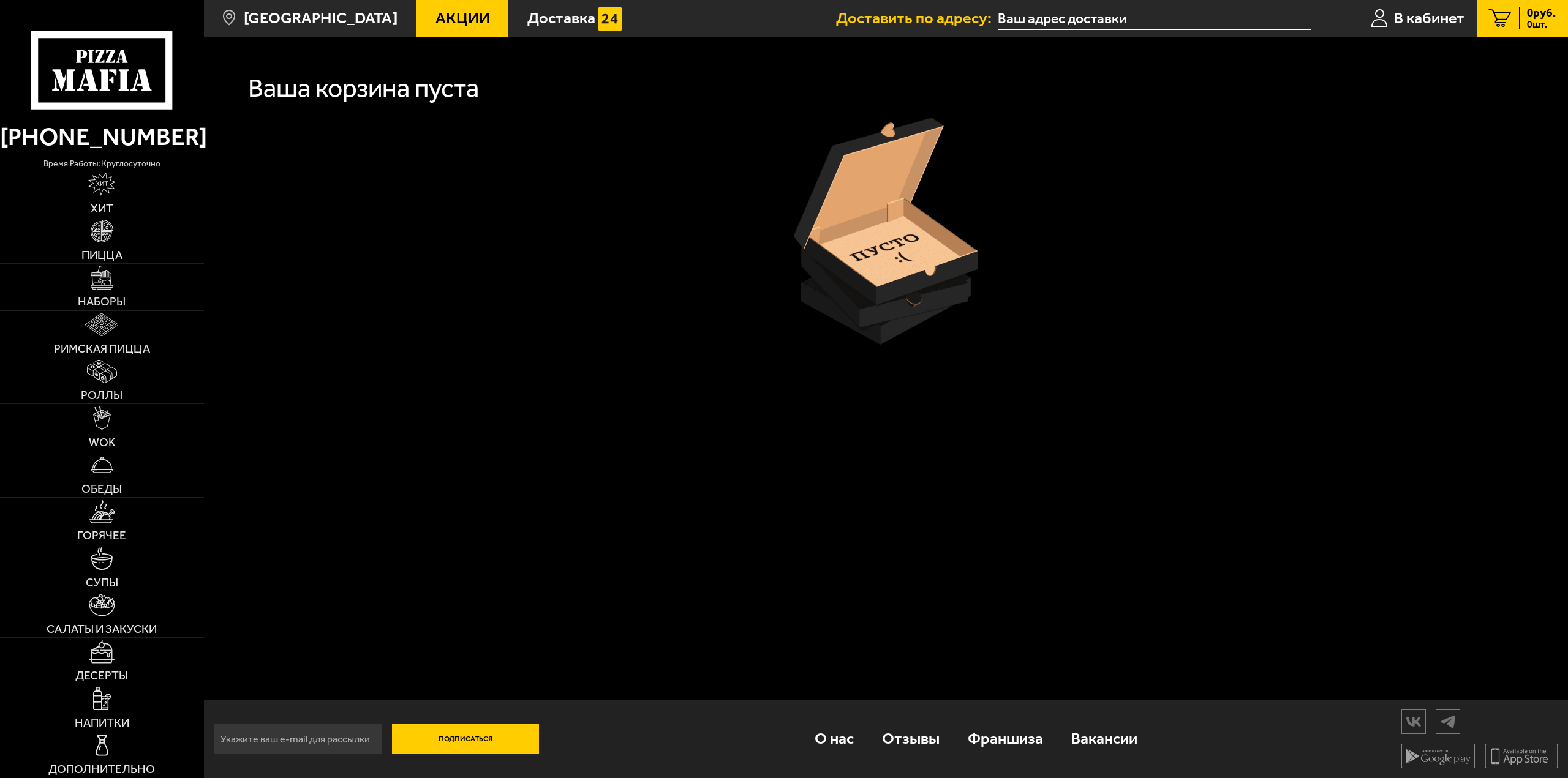
click at [169, 53] on use at bounding box center [102, 70] width 141 height 78
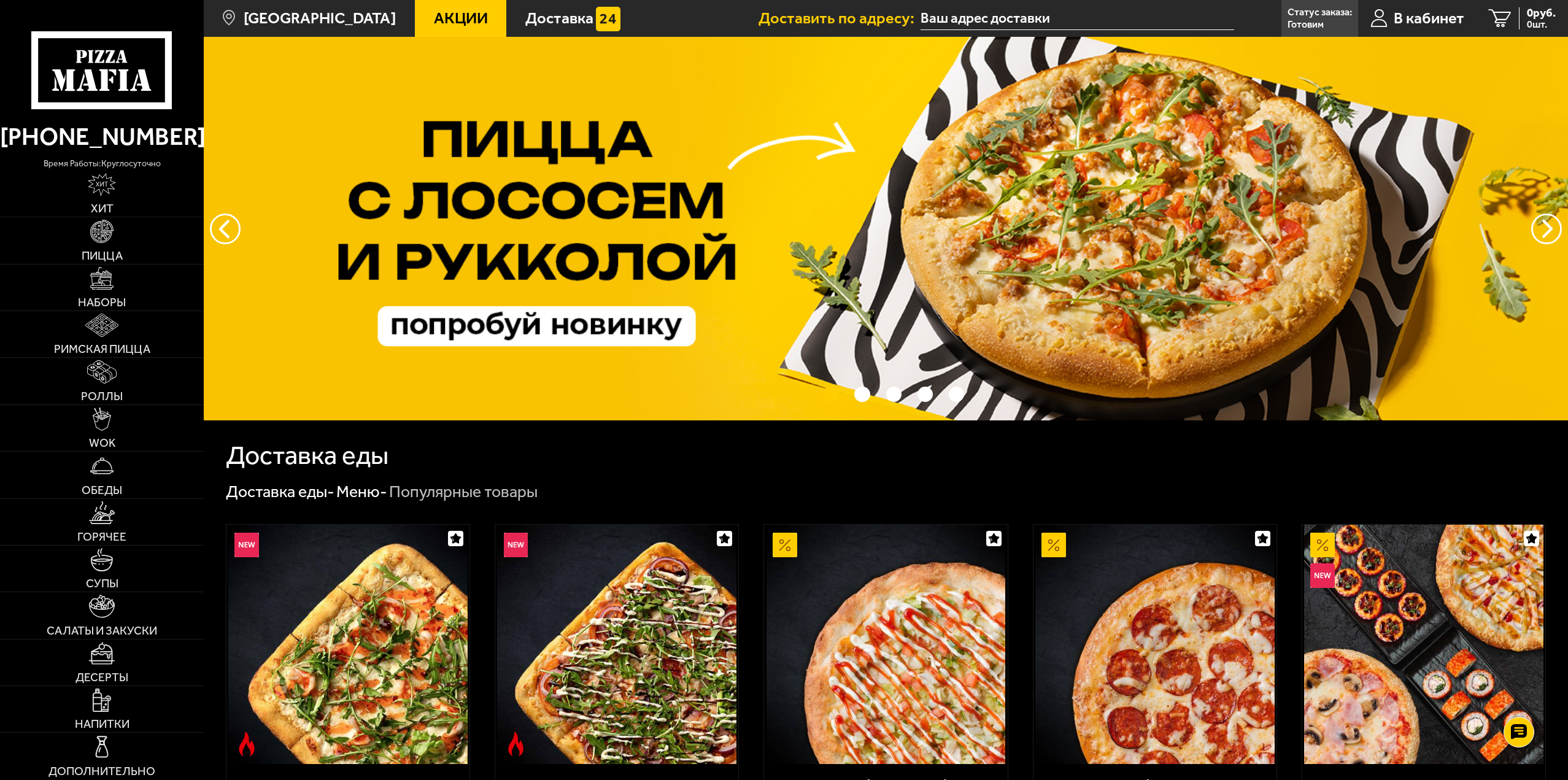
click at [128, 60] on icon at bounding box center [102, 70] width 141 height 78
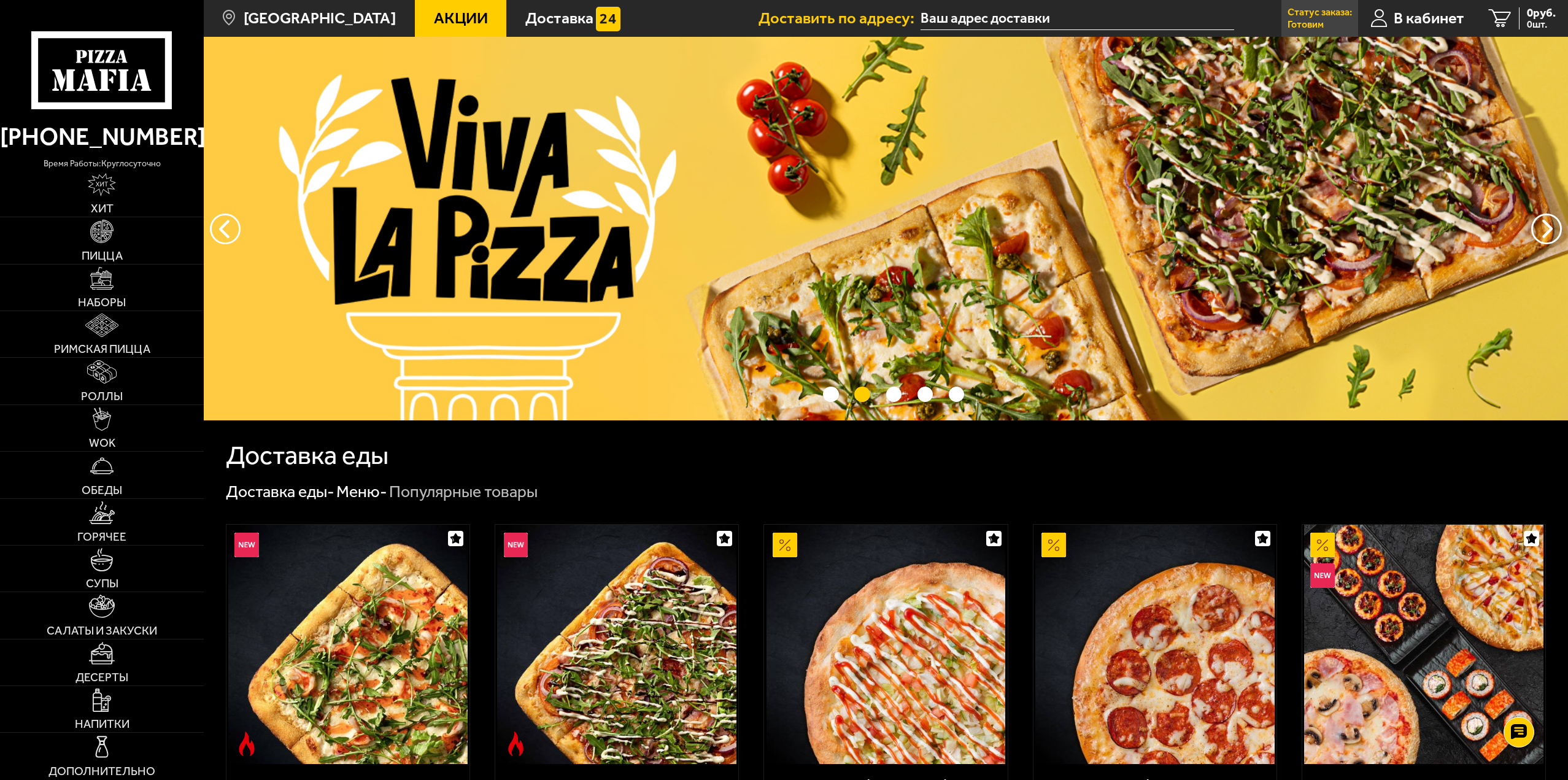
click at [1300, 21] on p "Готовим" at bounding box center [1306, 24] width 36 height 10
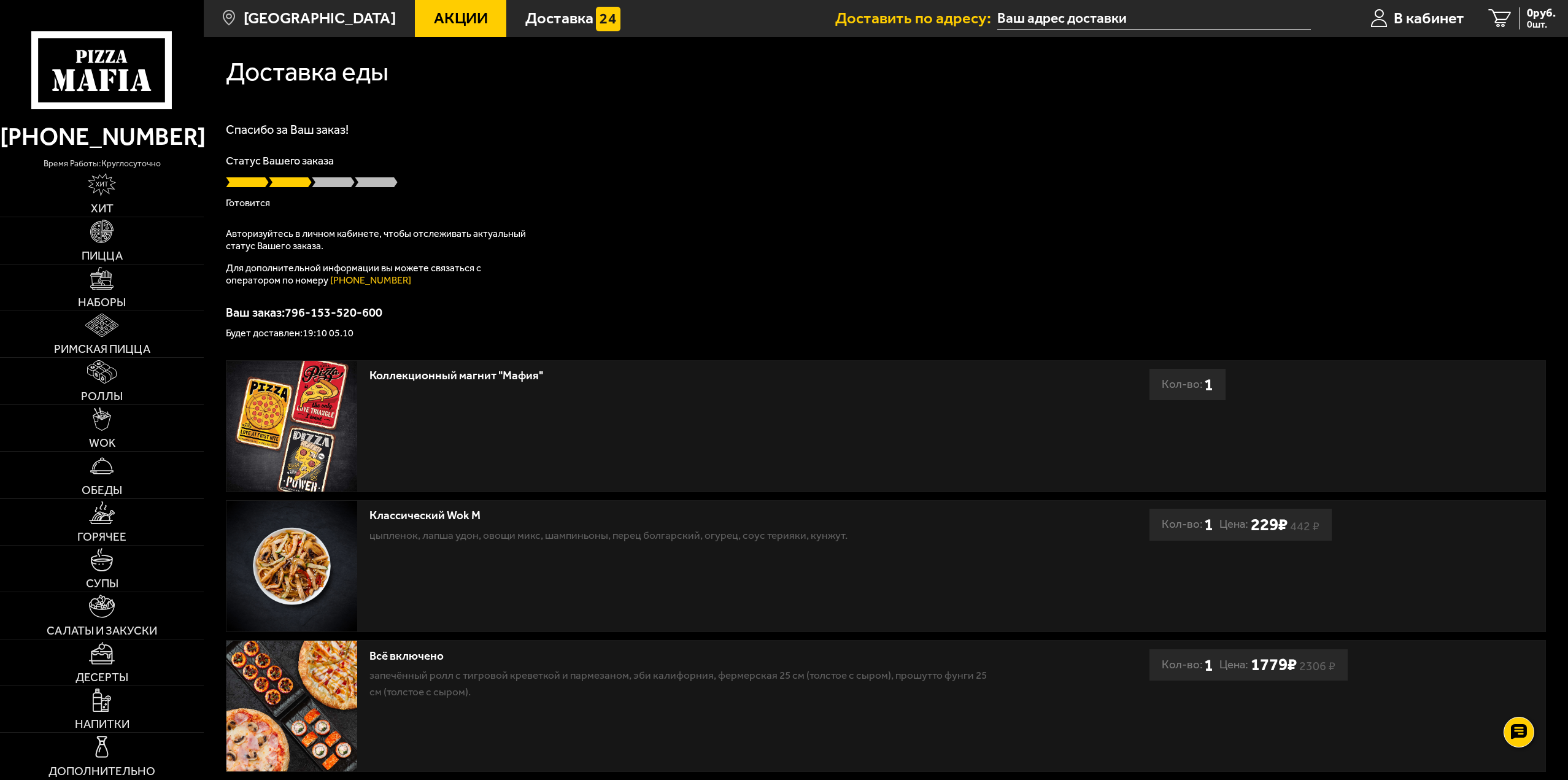
click at [145, 56] on icon at bounding box center [102, 70] width 141 height 78
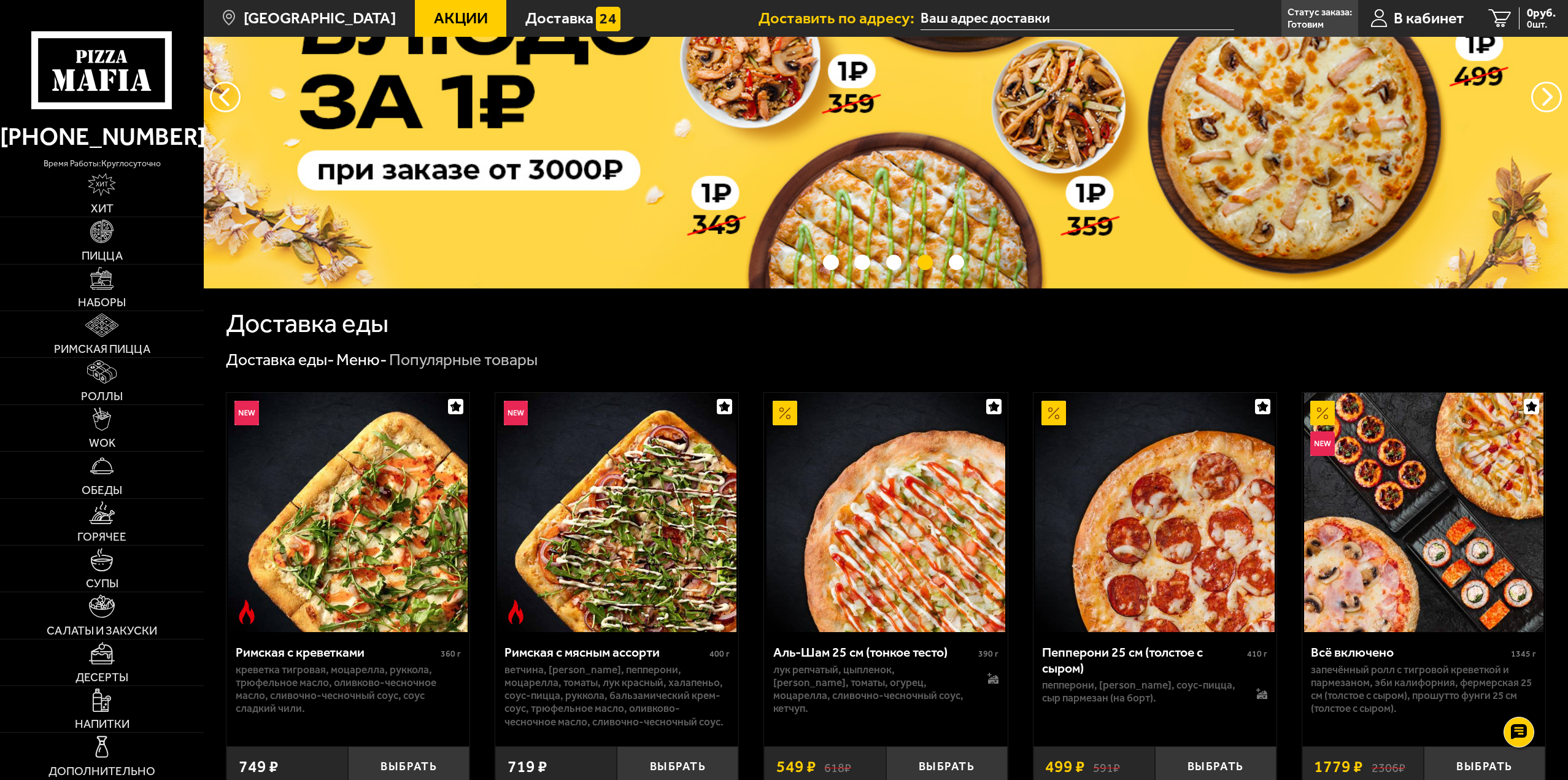
scroll to position [61, 0]
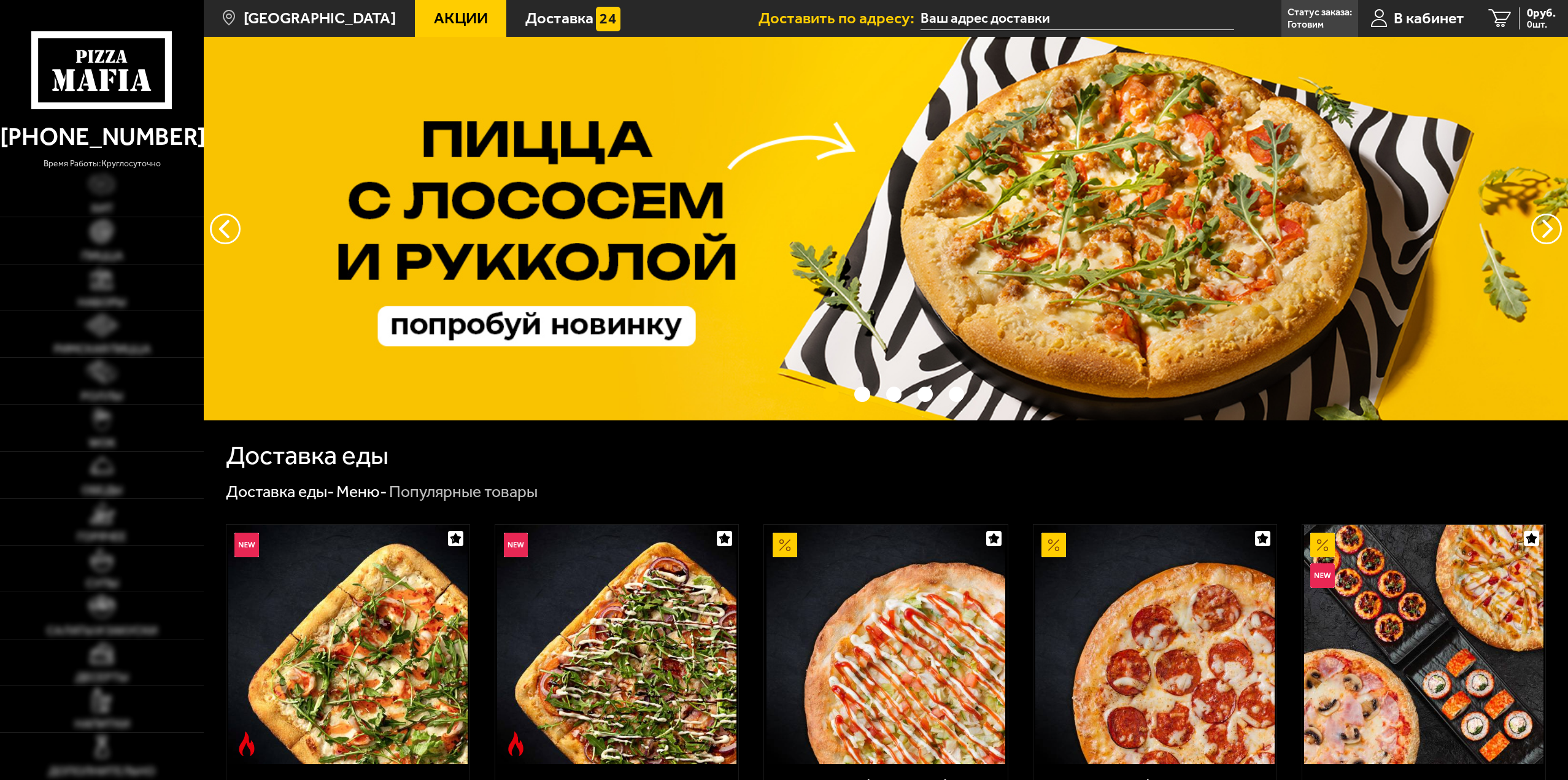
scroll to position [61, 0]
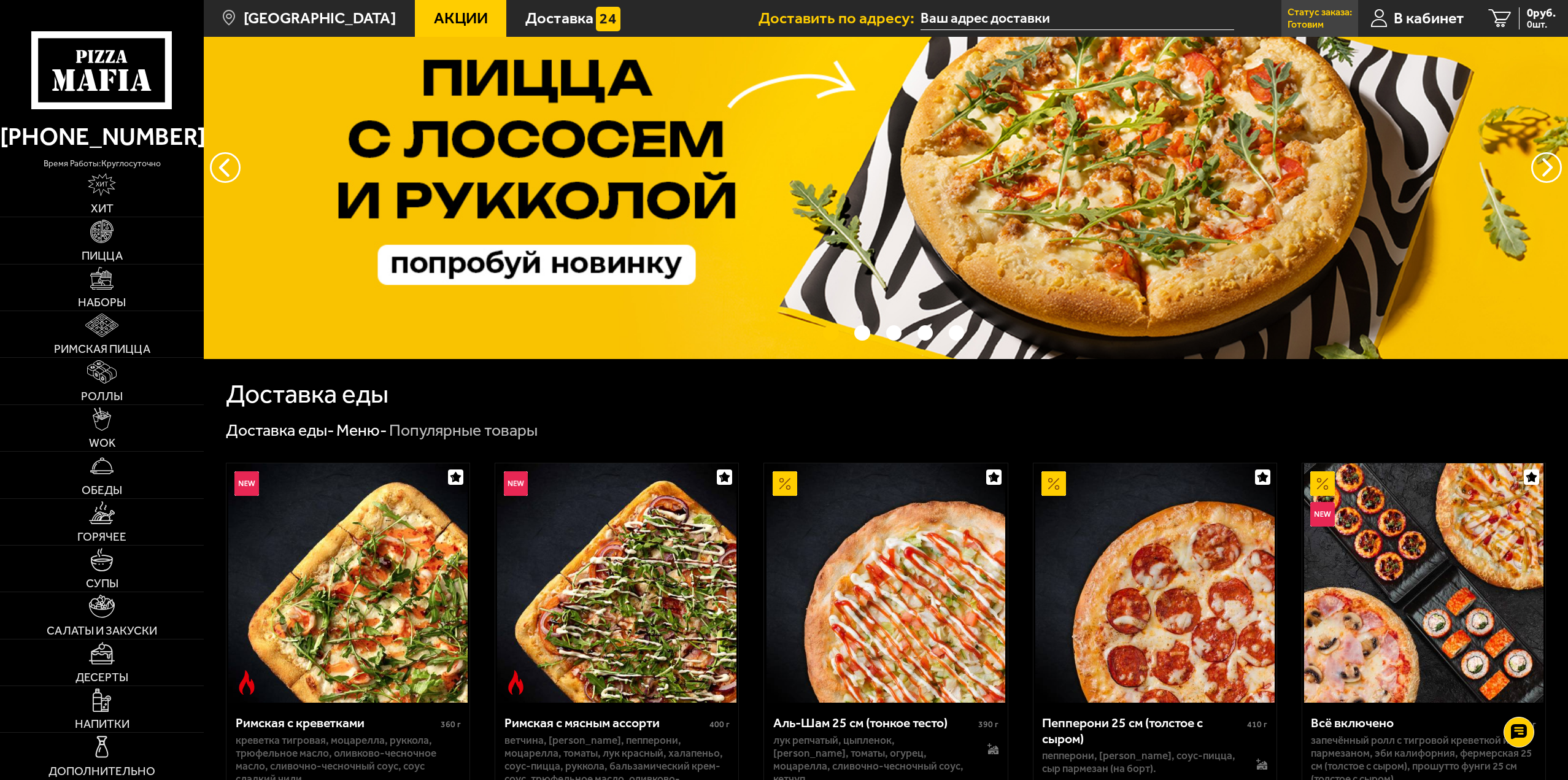
click at [1310, 21] on p "Готовим" at bounding box center [1306, 24] width 36 height 10
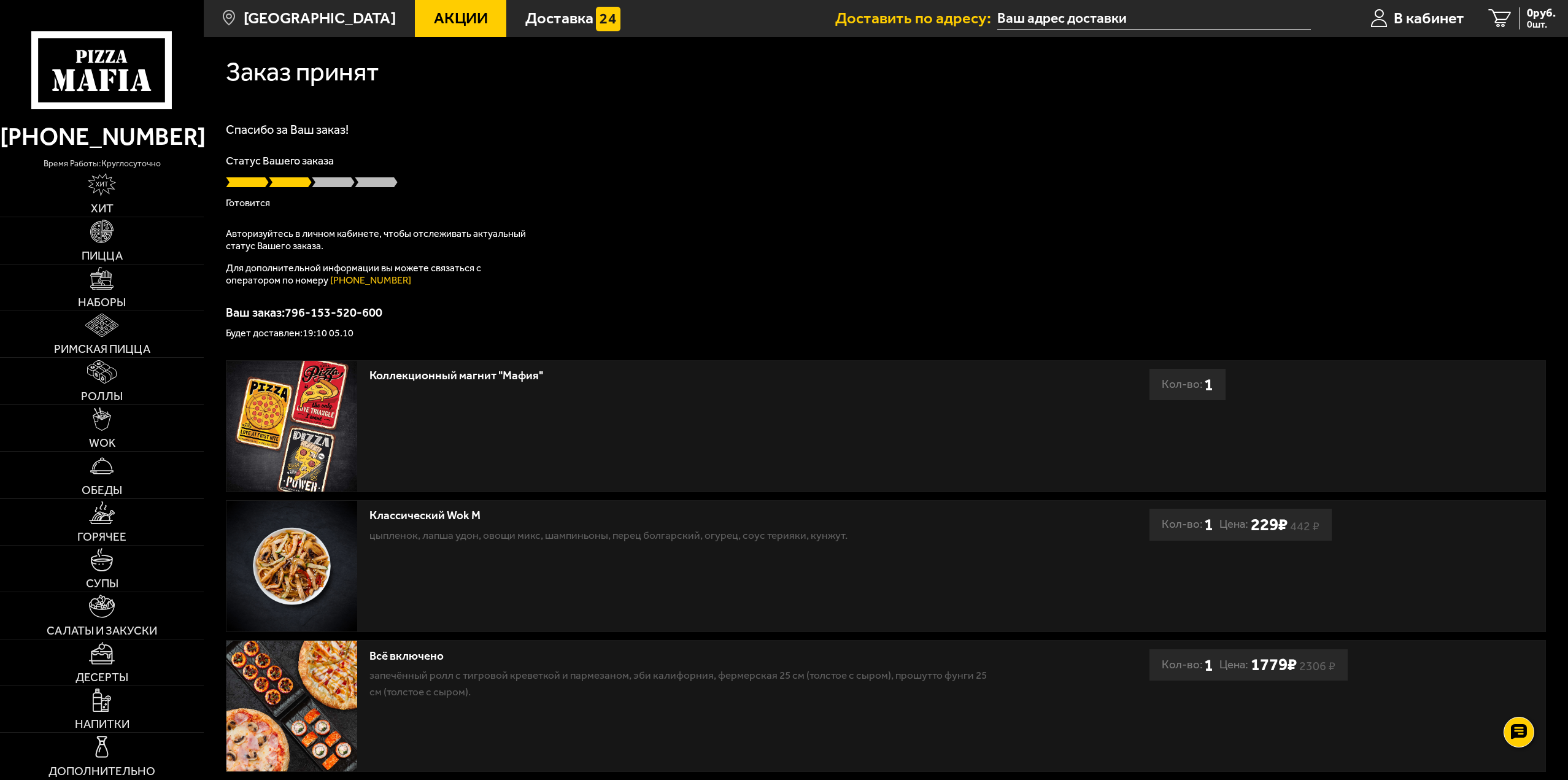
click at [156, 66] on icon at bounding box center [102, 70] width 141 height 78
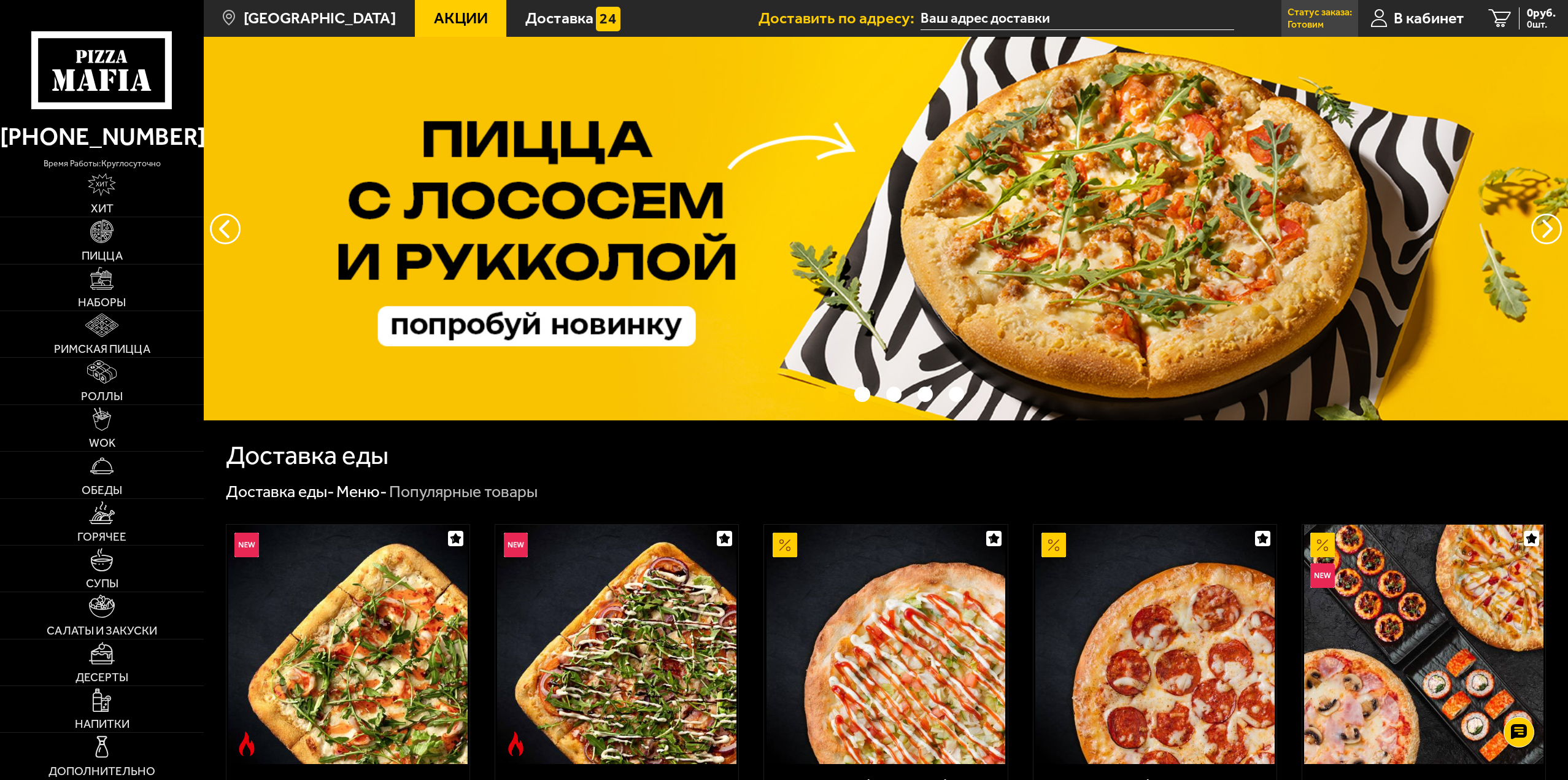
click at [1310, 24] on p "Готовим" at bounding box center [1306, 24] width 36 height 10
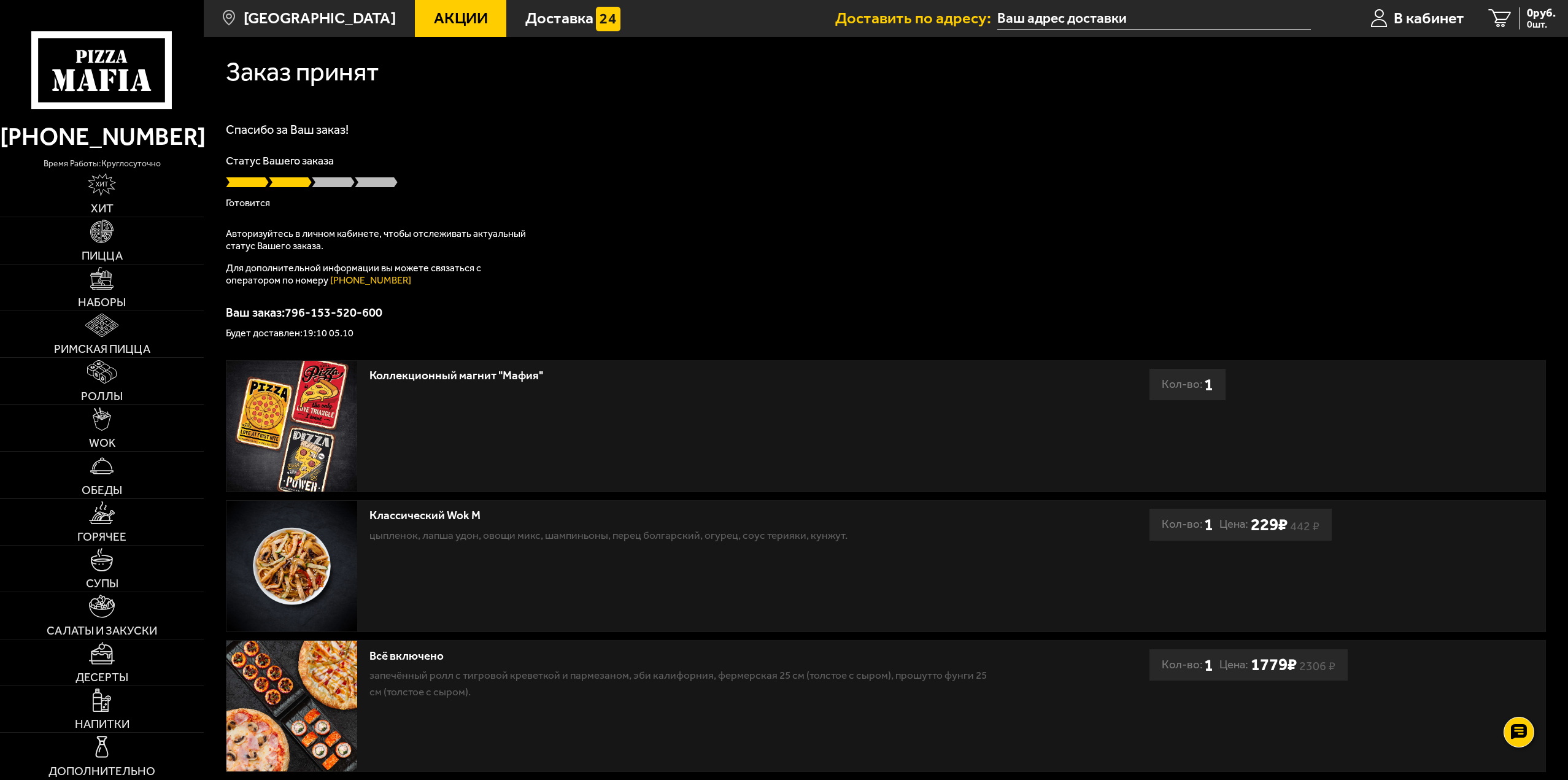
click at [92, 44] on icon at bounding box center [102, 70] width 141 height 78
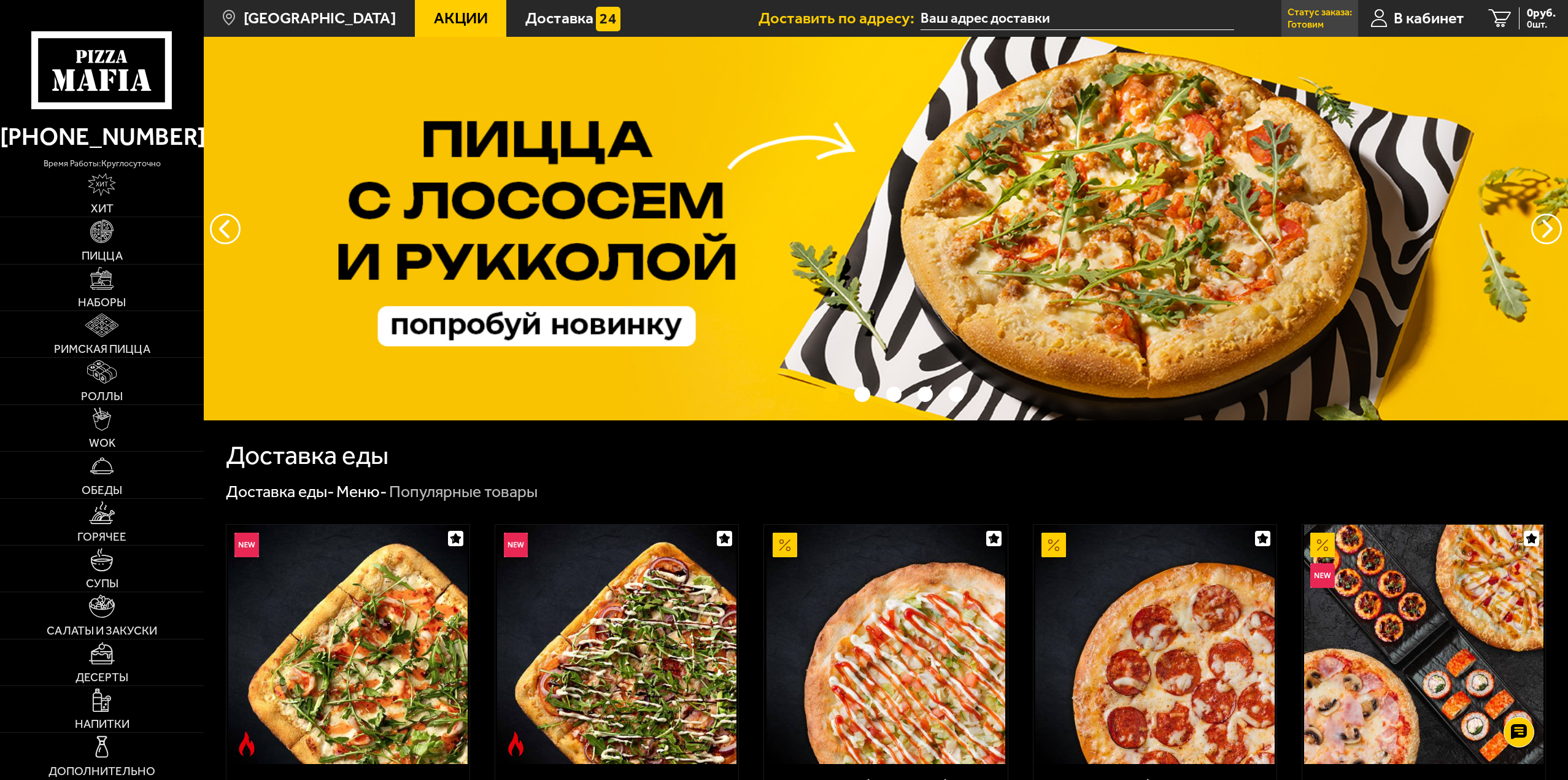
click at [1305, 16] on p "Статус заказа:" at bounding box center [1321, 12] width 65 height 10
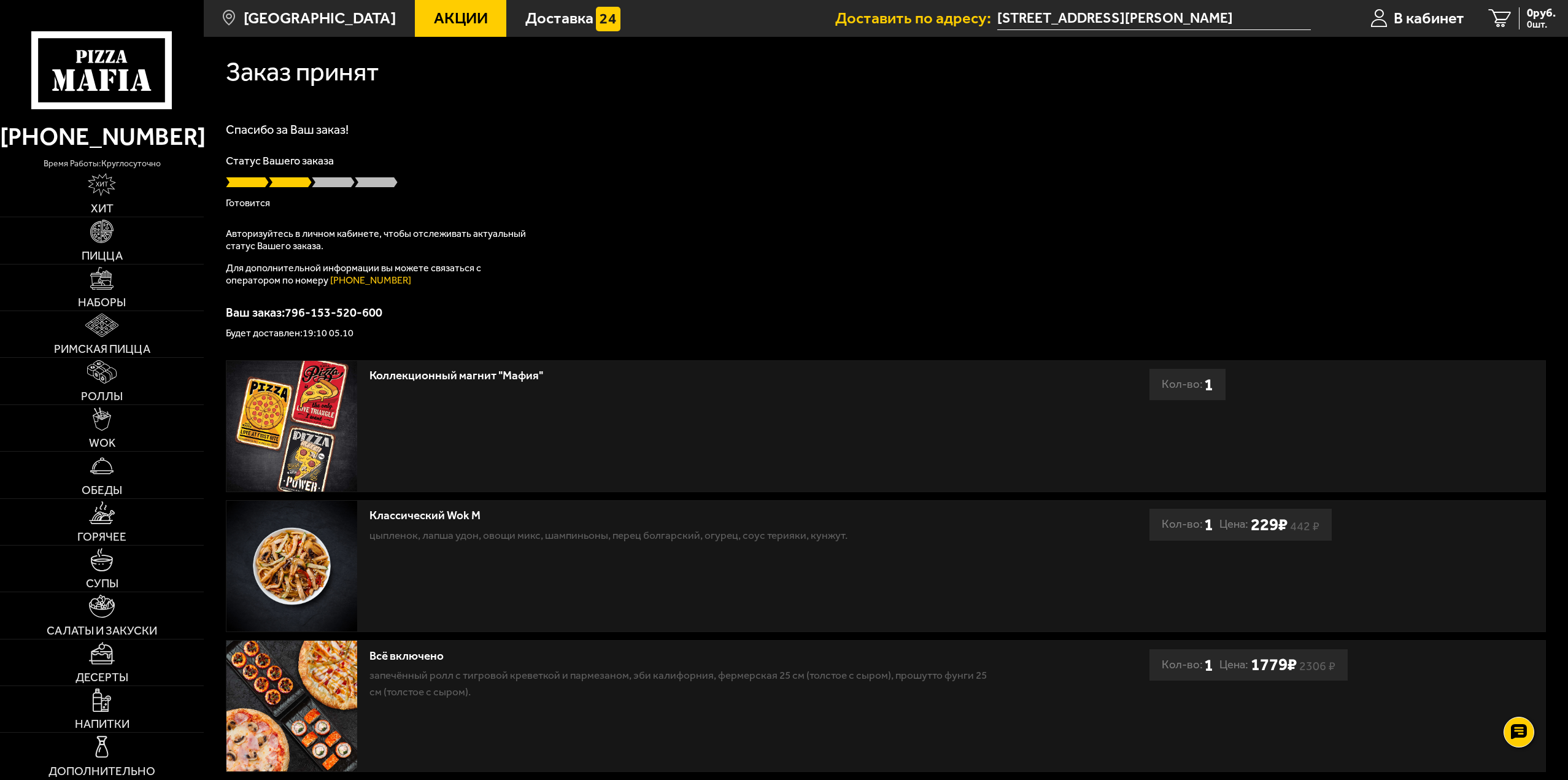
click at [147, 59] on icon at bounding box center [102, 70] width 141 height 78
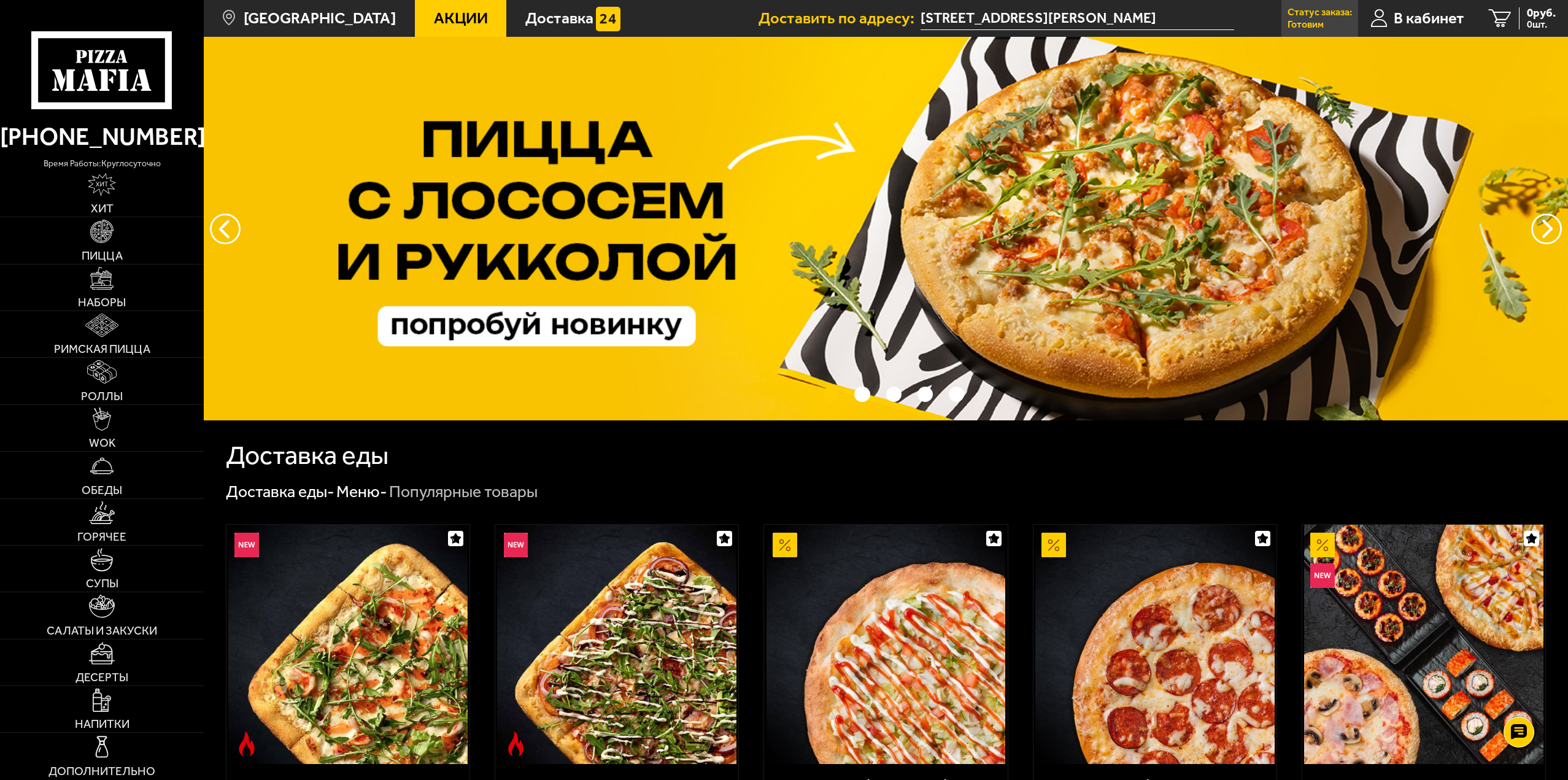
click at [1328, 26] on link "Статус заказа: [PERSON_NAME]" at bounding box center [1320, 19] width 77 height 37
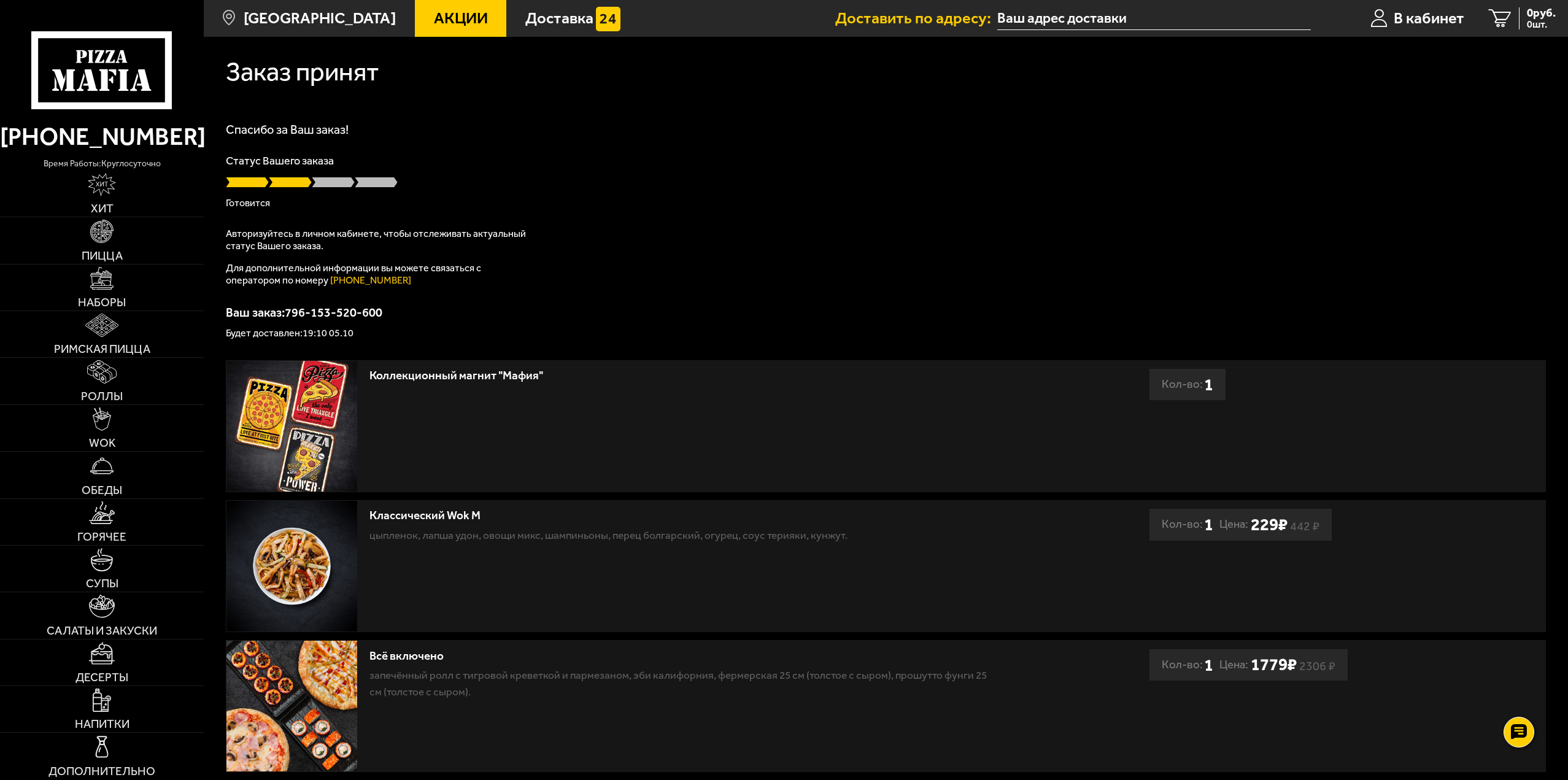
click at [84, 70] on icon at bounding box center [102, 70] width 141 height 78
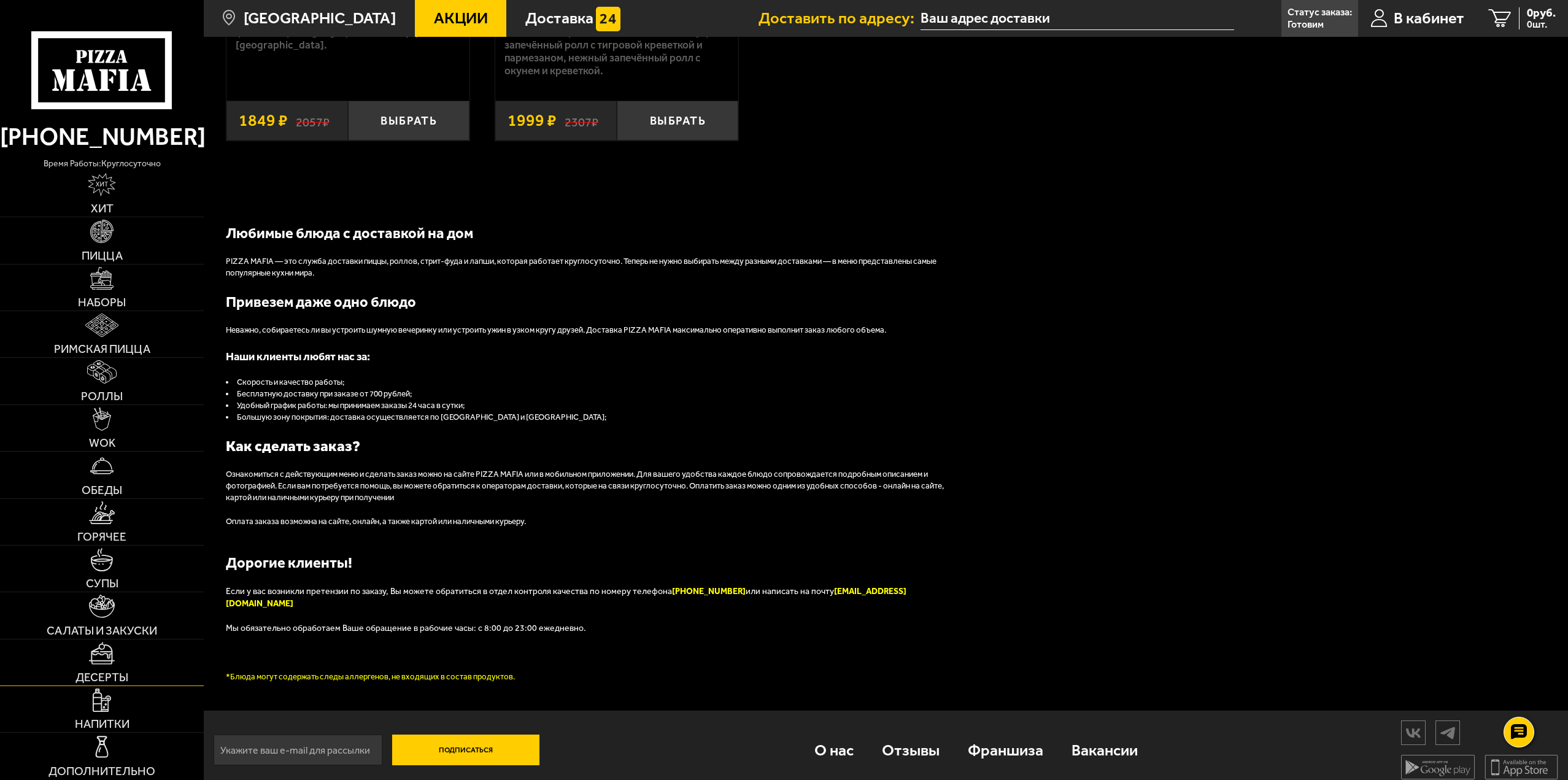
scroll to position [1622, 0]
click at [118, 666] on link "Десерты" at bounding box center [102, 662] width 204 height 46
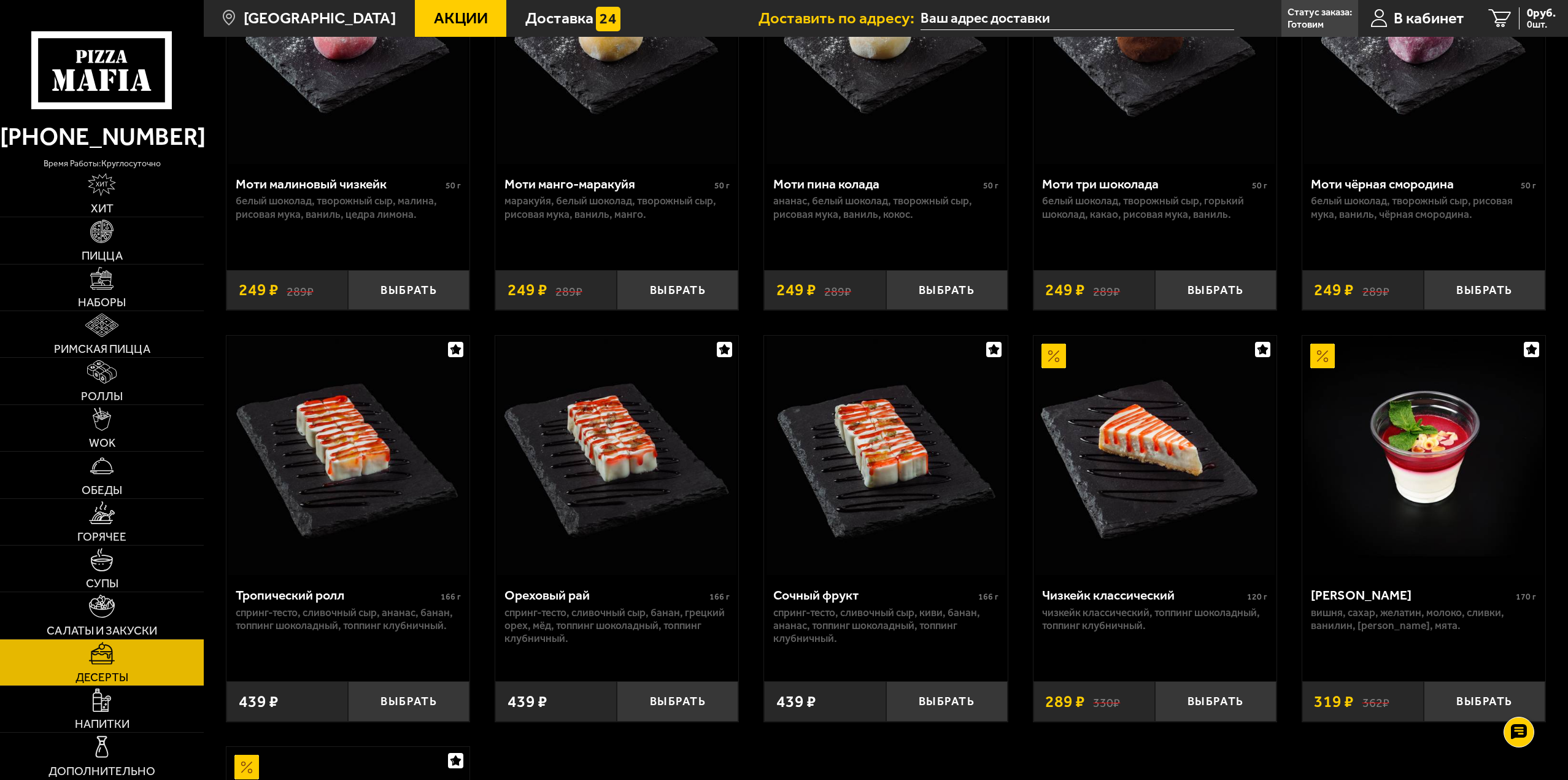
scroll to position [213, 0]
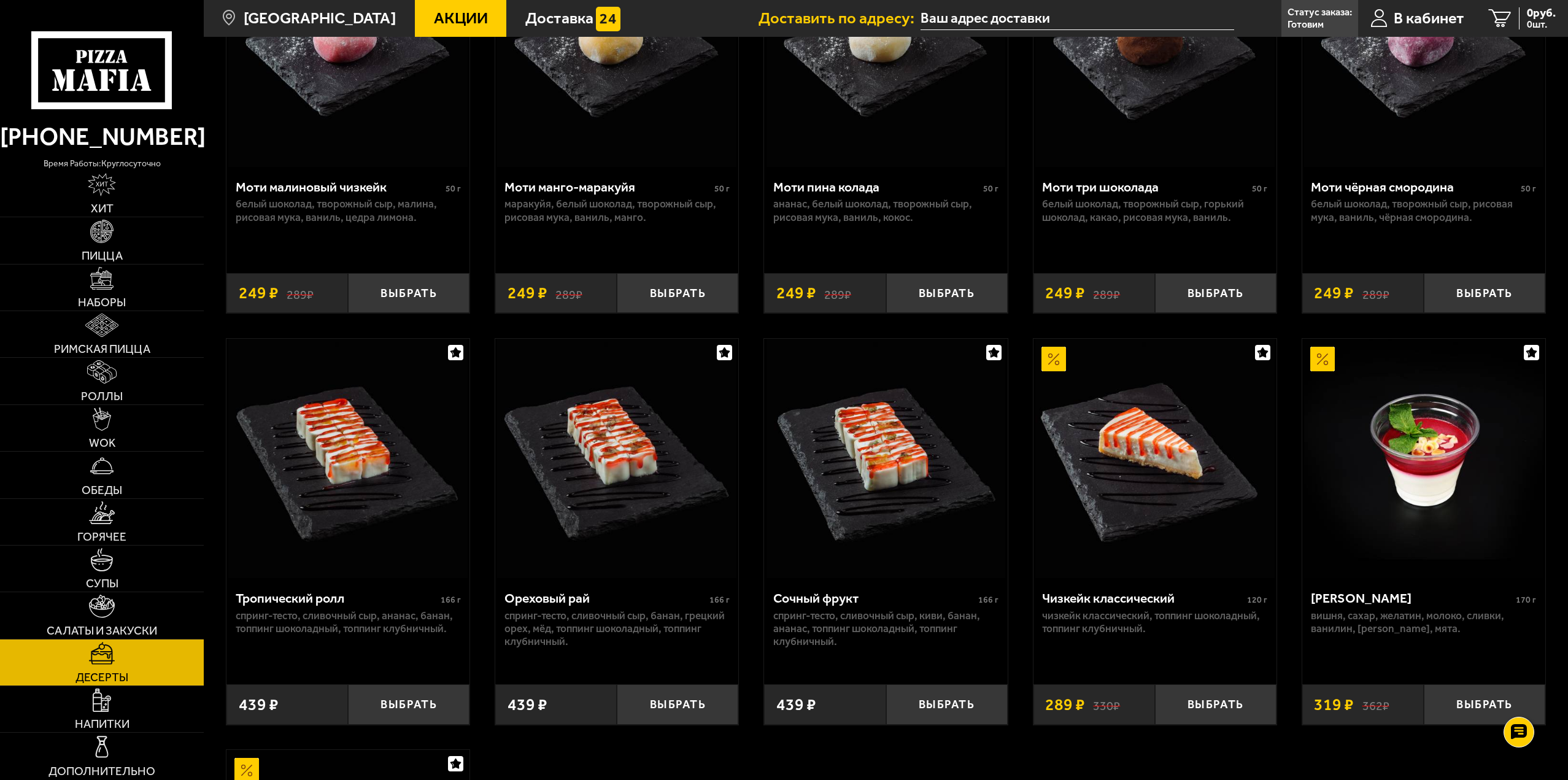
click at [119, 71] on icon at bounding box center [102, 70] width 141 height 78
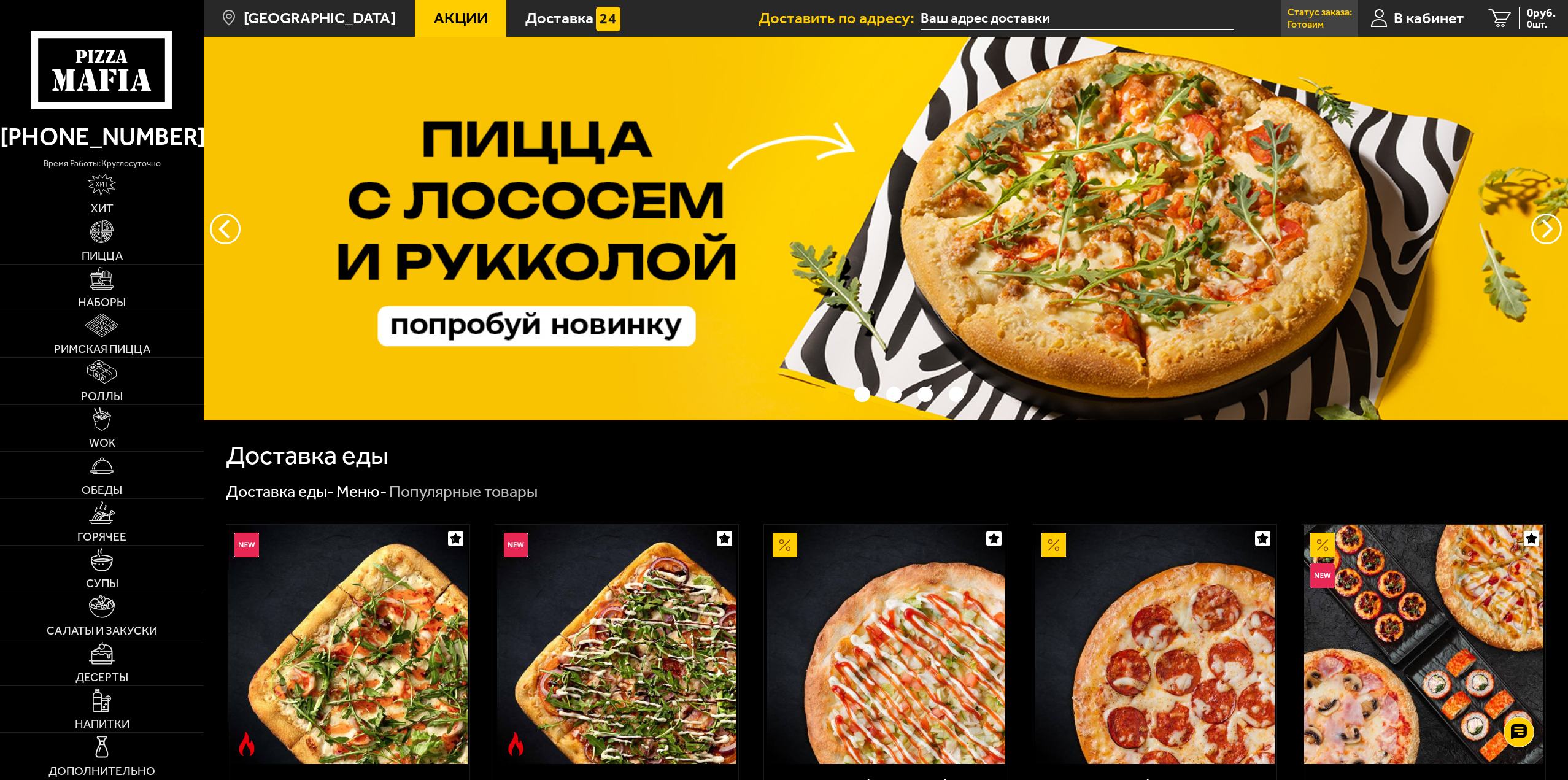
click at [1308, 19] on p "Готовим" at bounding box center [1306, 24] width 36 height 10
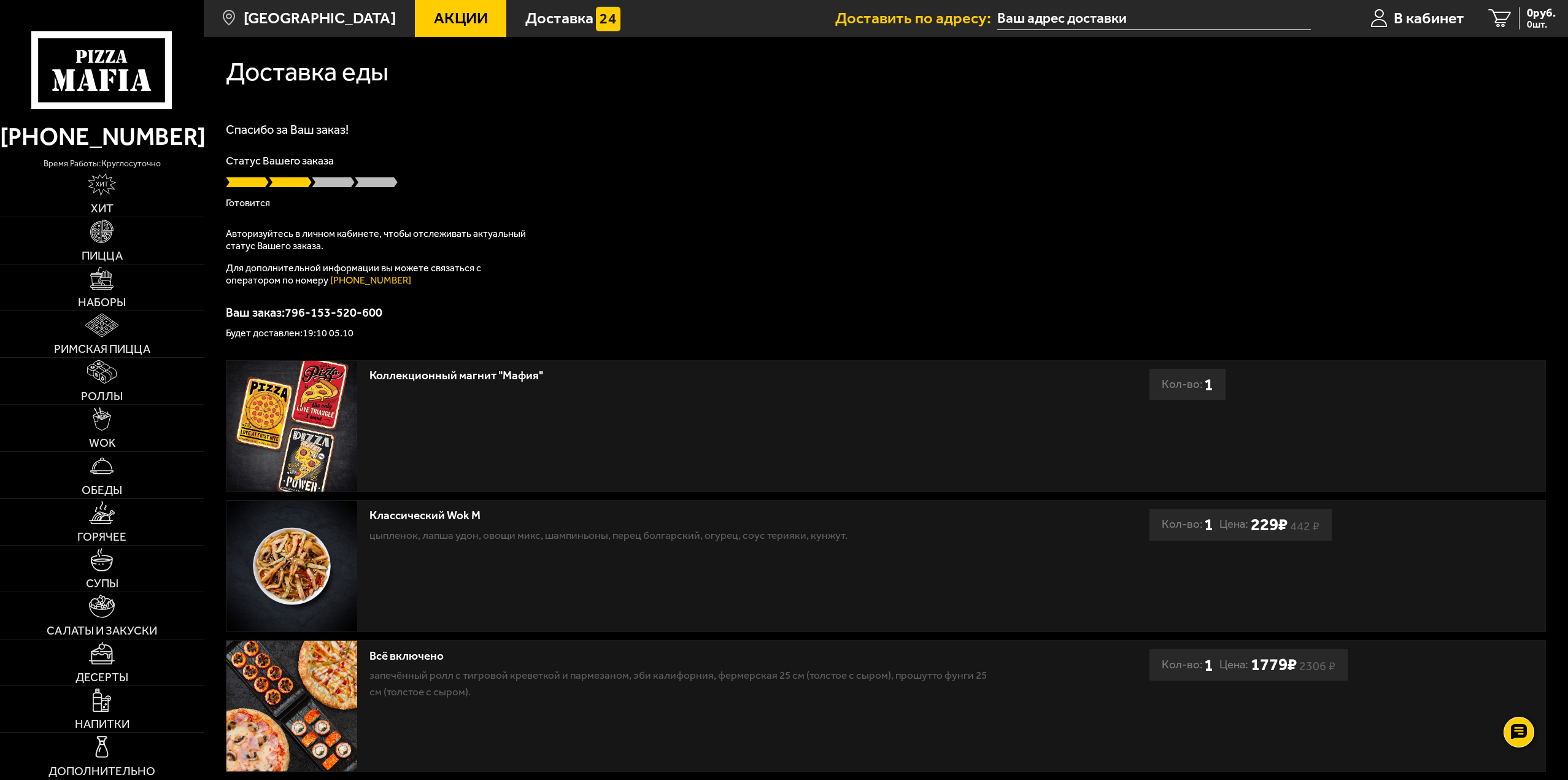
click at [107, 57] on icon at bounding box center [102, 70] width 141 height 78
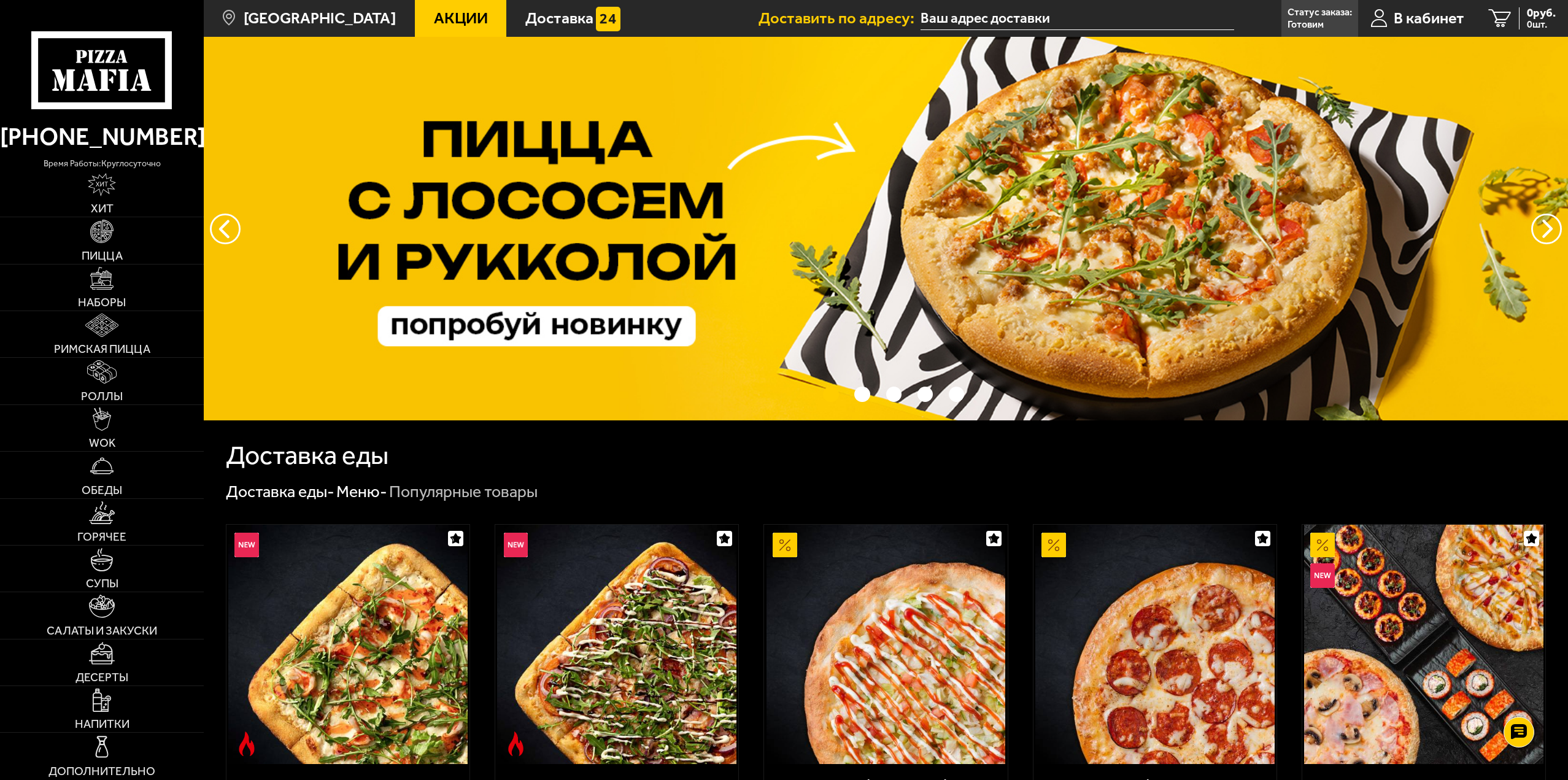
click at [109, 60] on use at bounding box center [110, 57] width 9 height 13
click at [109, 59] on use at bounding box center [110, 57] width 9 height 13
click at [1307, 26] on p "Готовим" at bounding box center [1306, 24] width 36 height 10
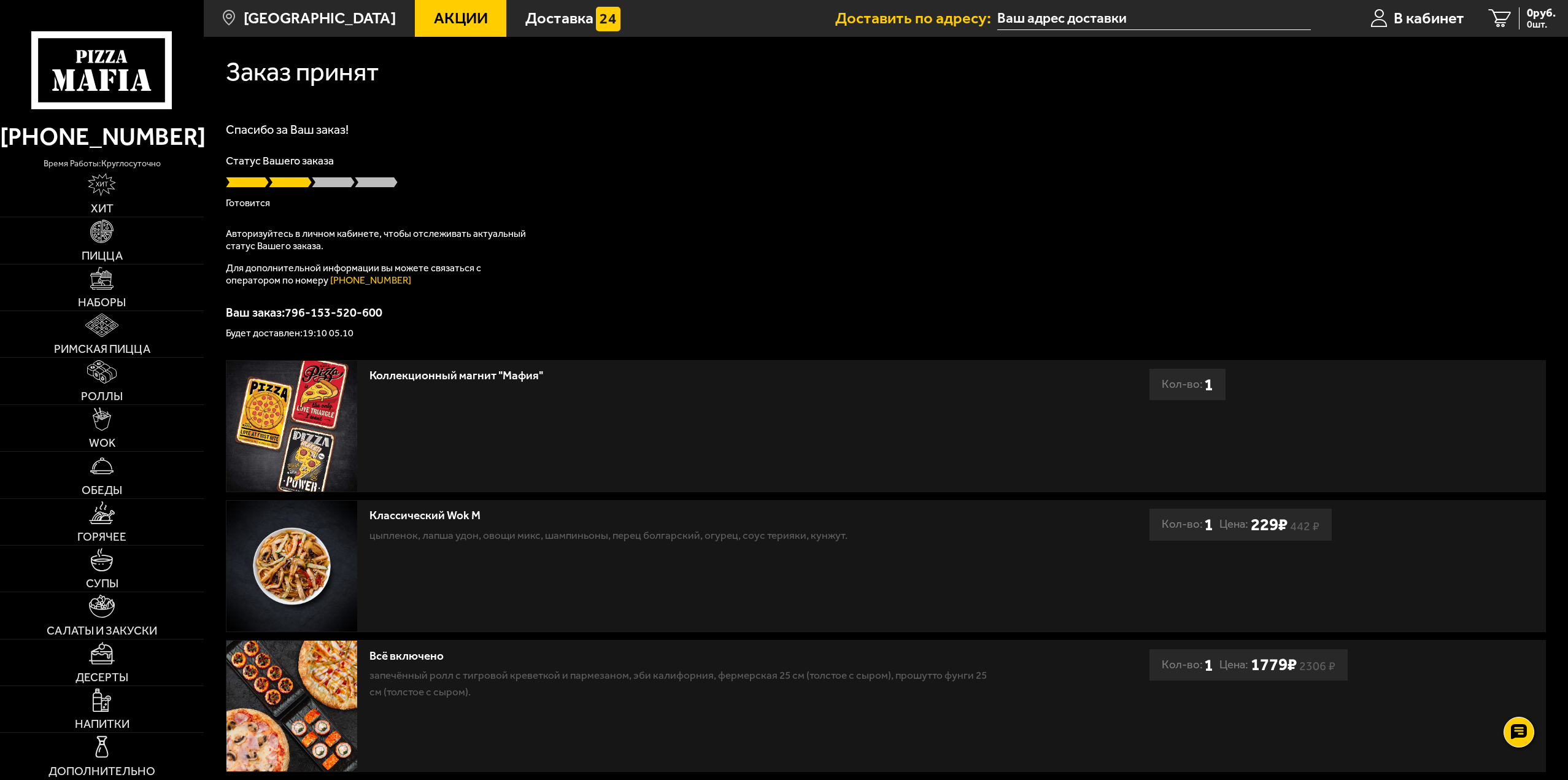
click at [142, 84] on use at bounding box center [145, 80] width 15 height 21
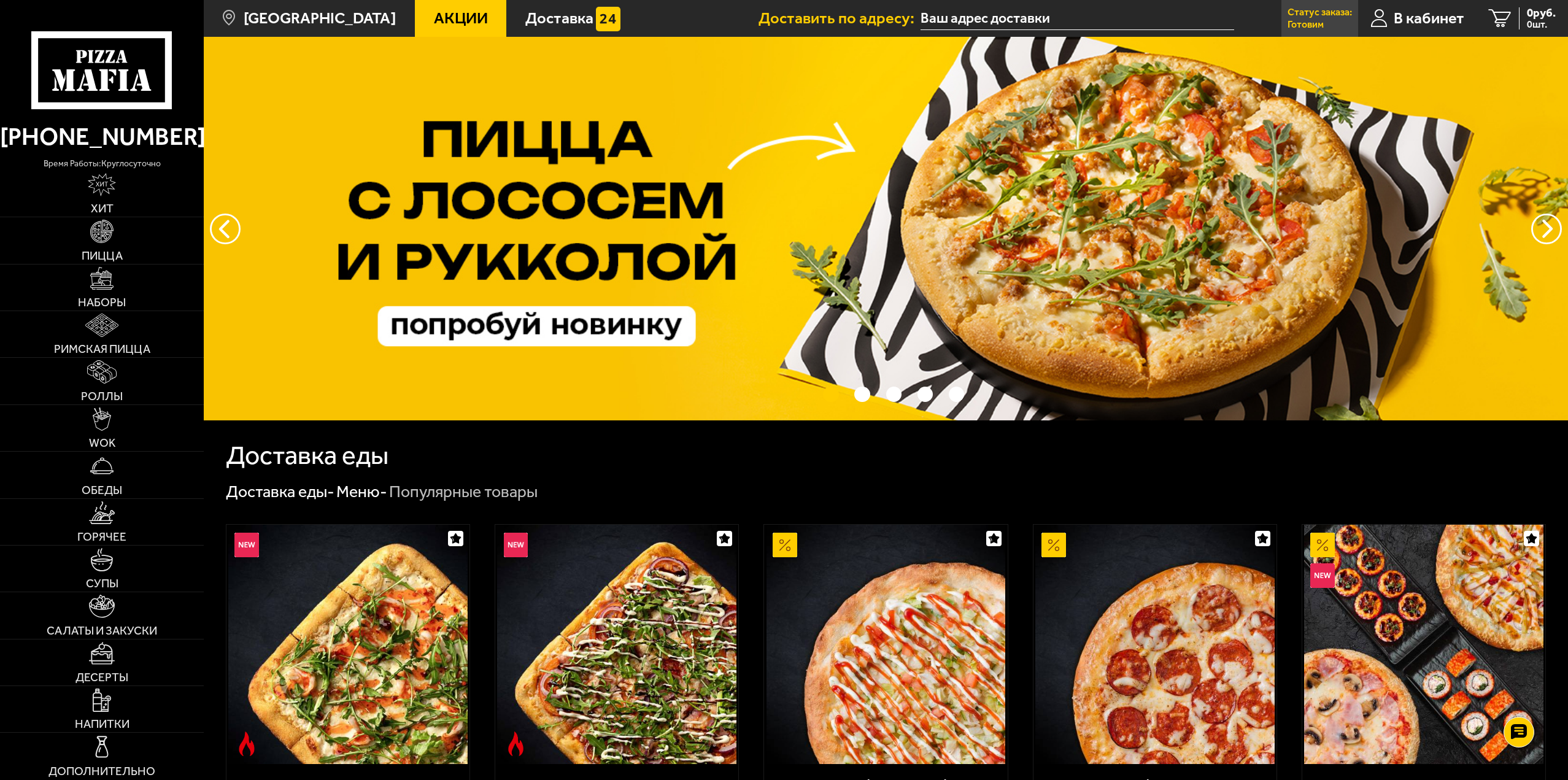
click at [1290, 18] on p "Статус заказа:" at bounding box center [1321, 12] width 65 height 10
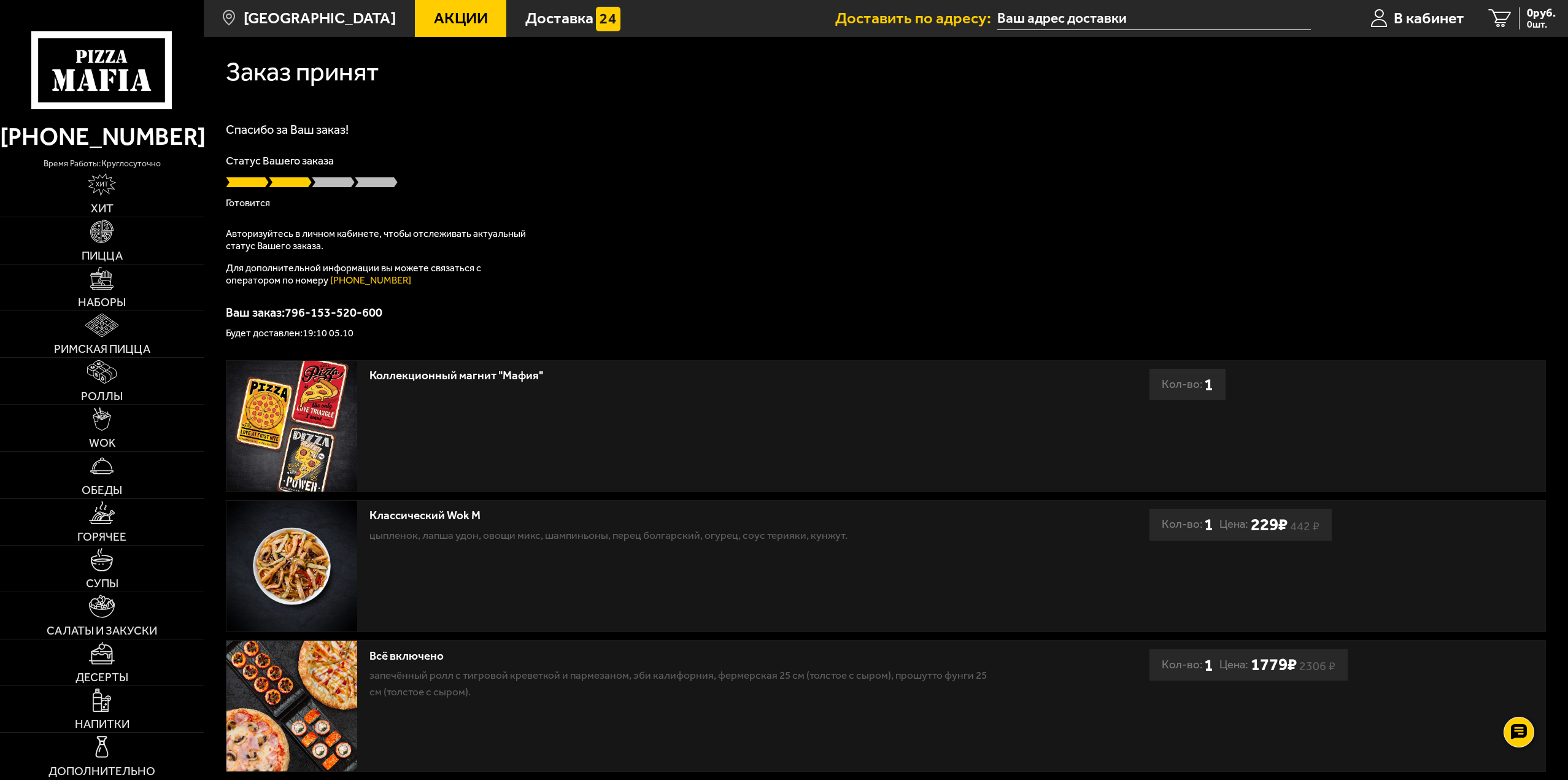
click at [160, 81] on icon at bounding box center [102, 70] width 141 height 78
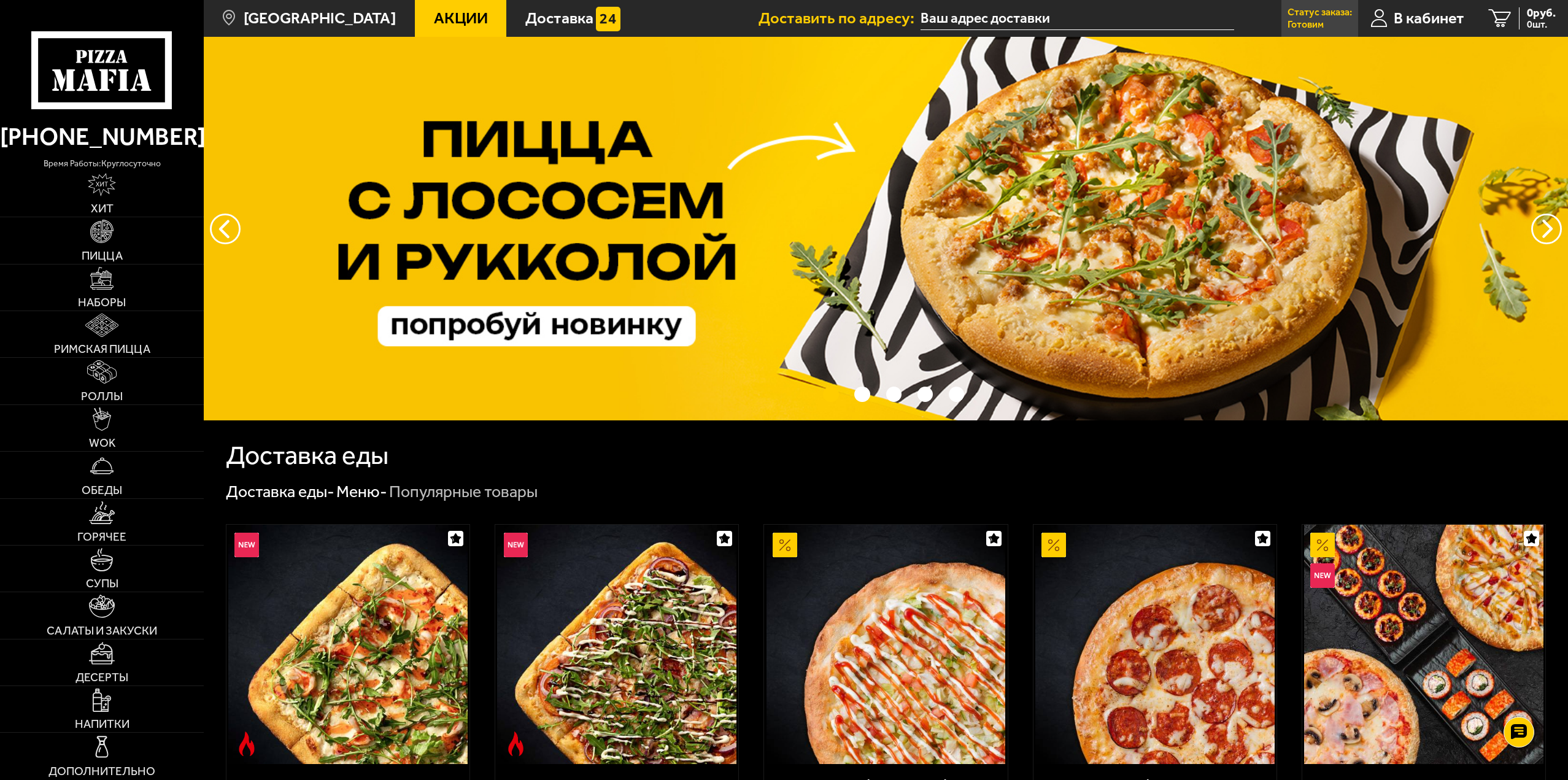
click at [1307, 21] on p "Готовим" at bounding box center [1306, 24] width 36 height 10
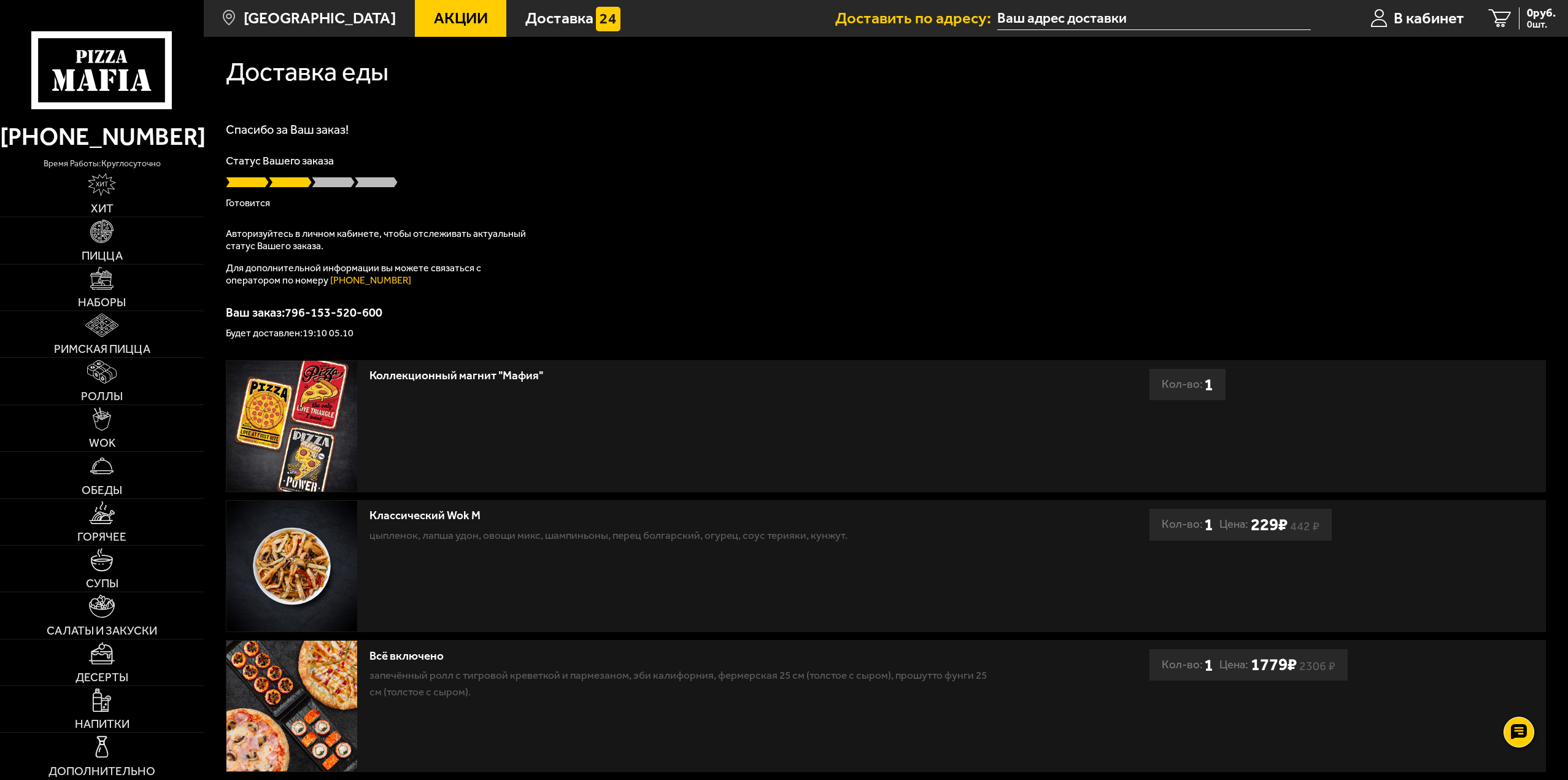
click at [128, 54] on icon at bounding box center [102, 70] width 141 height 78
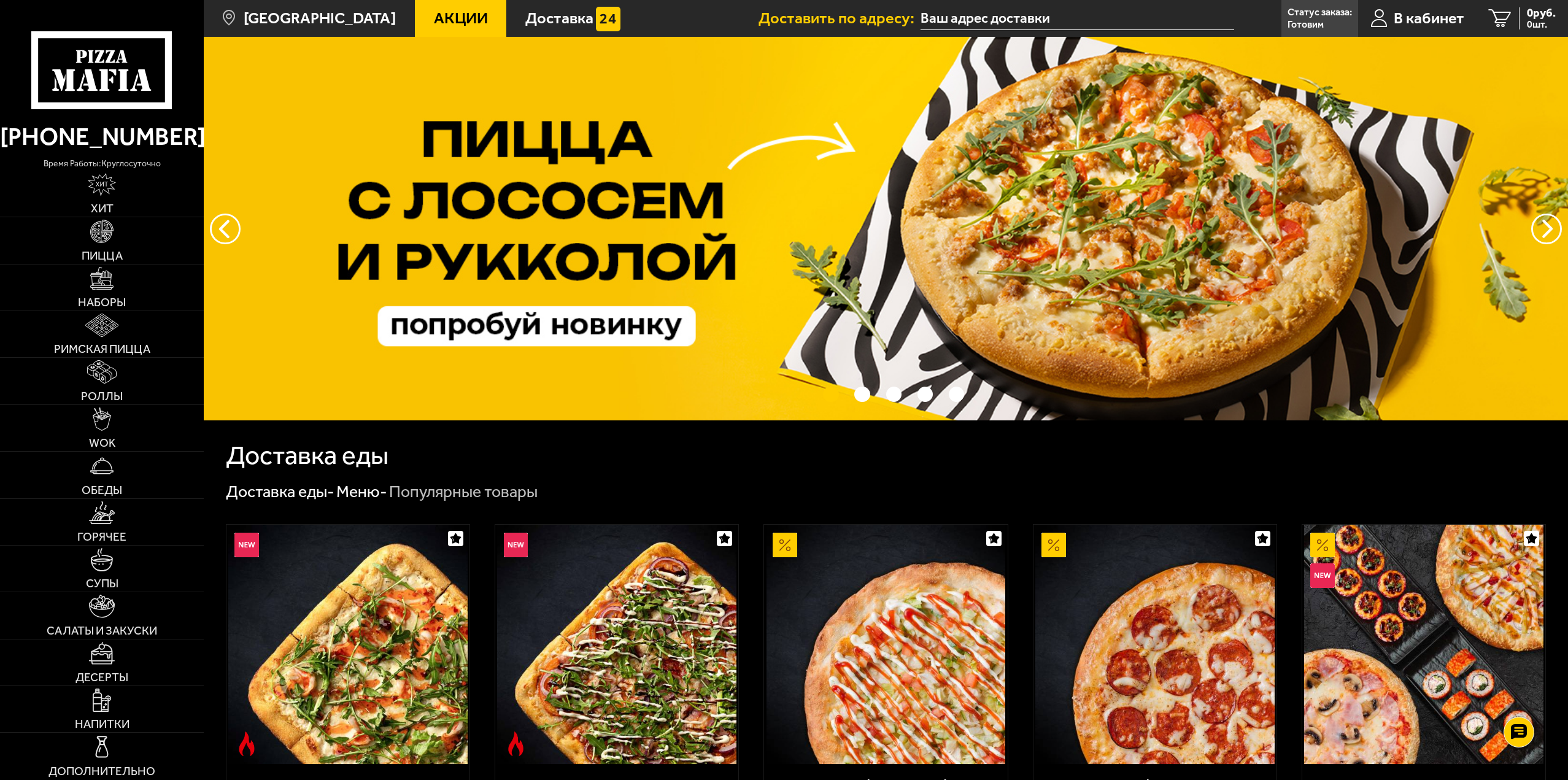
click at [1319, 18] on p "Статус заказа:" at bounding box center [1321, 12] width 65 height 10
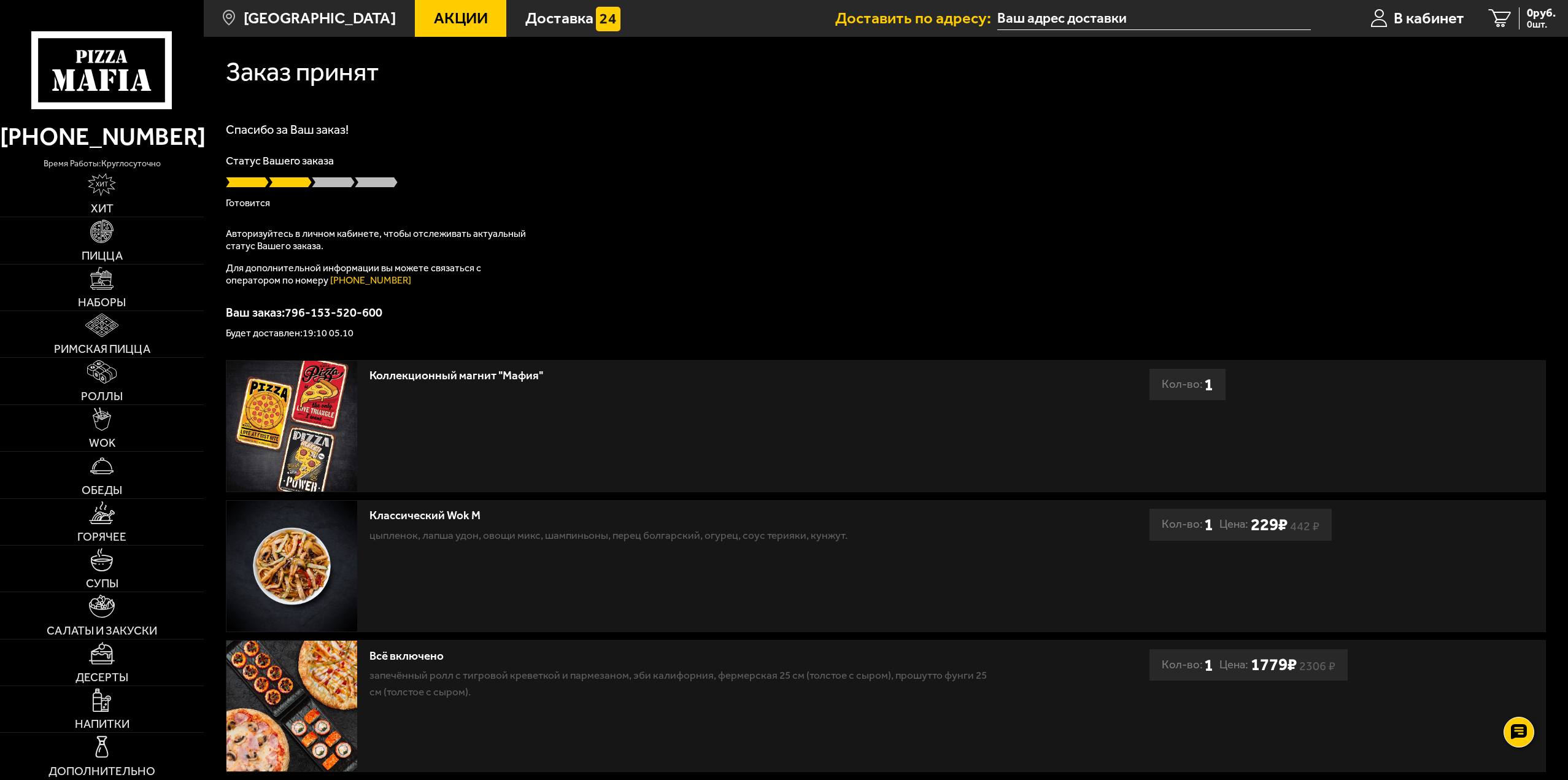
click at [103, 43] on icon at bounding box center [102, 70] width 141 height 78
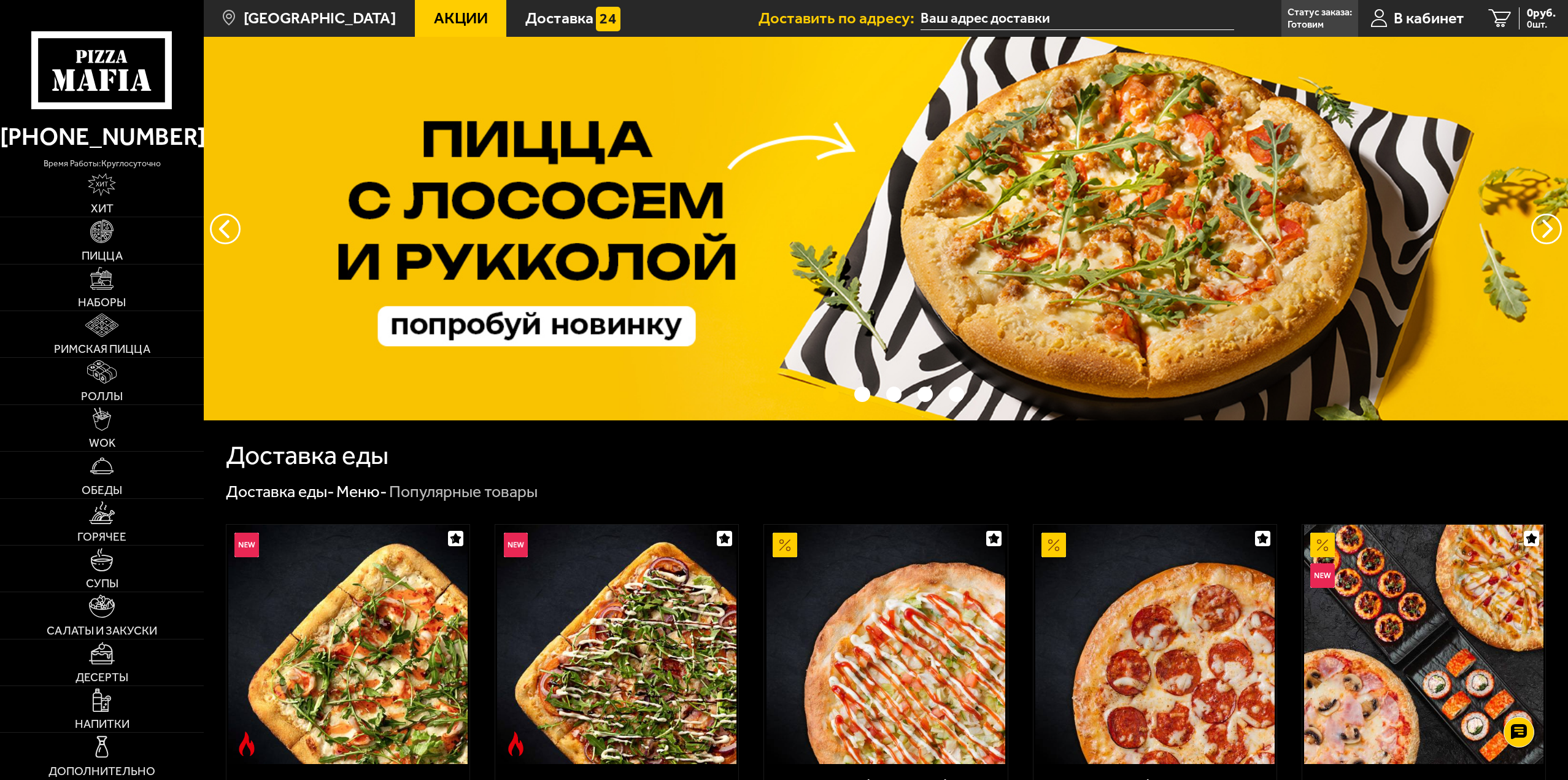
click at [1309, 30] on link "Статус заказа: [PERSON_NAME]" at bounding box center [1320, 19] width 77 height 37
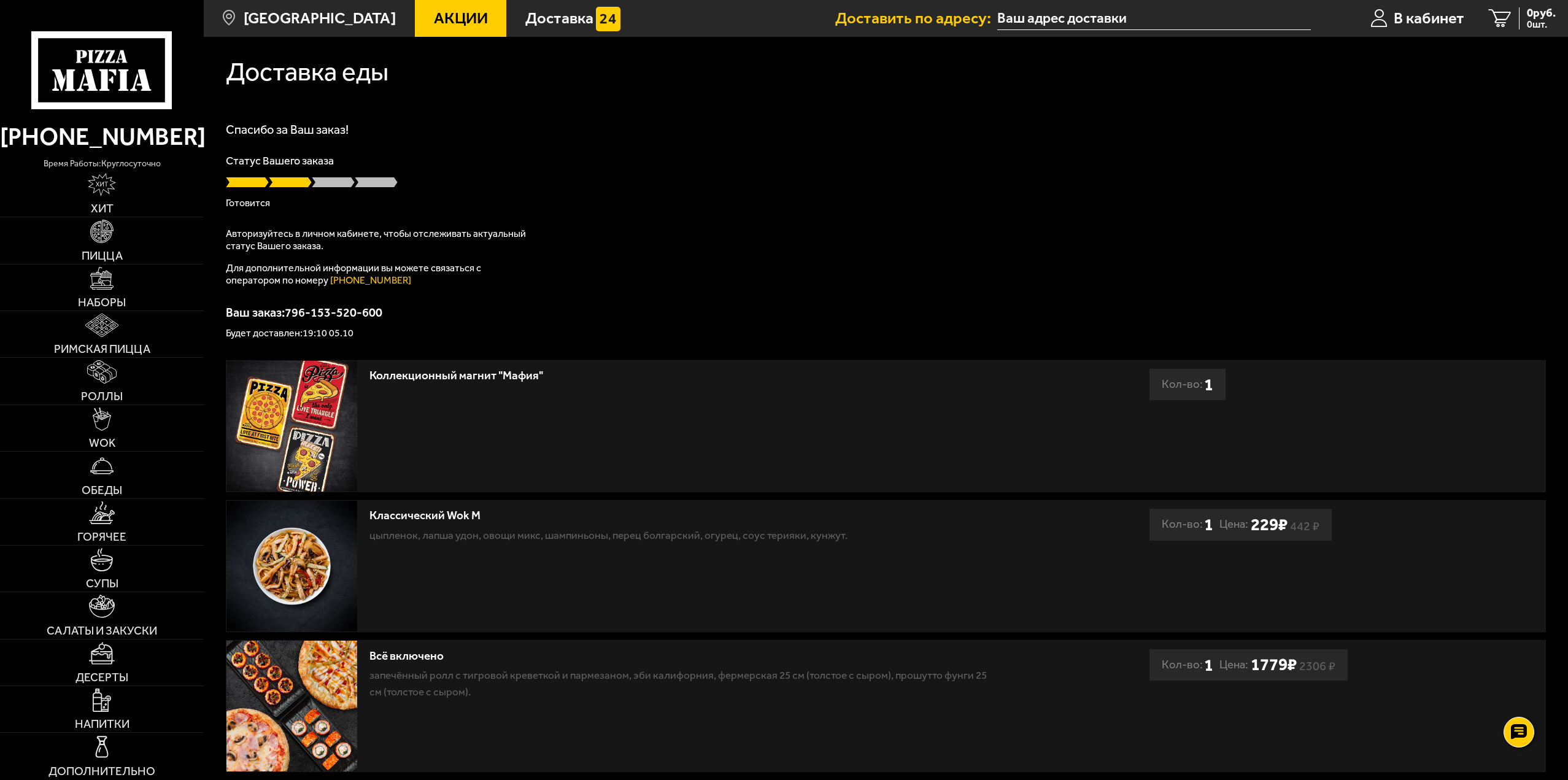
click at [110, 70] on use at bounding box center [113, 72] width 7 height 6
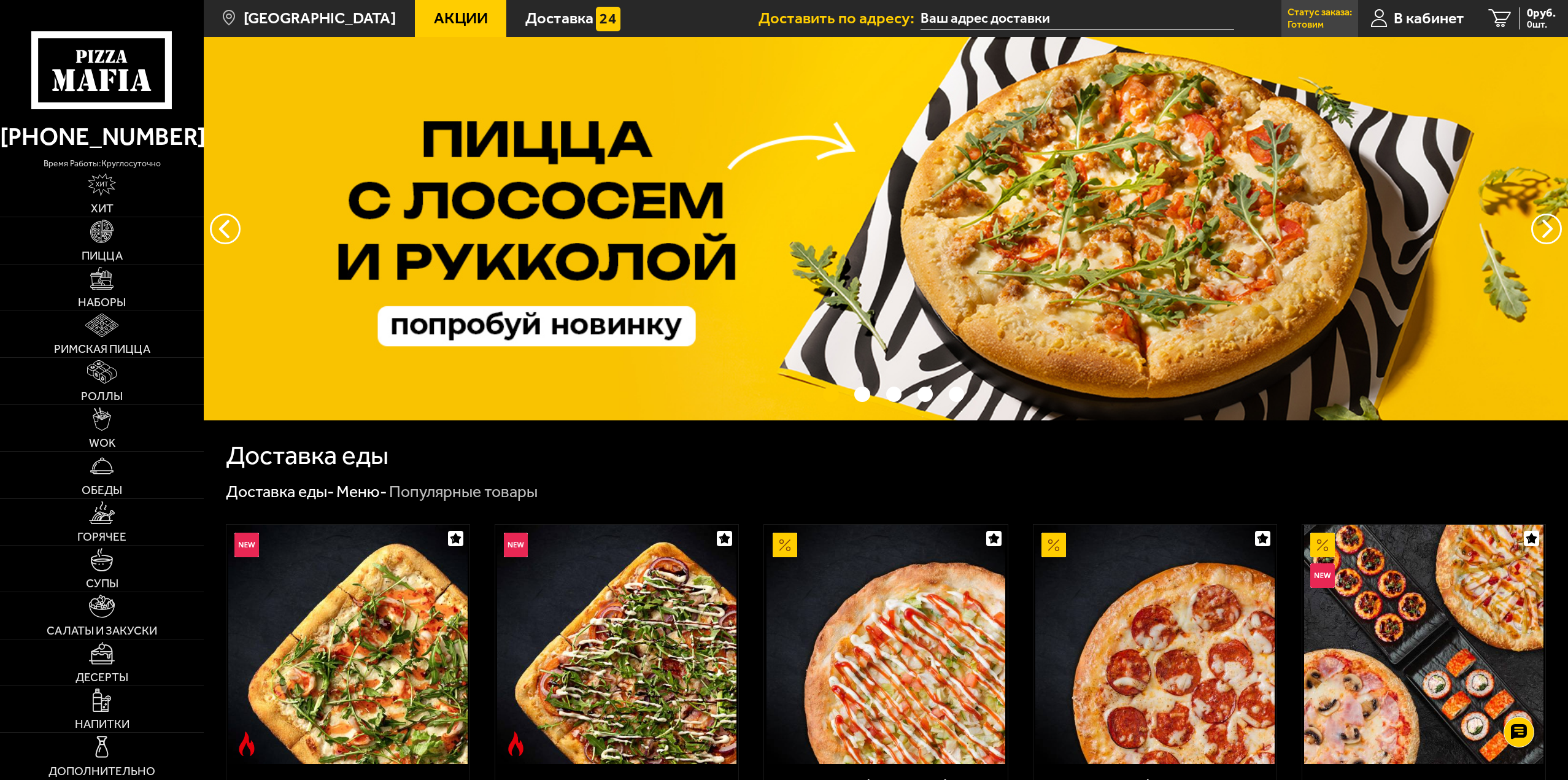
click at [1317, 23] on p "Готовим" at bounding box center [1306, 24] width 36 height 10
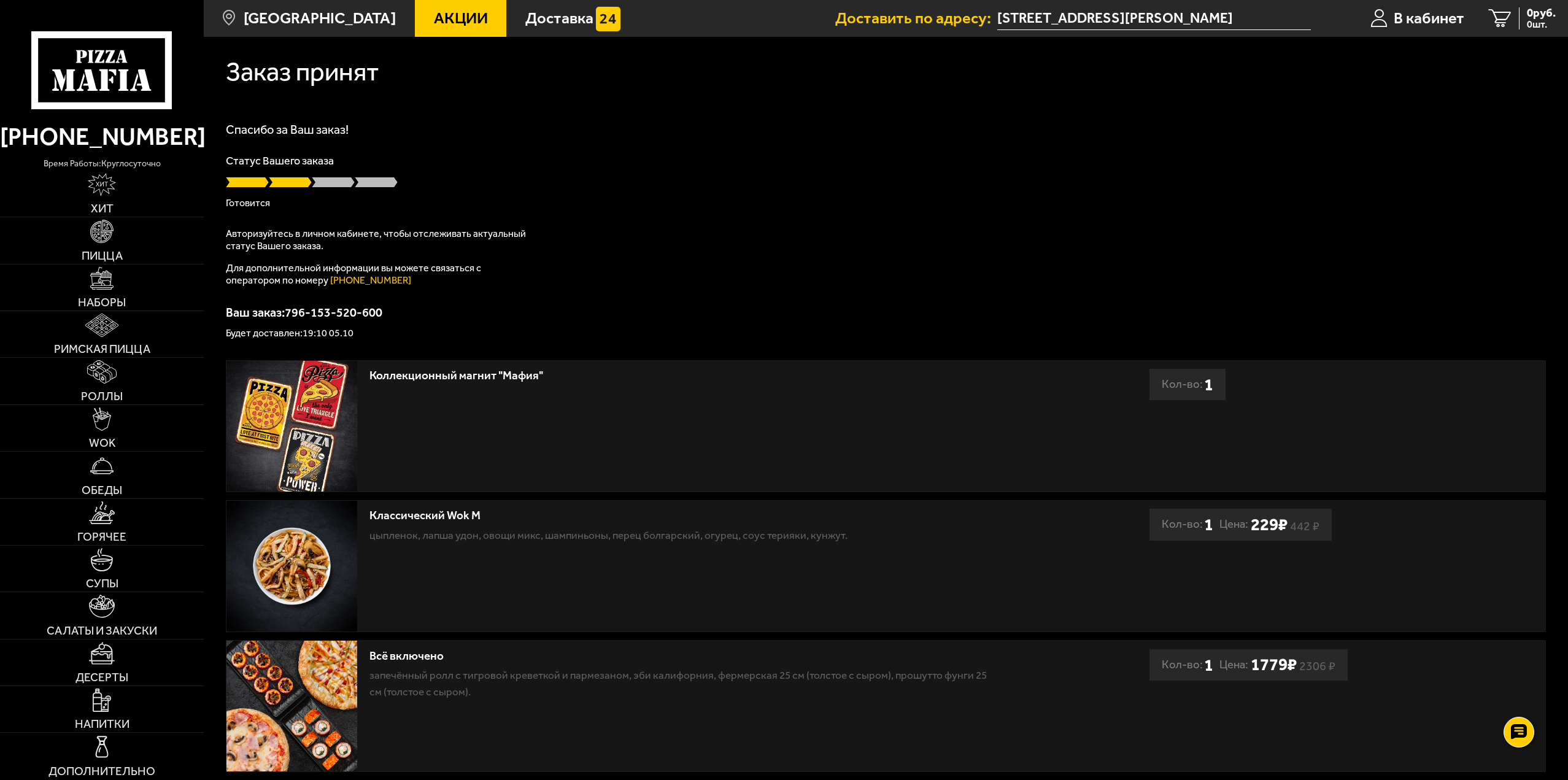
click at [323, 181] on span at bounding box center [333, 182] width 43 height 12
click at [317, 182] on span at bounding box center [333, 182] width 43 height 12
click at [148, 66] on icon at bounding box center [102, 70] width 141 height 78
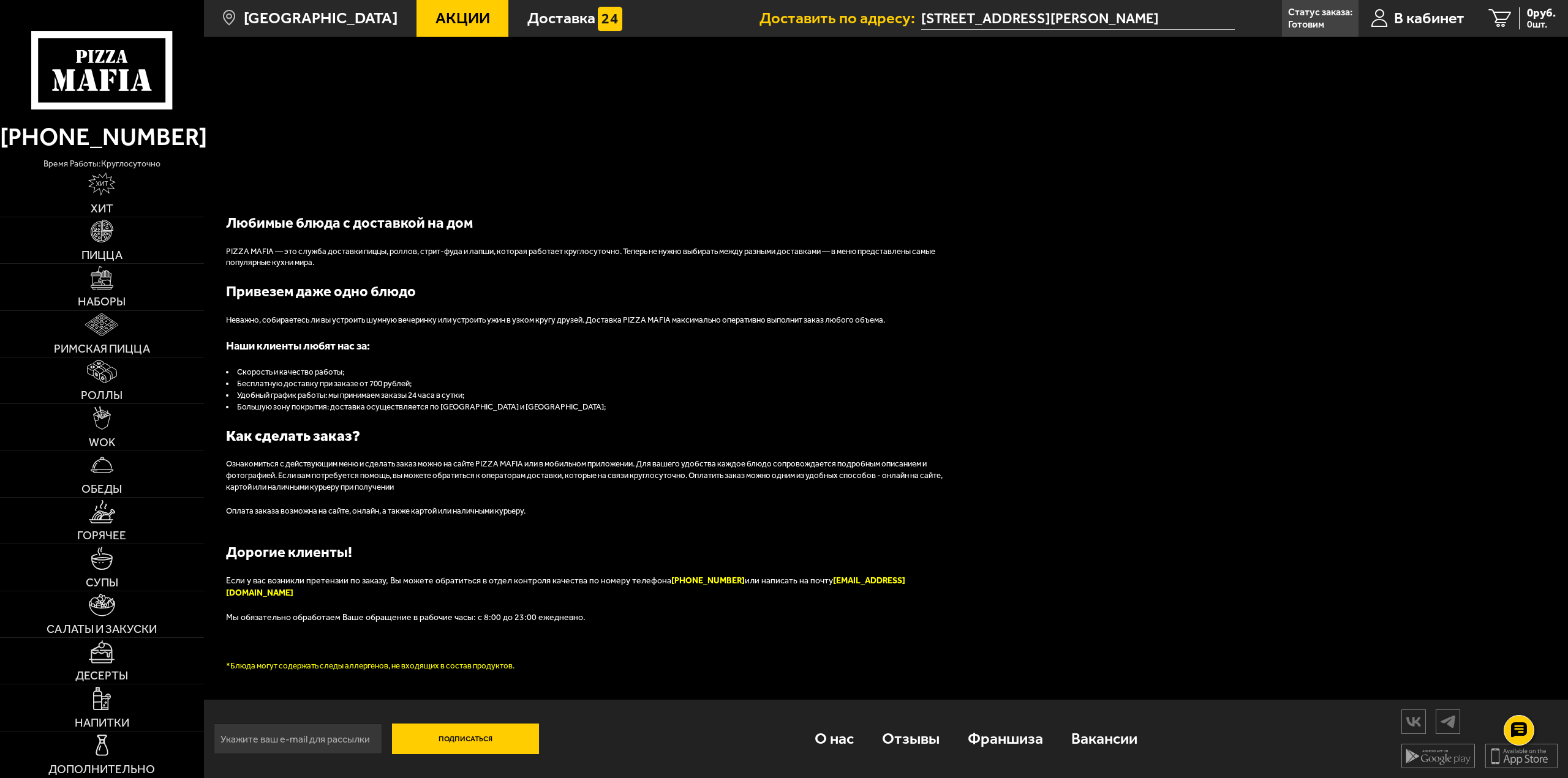
click at [112, 88] on icon at bounding box center [102, 70] width 141 height 78
click at [1293, 13] on p "Статус заказа:" at bounding box center [1320, 12] width 65 height 10
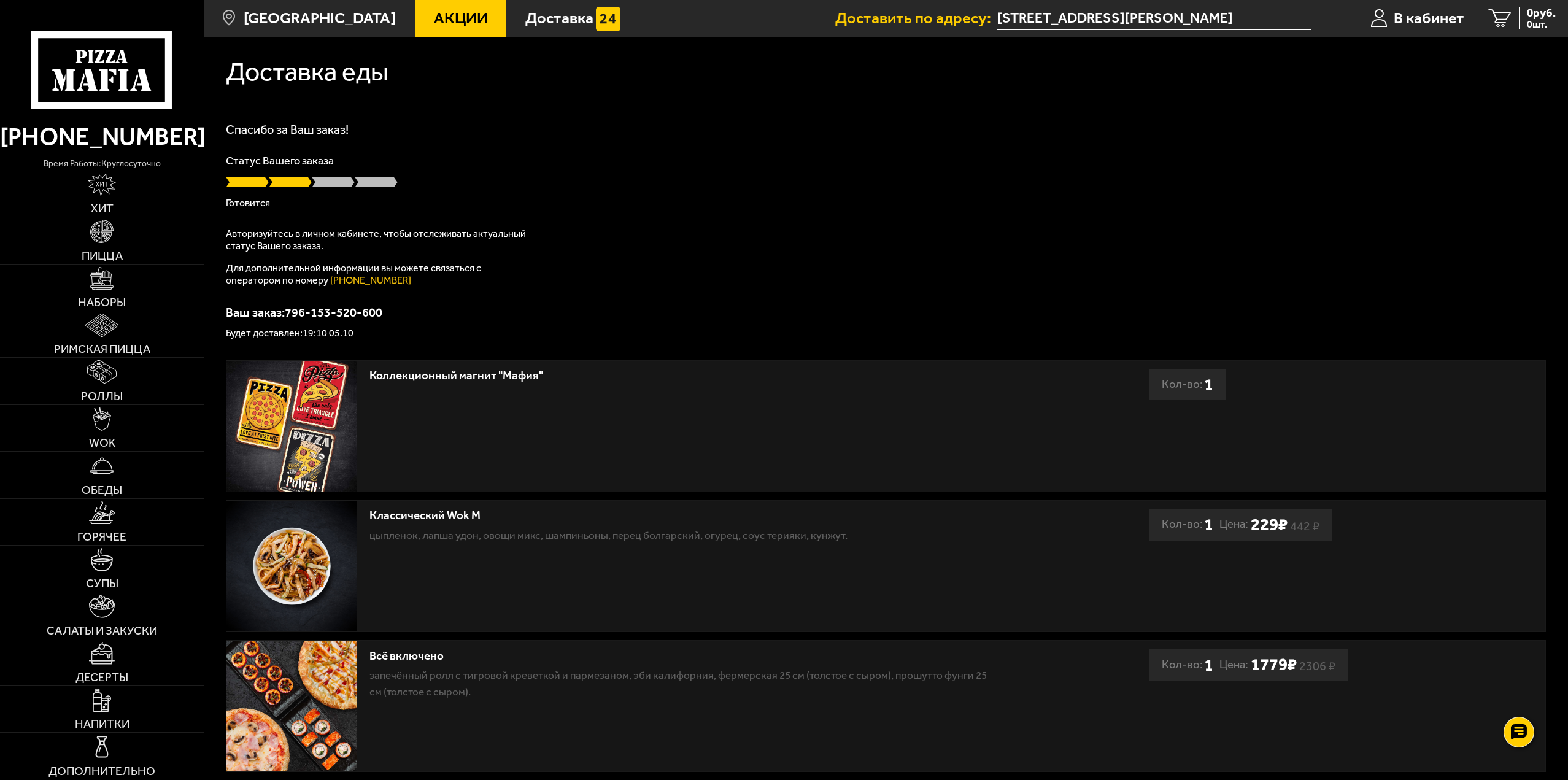
click at [146, 69] on icon at bounding box center [102, 70] width 141 height 78
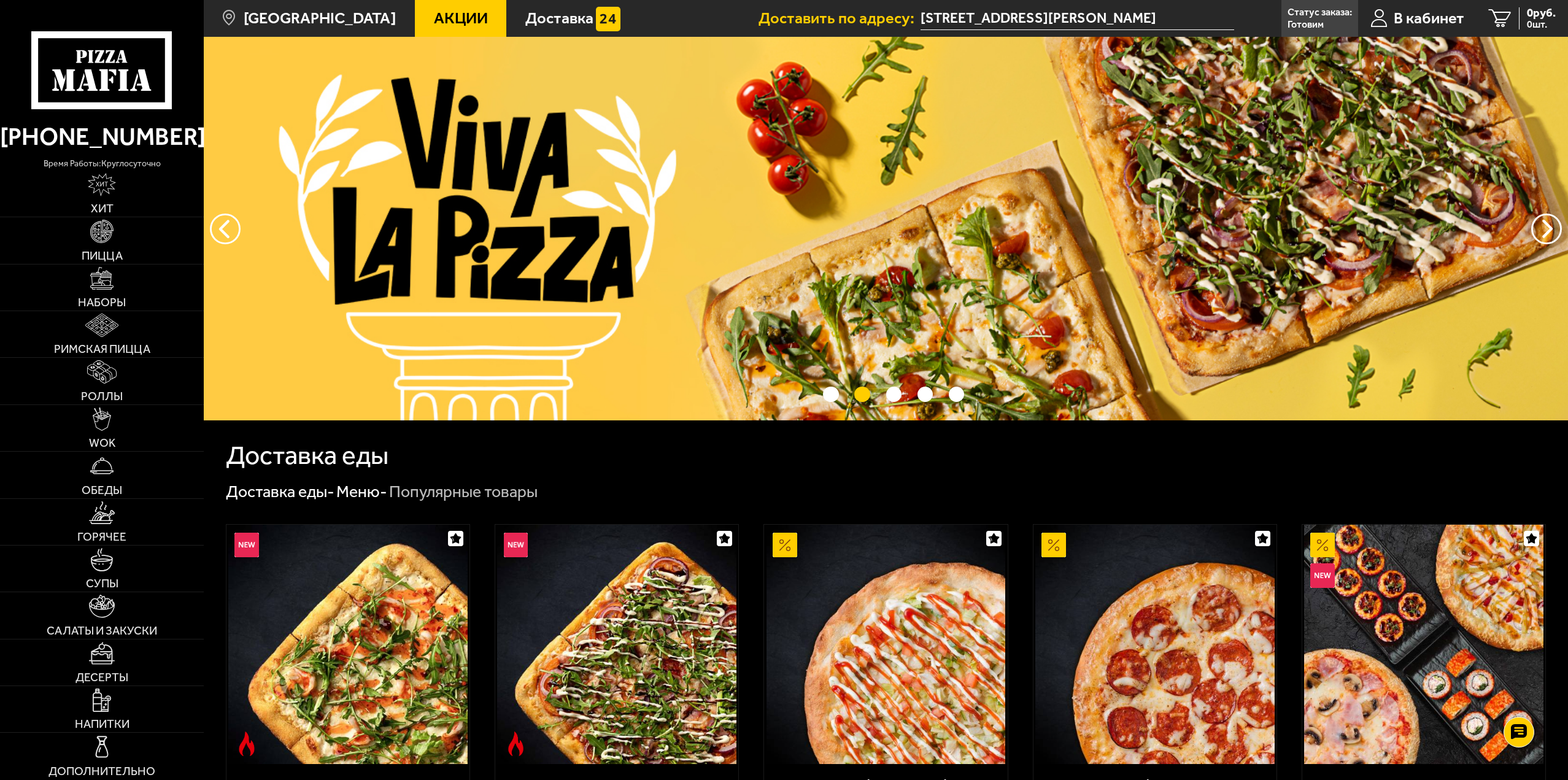
click at [1298, 21] on p "Готовим" at bounding box center [1306, 24] width 36 height 10
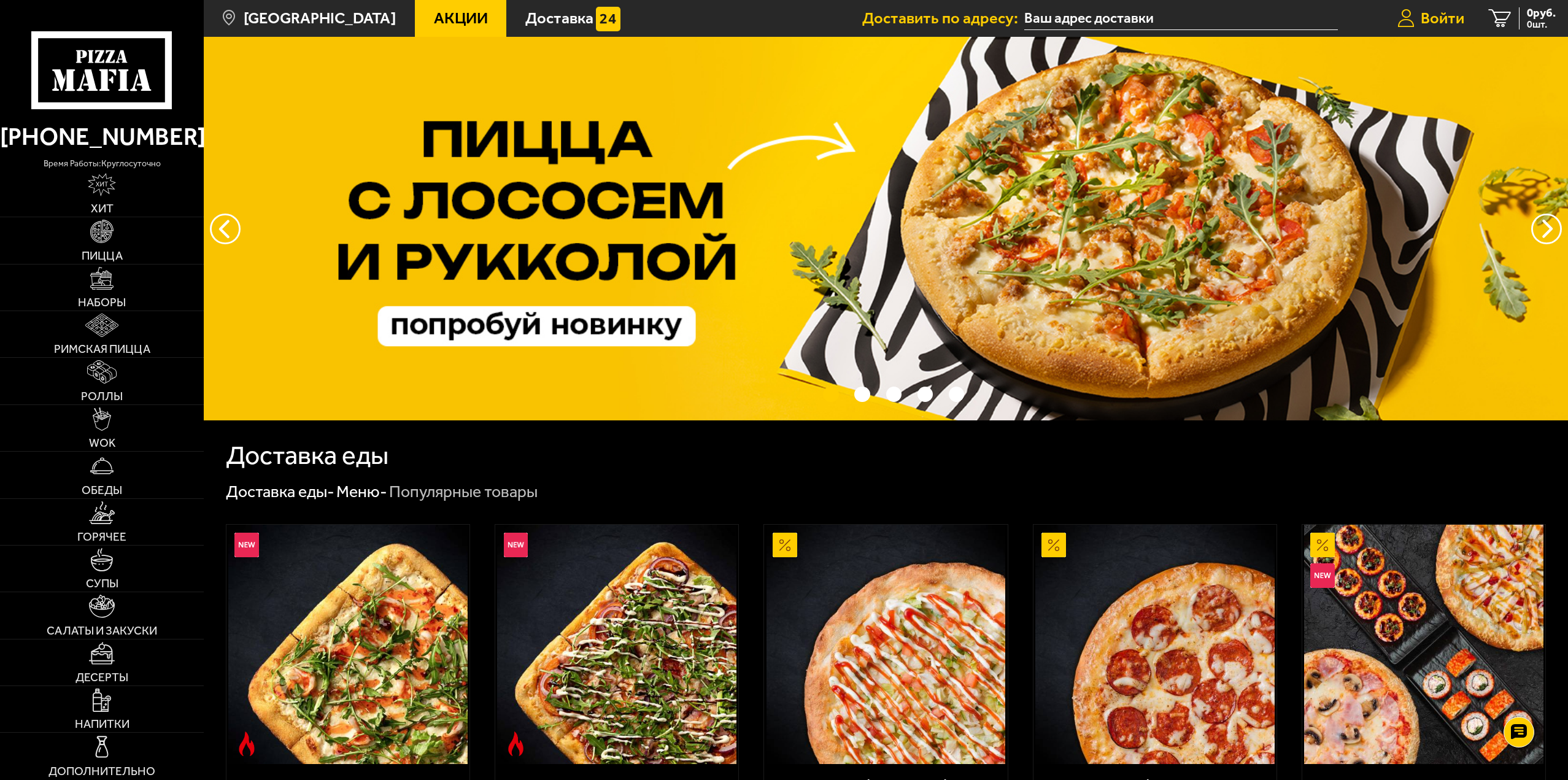
click at [1442, 19] on span "Войти" at bounding box center [1442, 18] width 44 height 16
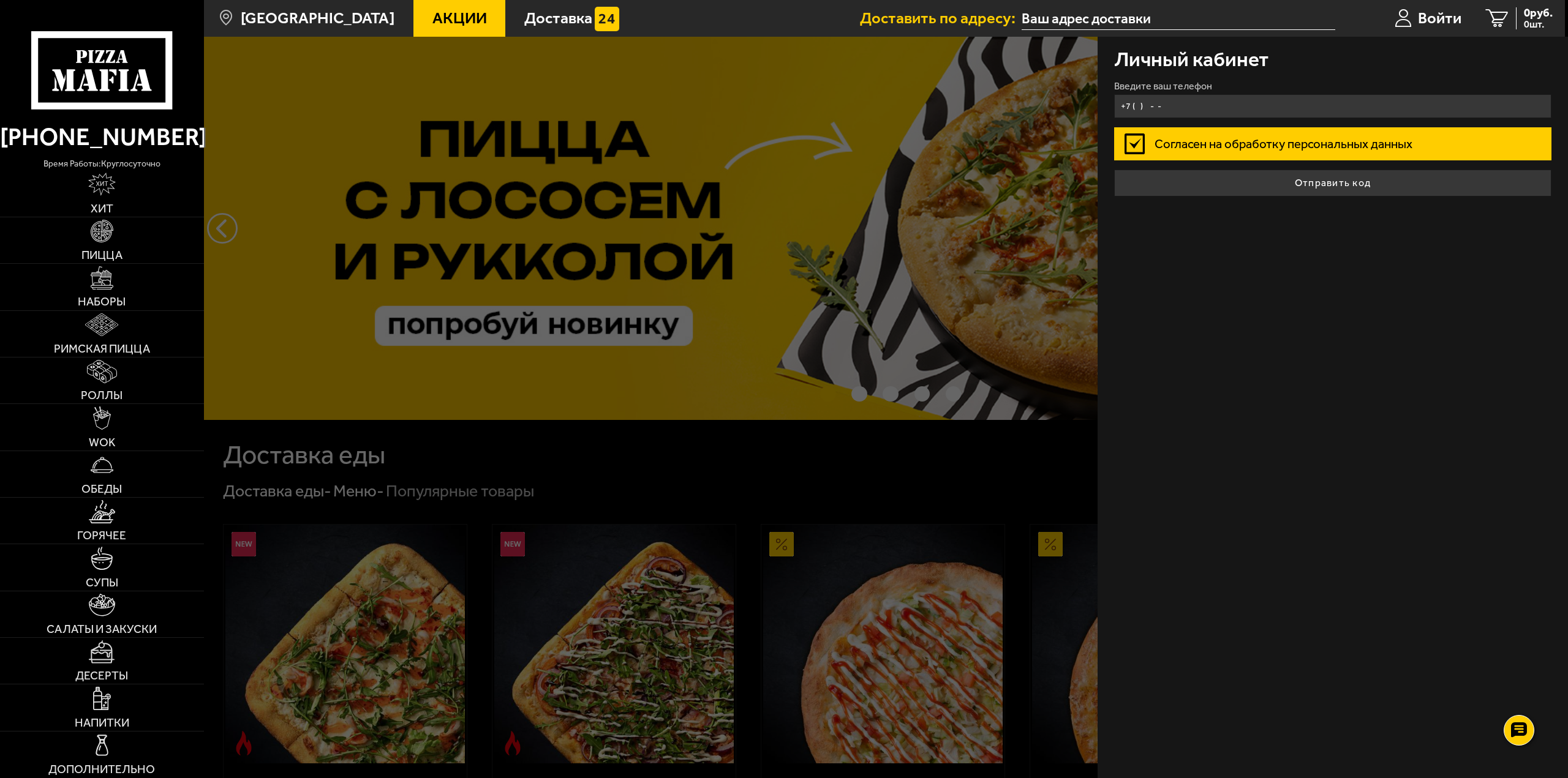
click at [1160, 101] on input "+7 ( ) - -" at bounding box center [1333, 106] width 438 height 24
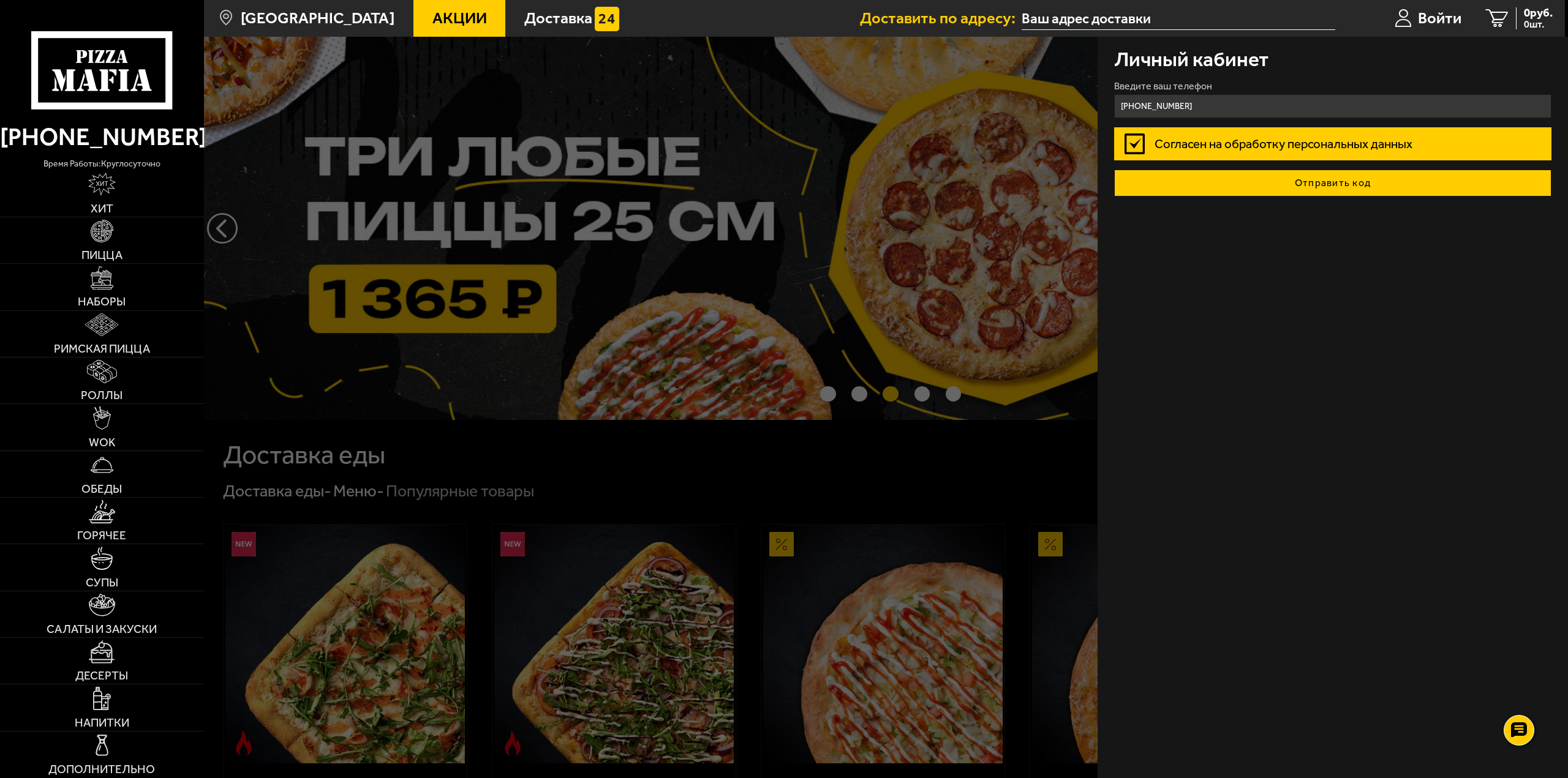
type input "[PHONE_NUMBER]"
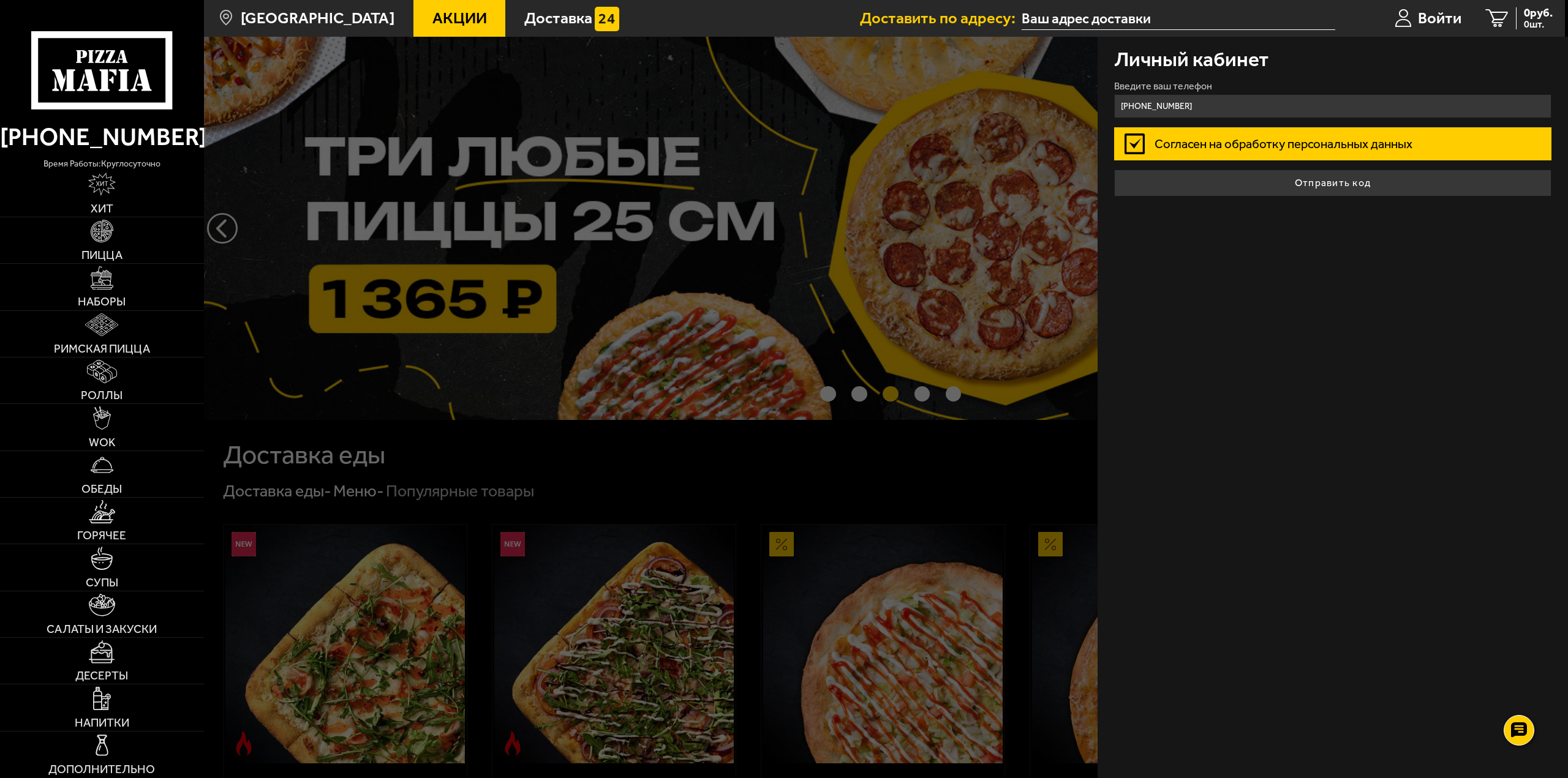
click at [1305, 179] on button "Отправить код" at bounding box center [1333, 182] width 438 height 27
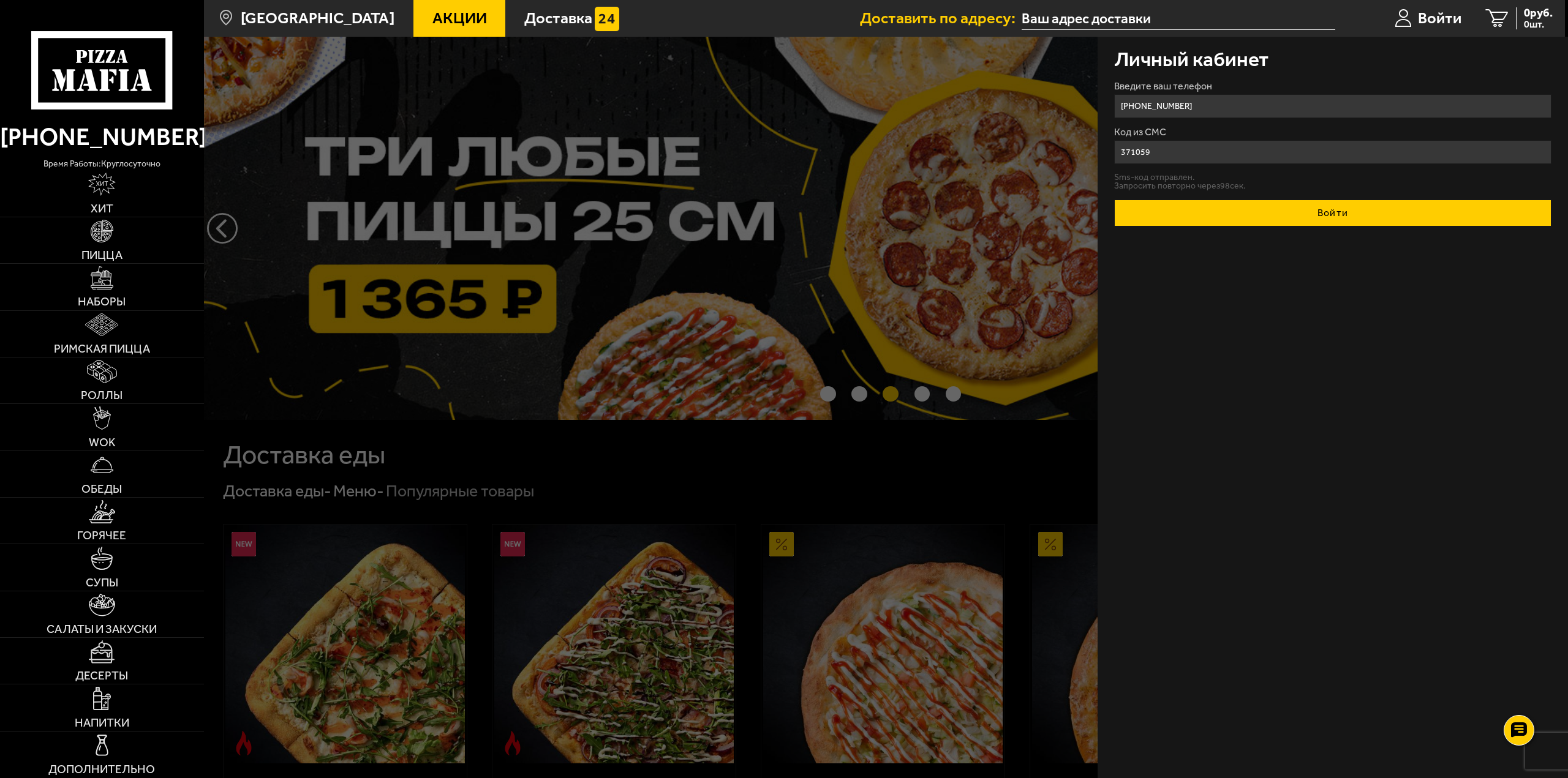
type input "371059"
click at [1323, 209] on button "Войти" at bounding box center [1333, 213] width 438 height 27
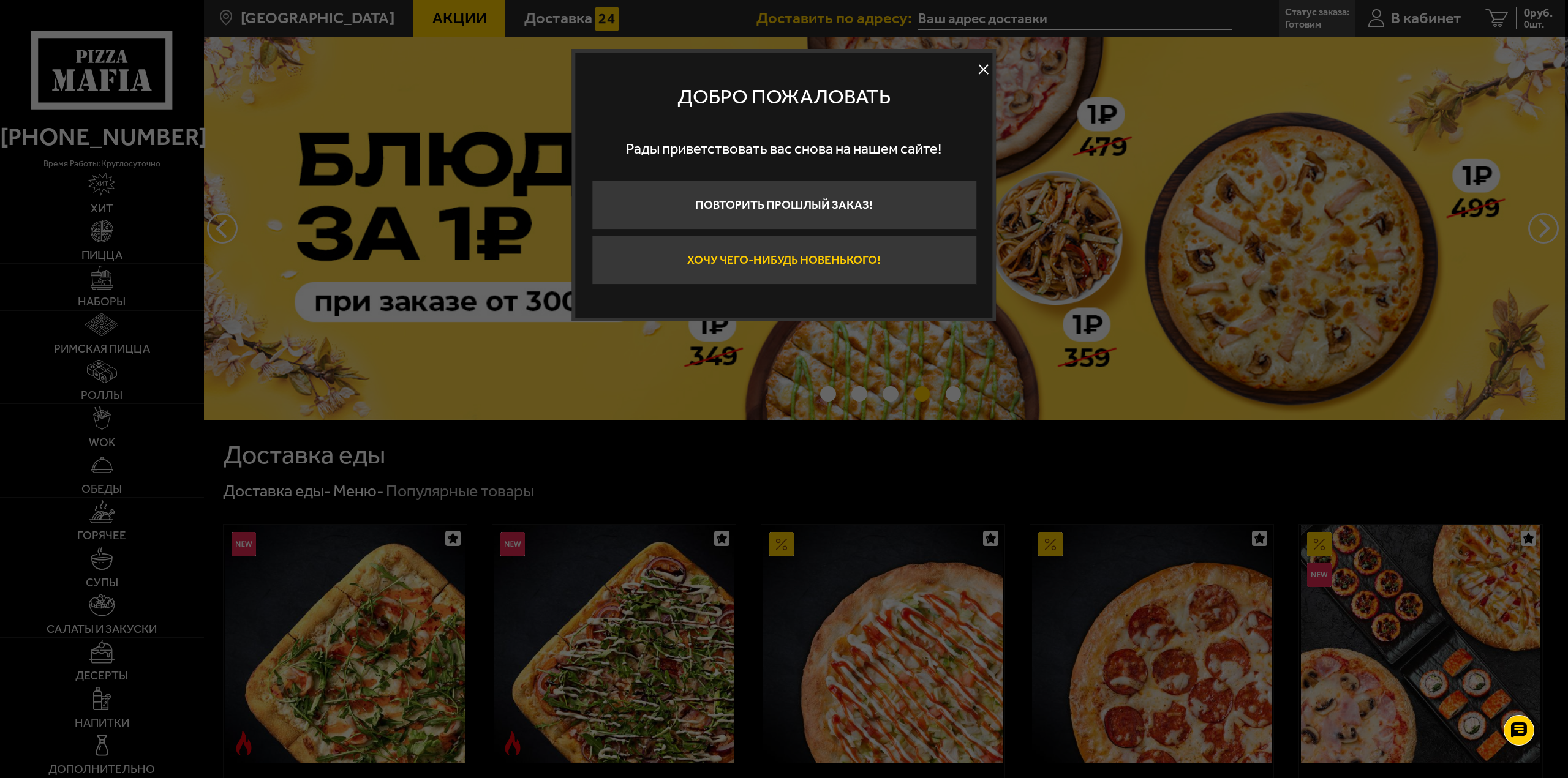
click at [814, 261] on button "Хочу чего-нибудь новенького!" at bounding box center [784, 260] width 385 height 49
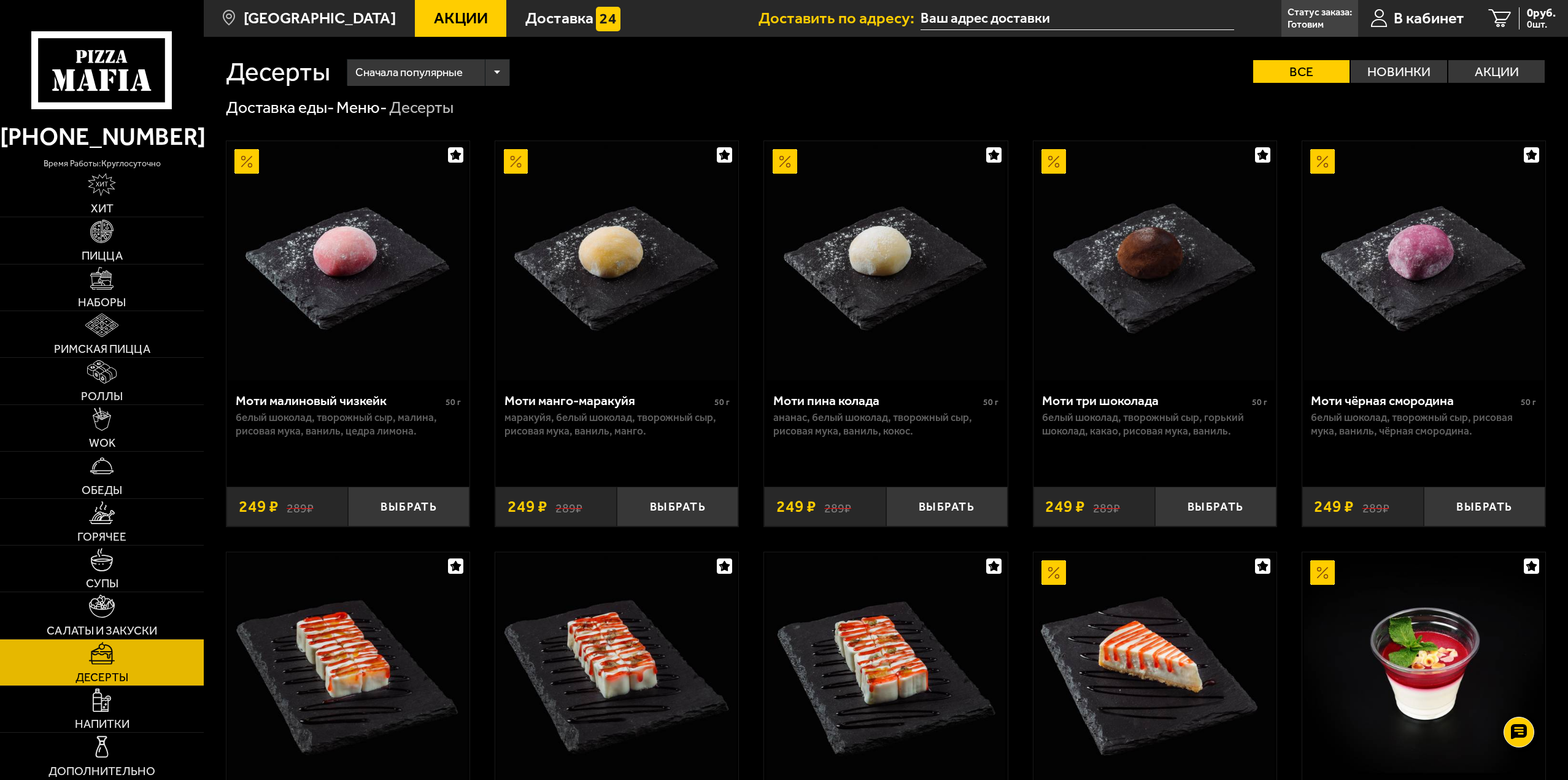
click at [116, 65] on icon at bounding box center [102, 70] width 141 height 78
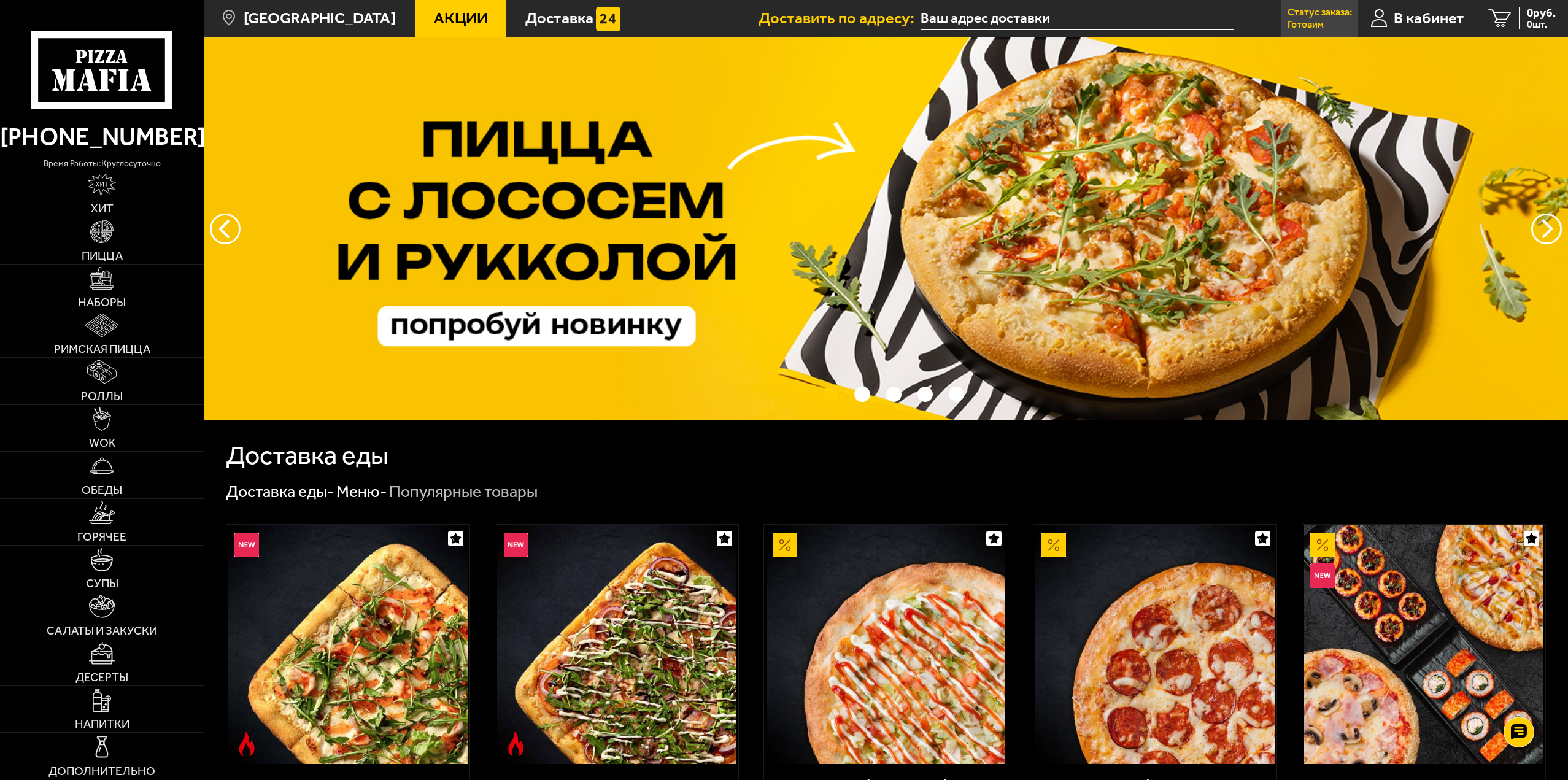
click at [1299, 20] on p "Готовим" at bounding box center [1306, 24] width 36 height 10
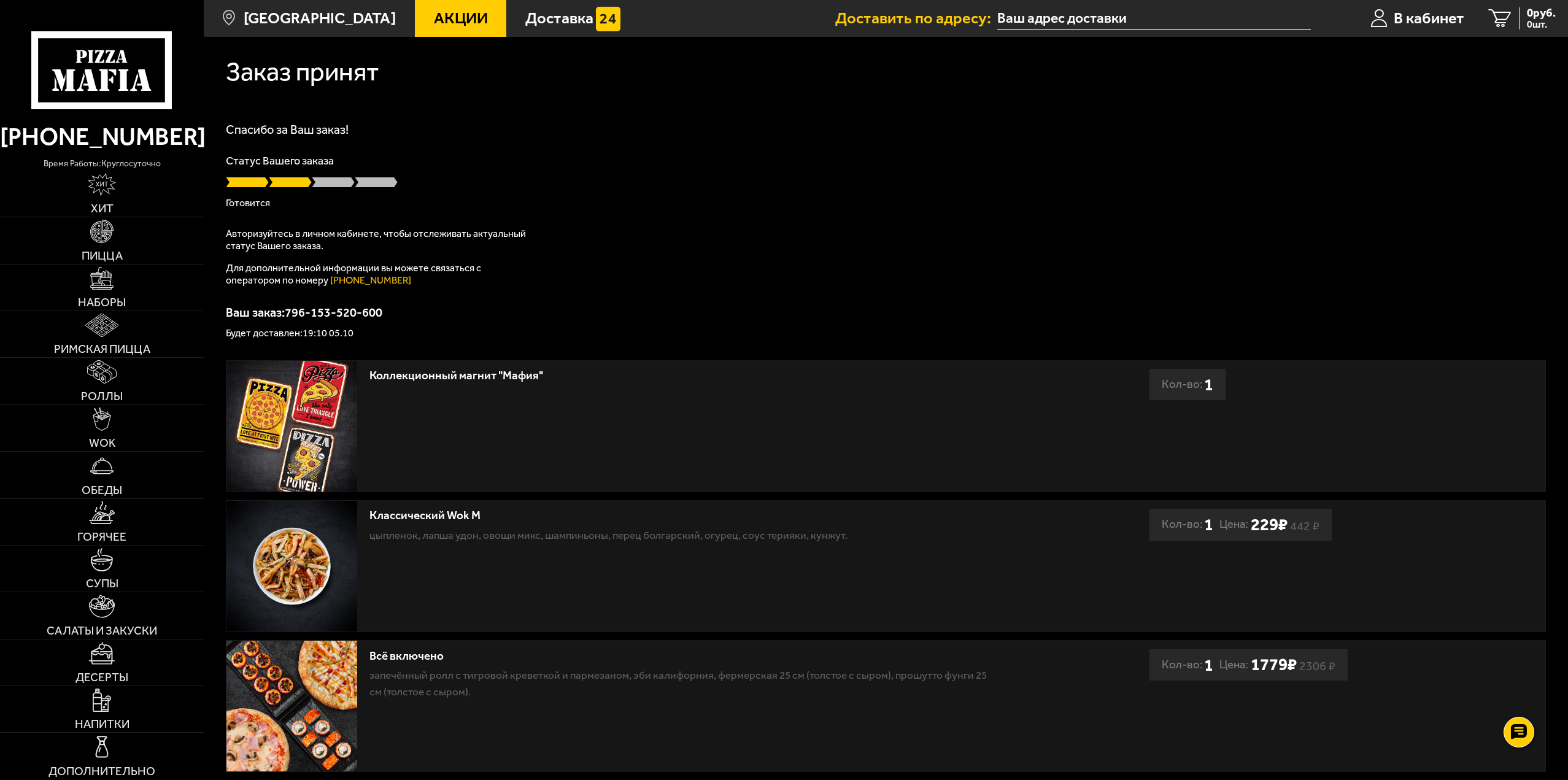
click at [65, 71] on icon at bounding box center [102, 70] width 141 height 78
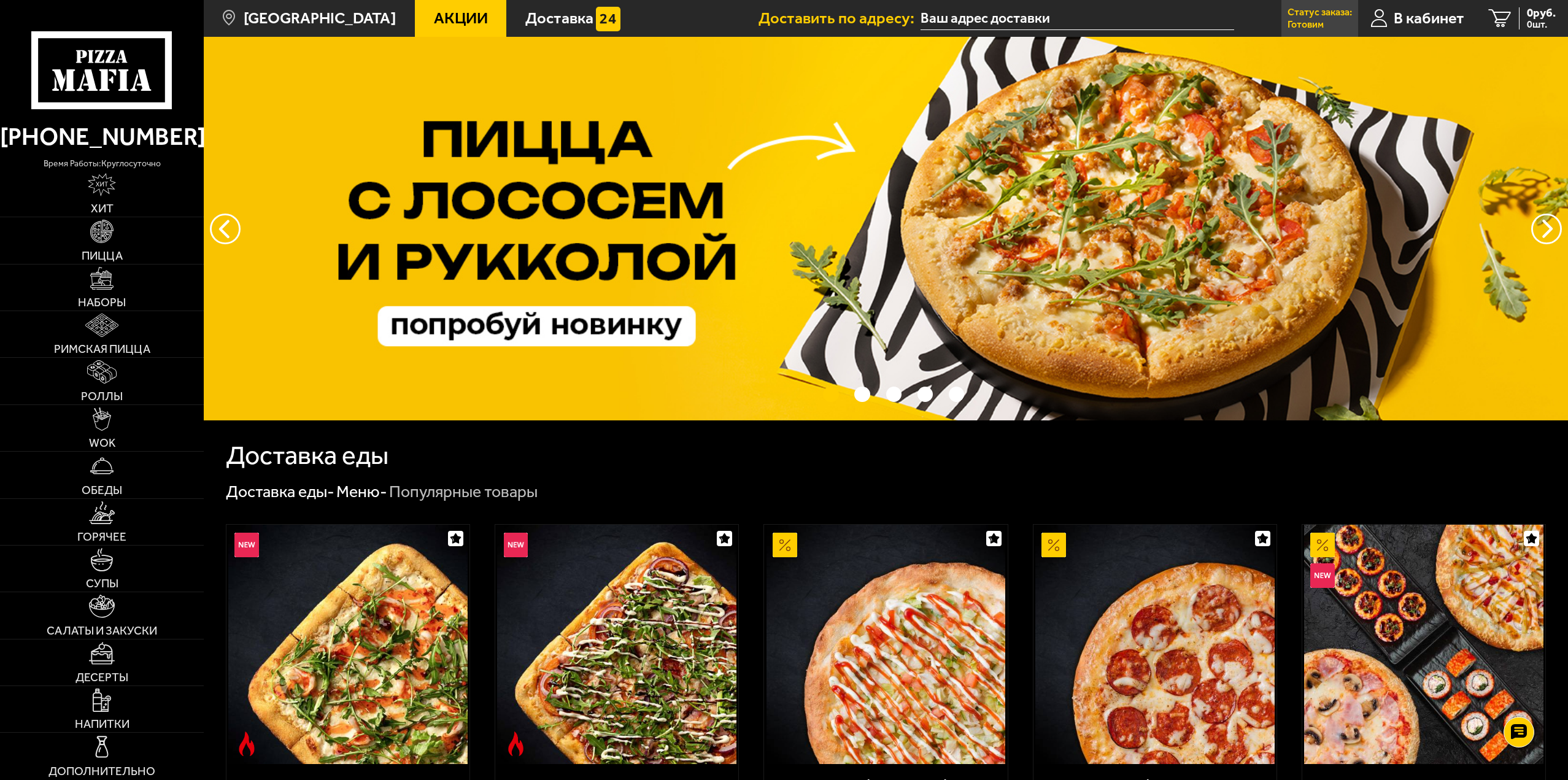
click at [1317, 19] on p "Готовим" at bounding box center [1306, 24] width 36 height 10
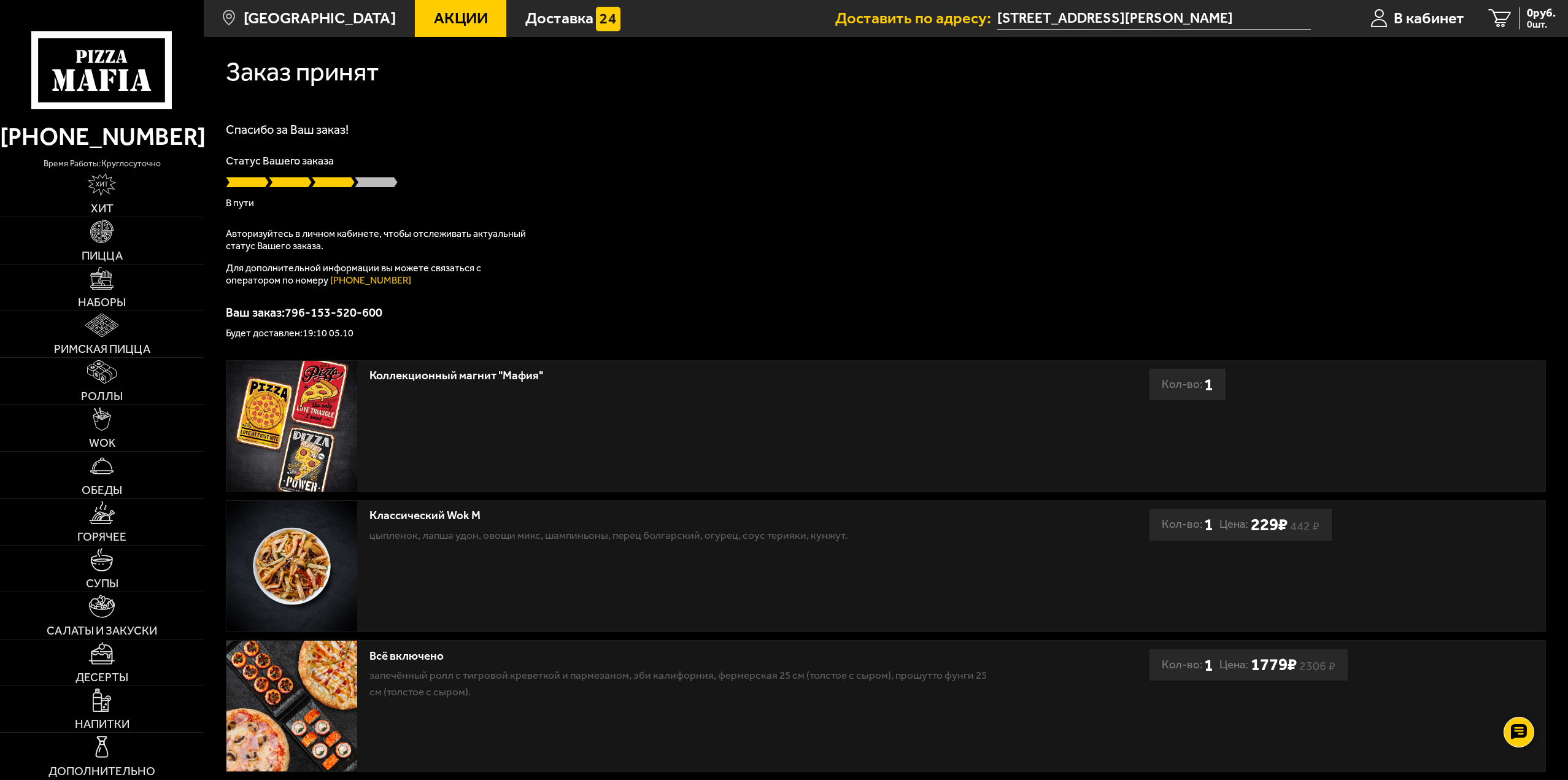
click at [68, 39] on icon at bounding box center [102, 70] width 141 height 78
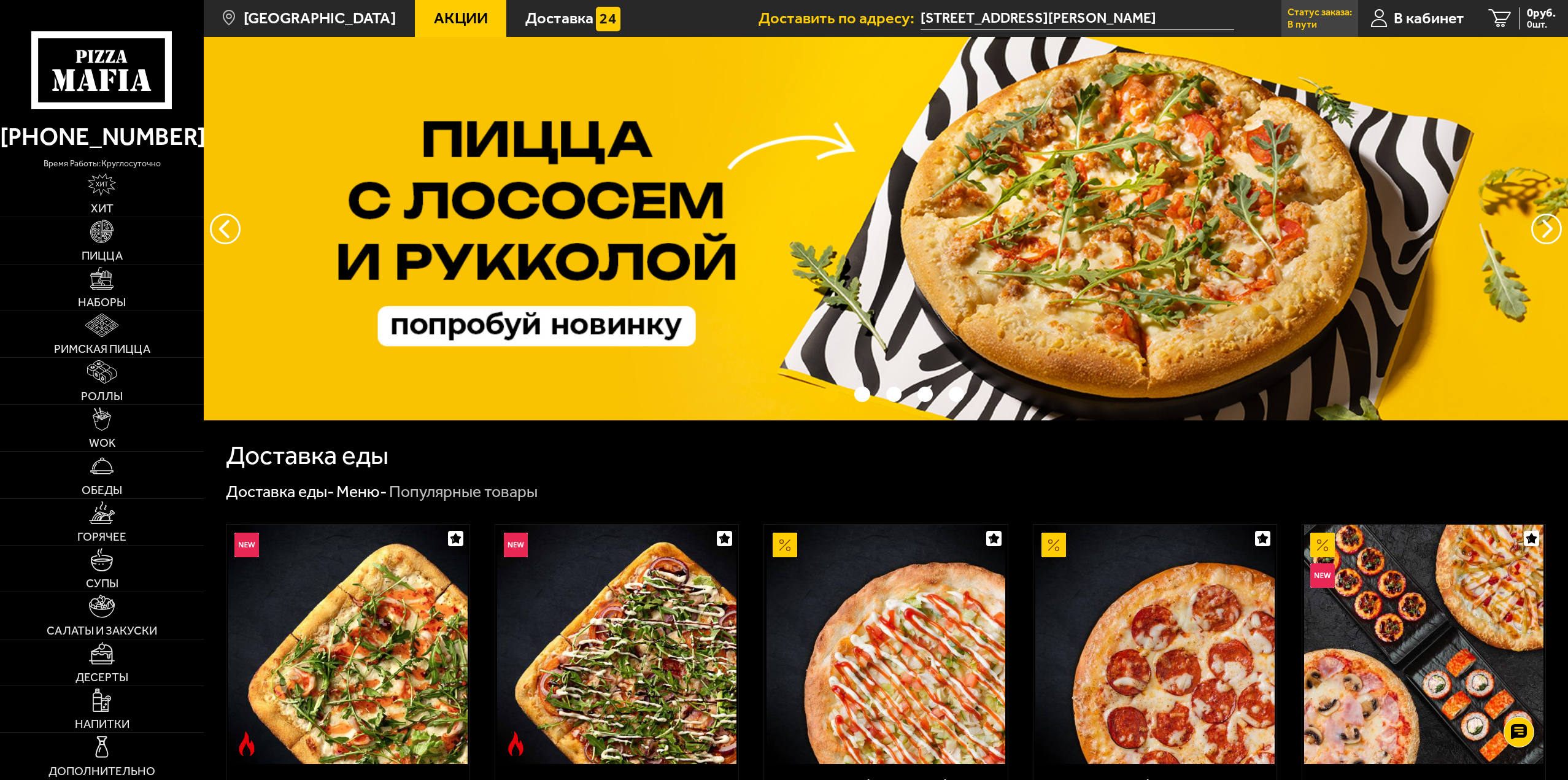
click at [1308, 26] on p "В пути" at bounding box center [1303, 24] width 30 height 10
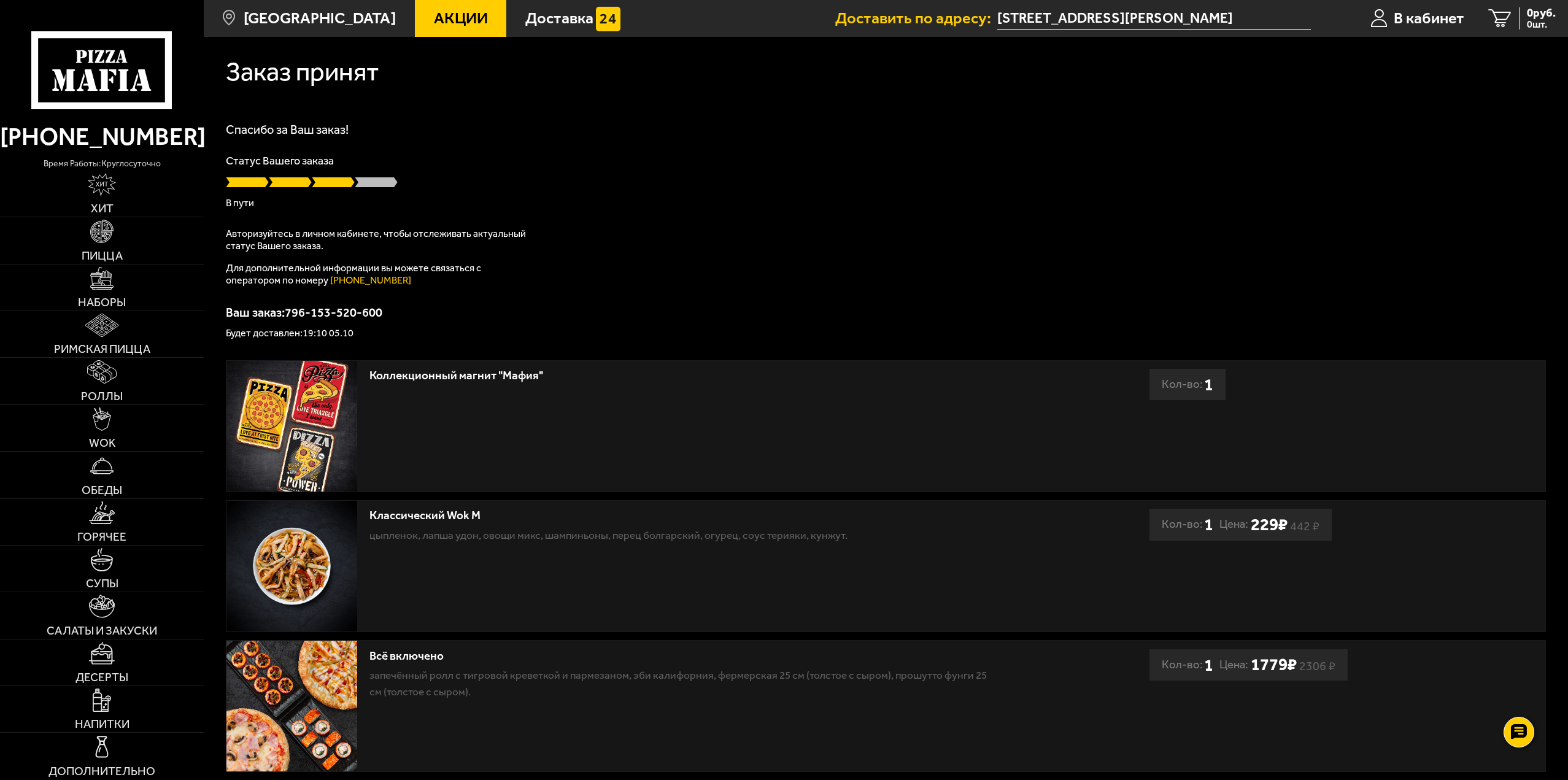
click at [75, 69] on icon at bounding box center [102, 70] width 141 height 78
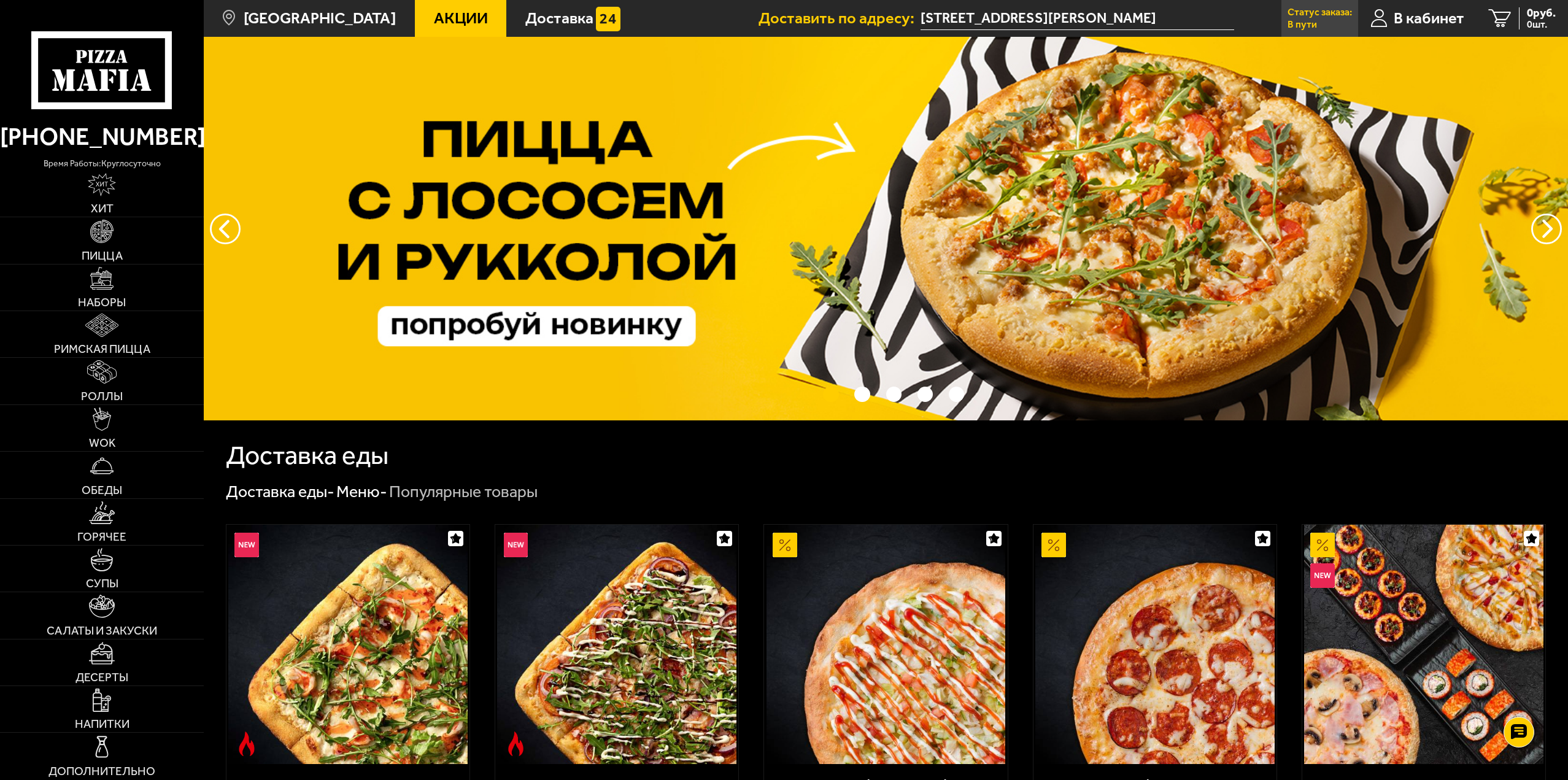
click at [1309, 21] on p "В пути" at bounding box center [1303, 24] width 30 height 10
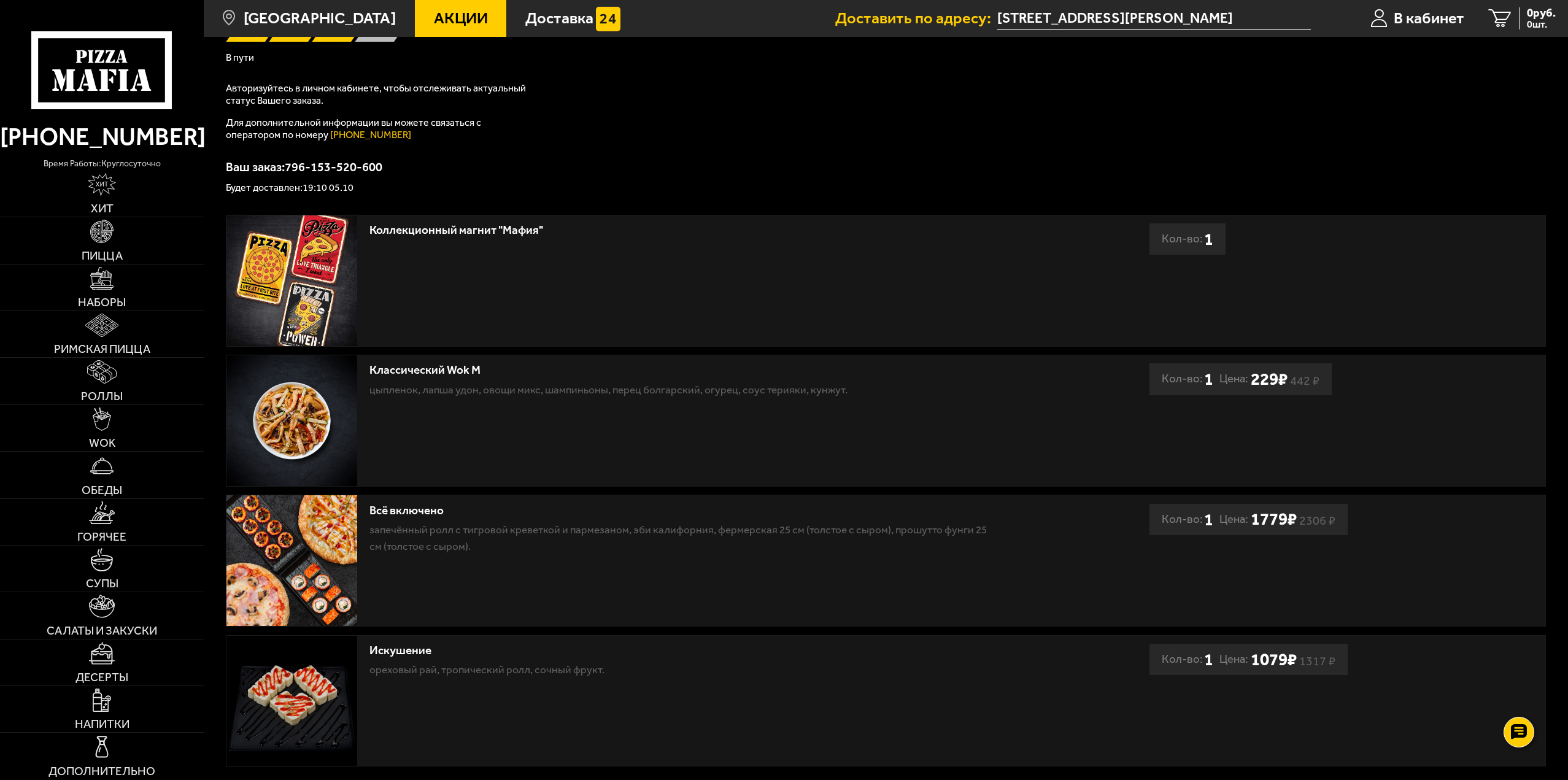
scroll to position [122, 0]
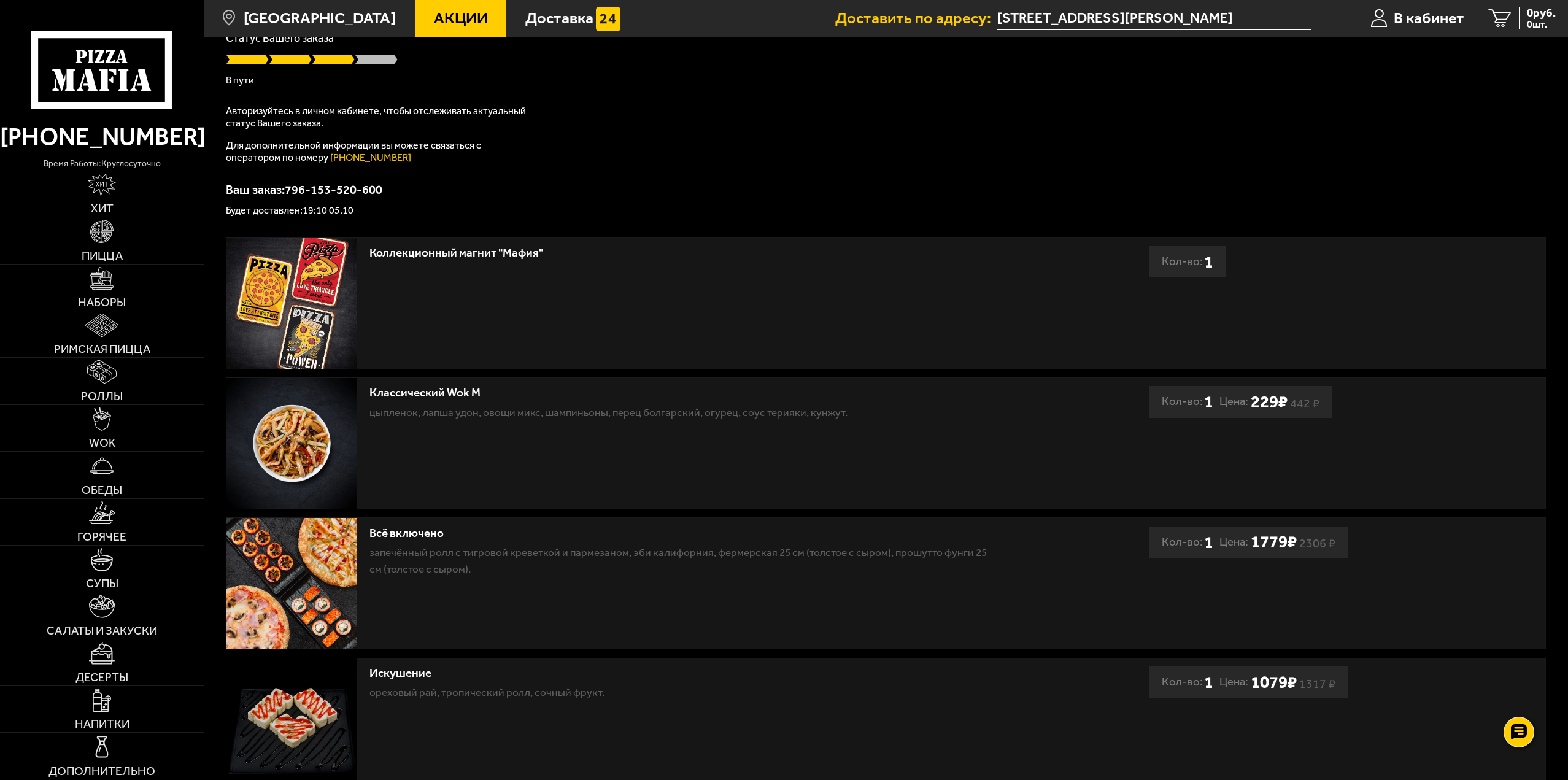
click at [105, 75] on use at bounding box center [104, 80] width 10 height 21
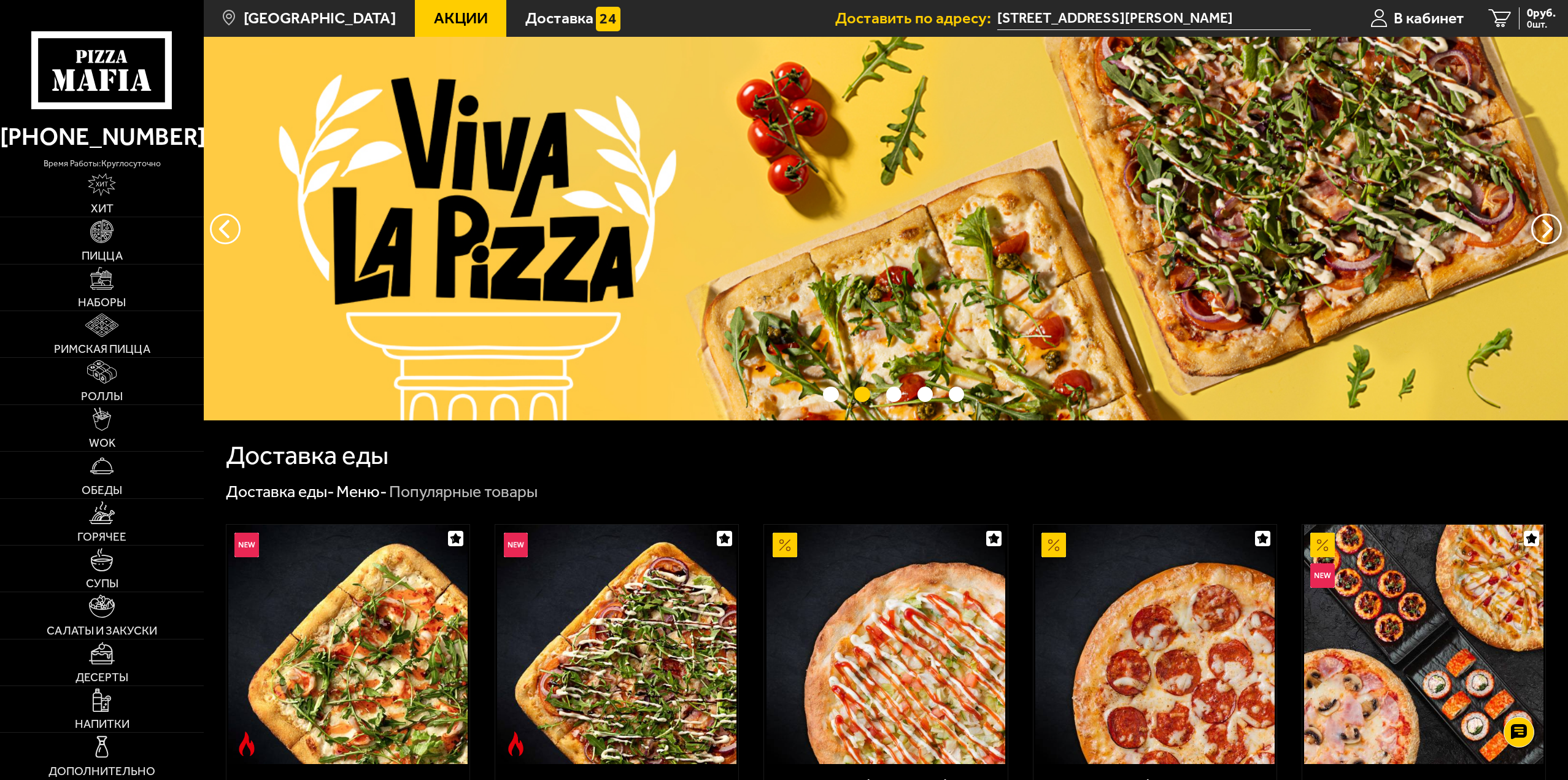
click at [126, 71] on use at bounding box center [123, 80] width 10 height 21
click at [104, 89] on use at bounding box center [104, 80] width 10 height 21
click at [1454, 21] on span "В кабинет" at bounding box center [1429, 18] width 70 height 16
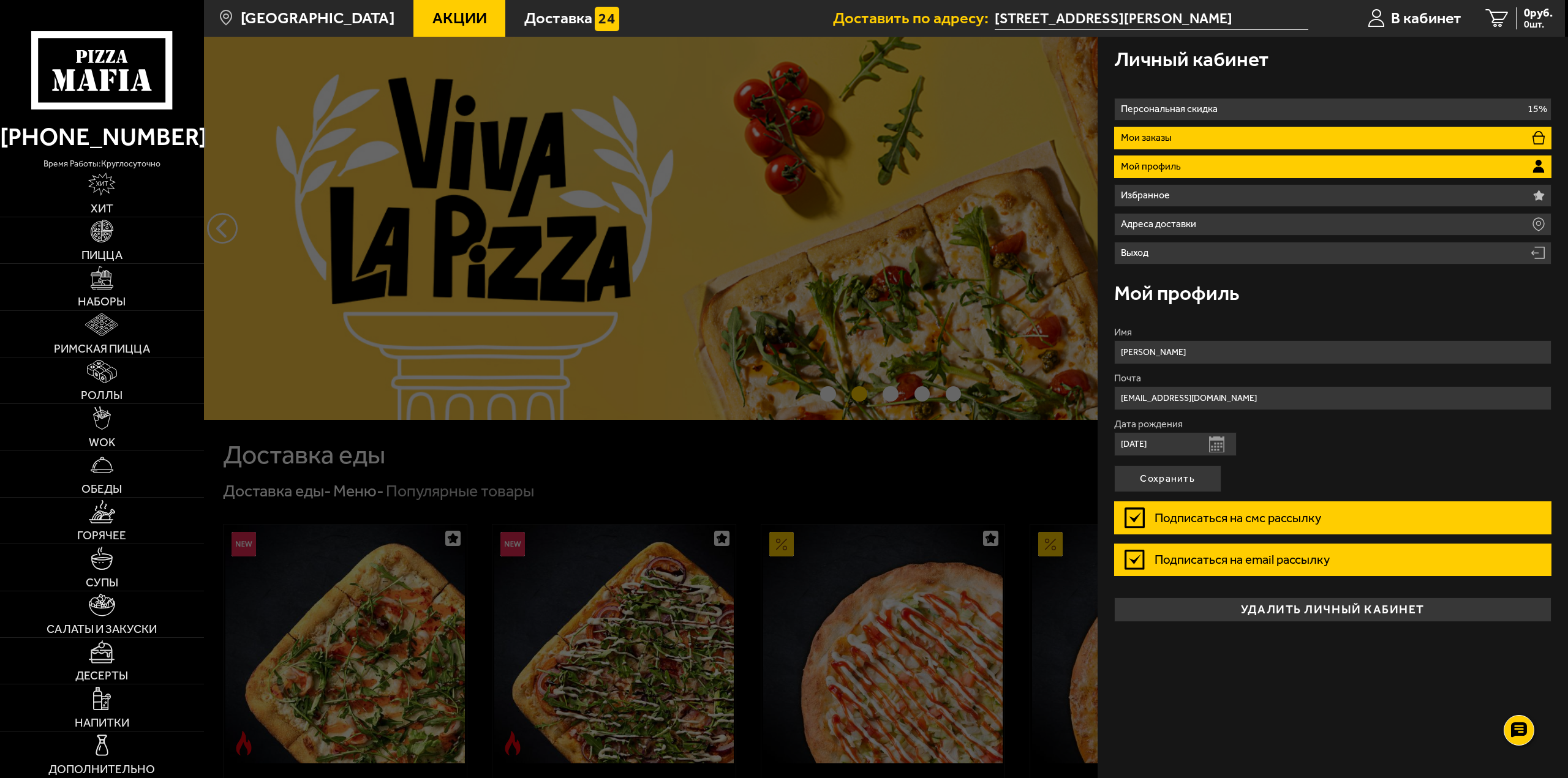
click at [1173, 145] on li "Мои заказы" at bounding box center [1333, 138] width 438 height 23
